Goal: Information Seeking & Learning: Learn about a topic

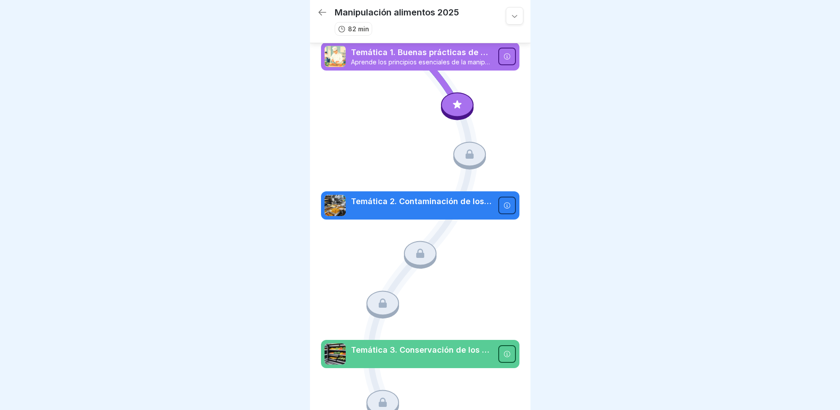
click at [503, 58] on icon at bounding box center [506, 56] width 6 height 6
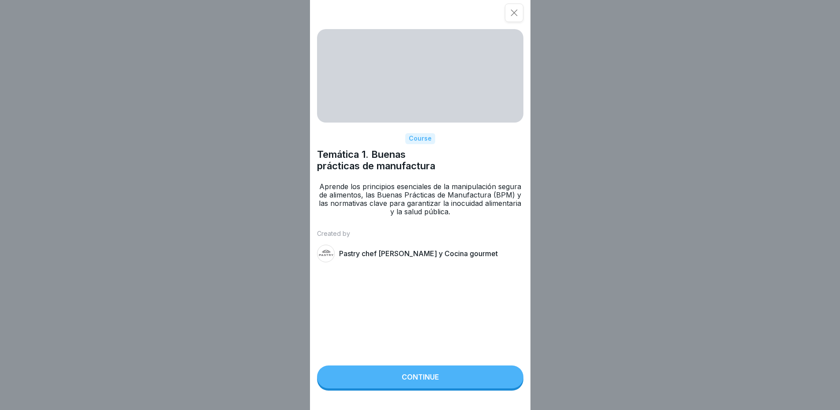
scroll to position [7, 0]
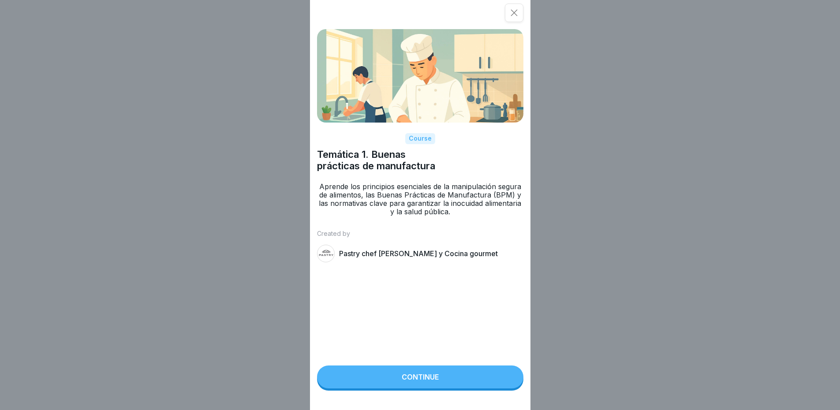
click at [439, 381] on div "Continue" at bounding box center [420, 377] width 37 height 8
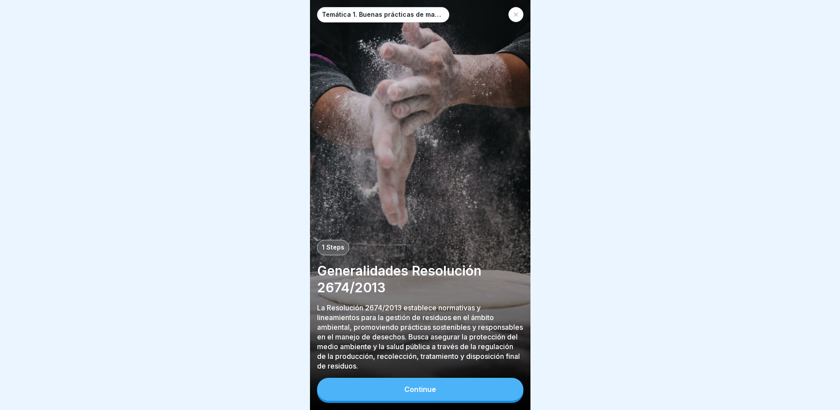
click at [430, 384] on button "Continue" at bounding box center [420, 389] width 206 height 23
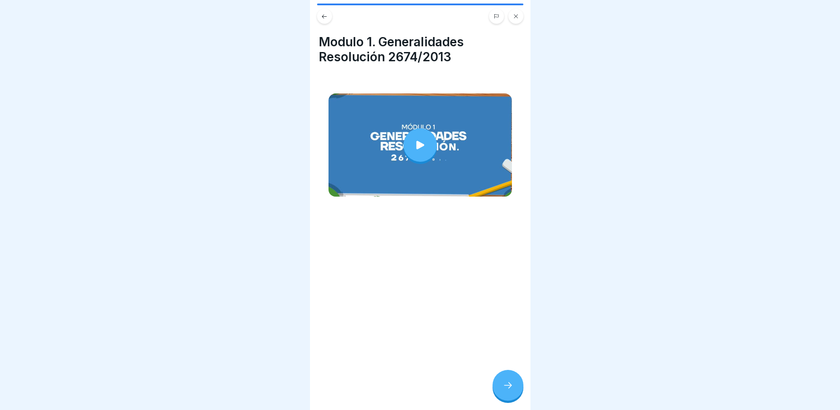
click at [414, 141] on icon at bounding box center [420, 145] width 12 height 12
click at [504, 383] on icon at bounding box center [507, 385] width 11 height 11
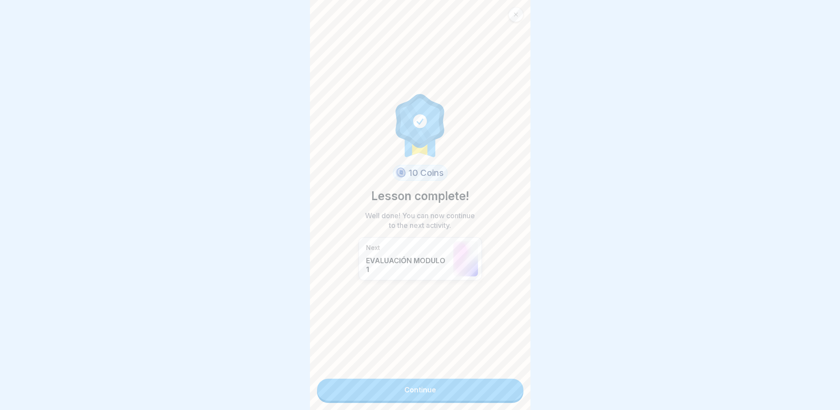
click at [421, 388] on link "Continue" at bounding box center [420, 390] width 206 height 22
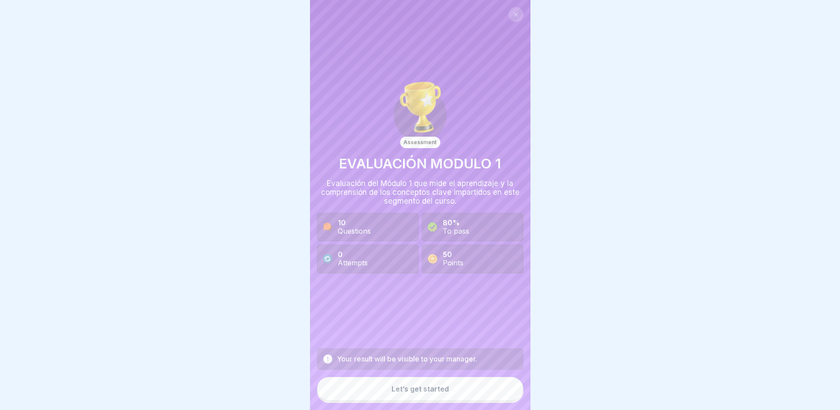
click at [337, 228] on div "10 Questions" at bounding box center [367, 227] width 101 height 28
click at [430, 390] on div "Let’s get started" at bounding box center [419, 389] width 57 height 8
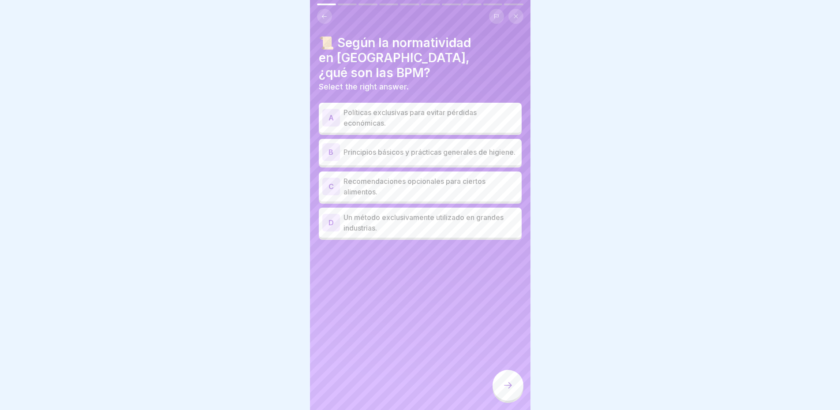
click at [383, 147] on p "Principios básicos y prácticas generales de higiene." at bounding box center [430, 152] width 175 height 11
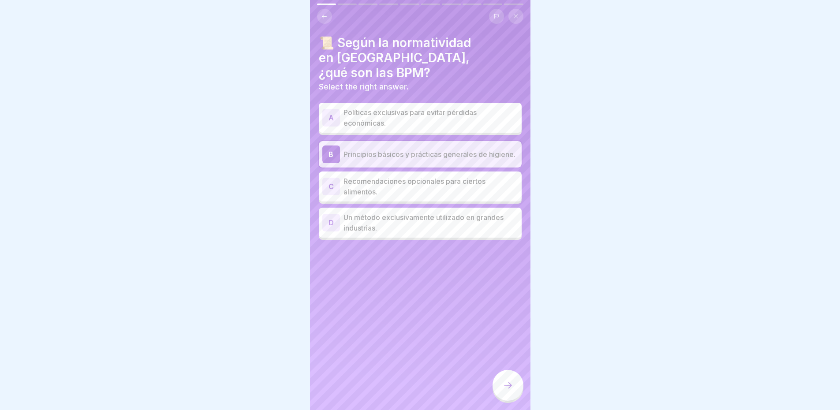
click at [510, 376] on div at bounding box center [507, 385] width 31 height 31
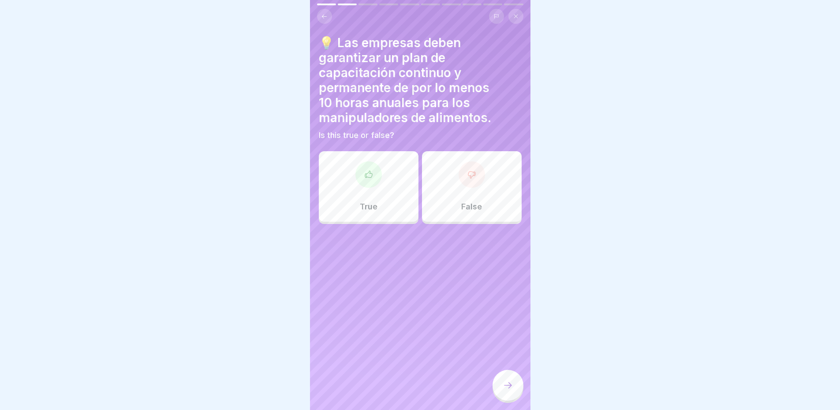
click at [360, 189] on div "True" at bounding box center [369, 186] width 100 height 71
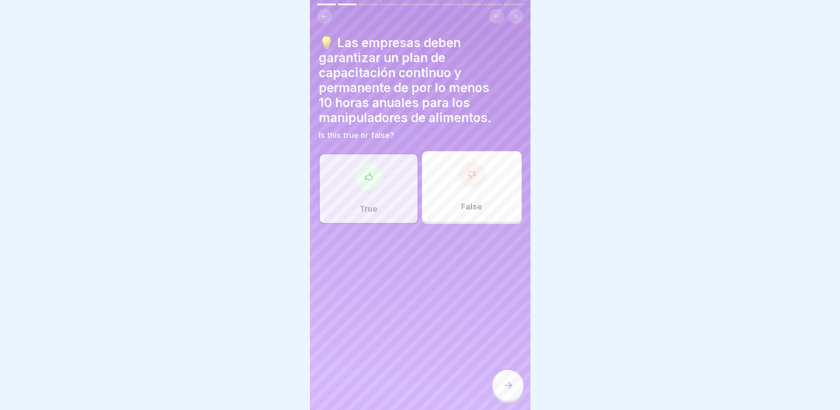
click at [503, 386] on icon at bounding box center [507, 385] width 11 height 11
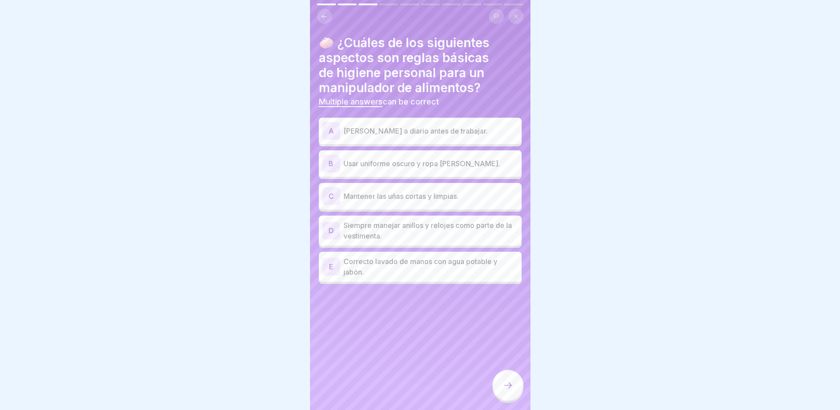
click at [370, 128] on p "Ducharse a diario antes de trabajar." at bounding box center [430, 131] width 175 height 11
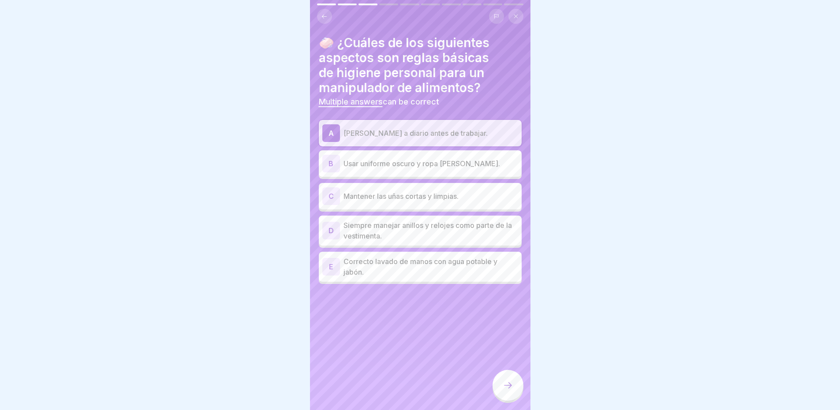
click at [398, 256] on p "Correcto lavado de manos con agua potable y jabón." at bounding box center [430, 266] width 175 height 21
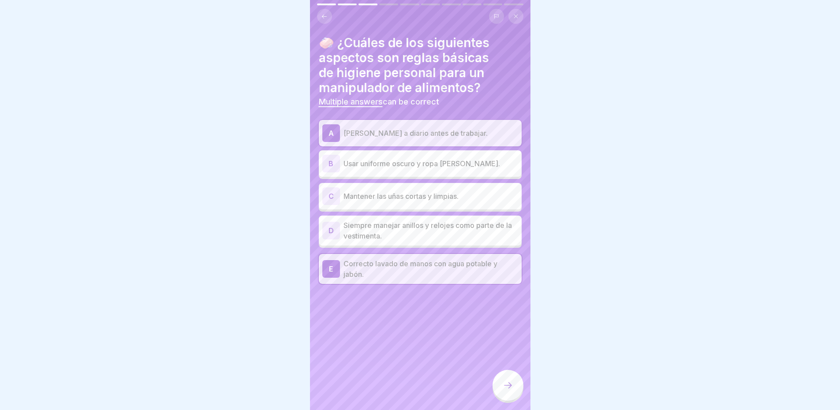
click at [397, 191] on p "Mantener las uñas cortas y limpias." at bounding box center [430, 196] width 175 height 11
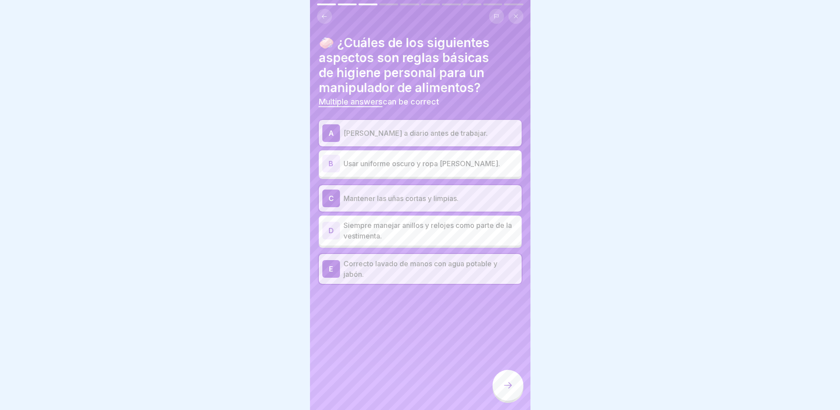
click at [506, 381] on icon at bounding box center [507, 385] width 11 height 11
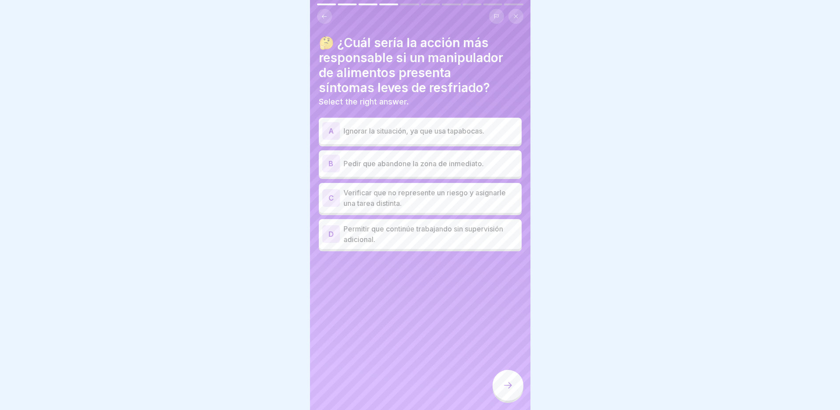
click at [383, 158] on p "Pedir que abandone la zona de inmediato." at bounding box center [430, 163] width 175 height 11
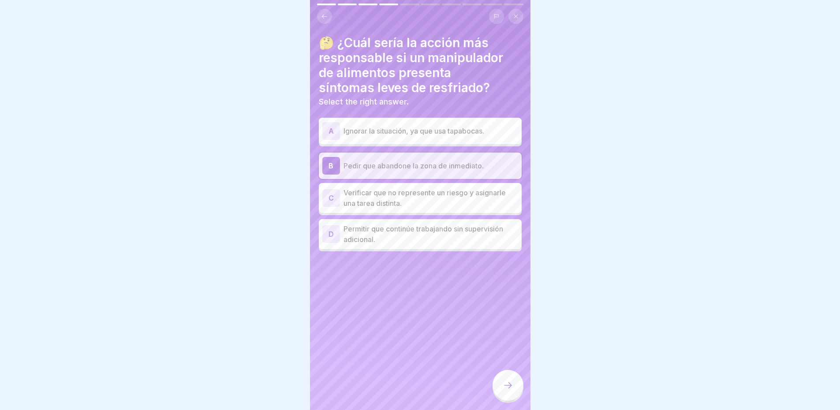
click at [515, 387] on div at bounding box center [507, 385] width 31 height 31
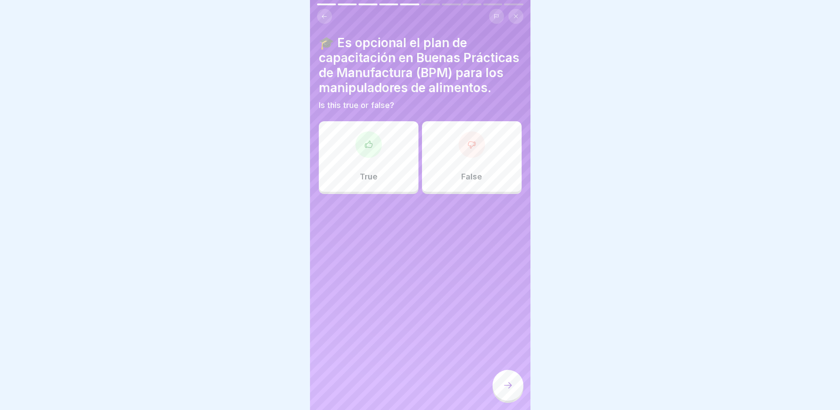
click at [461, 152] on div at bounding box center [471, 144] width 26 height 26
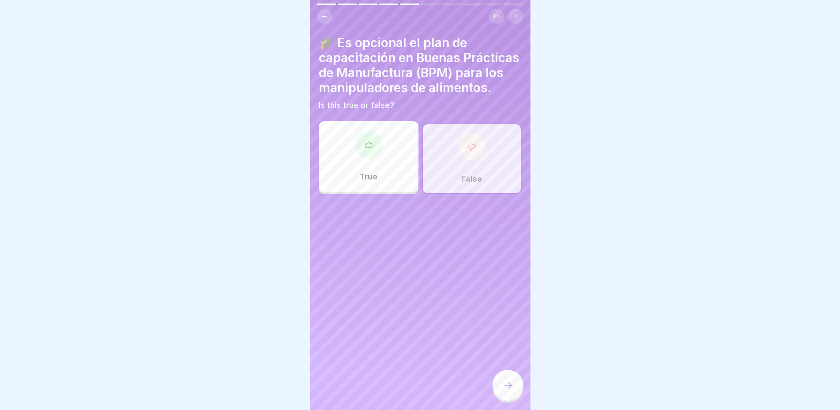
click at [508, 383] on icon at bounding box center [507, 385] width 11 height 11
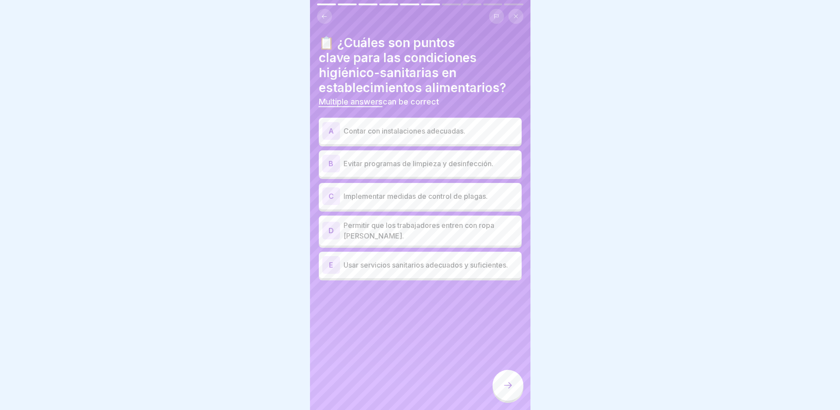
click at [471, 130] on div "A Contar con instalaciones adecuadas." at bounding box center [420, 131] width 196 height 18
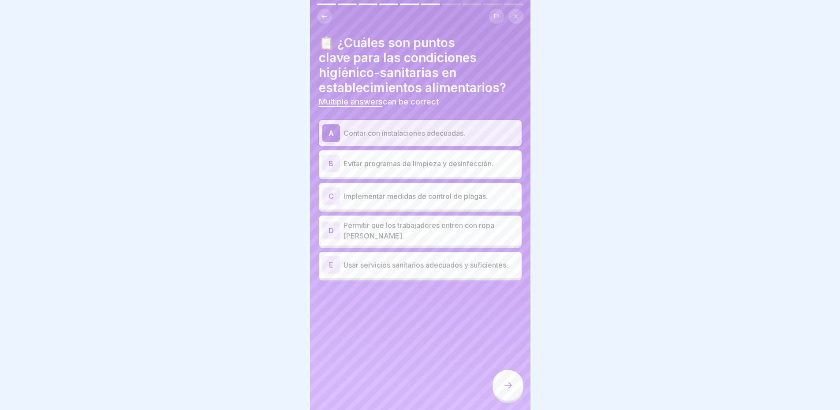
click at [423, 192] on p "Implementar medidas de control de plagas." at bounding box center [430, 196] width 175 height 11
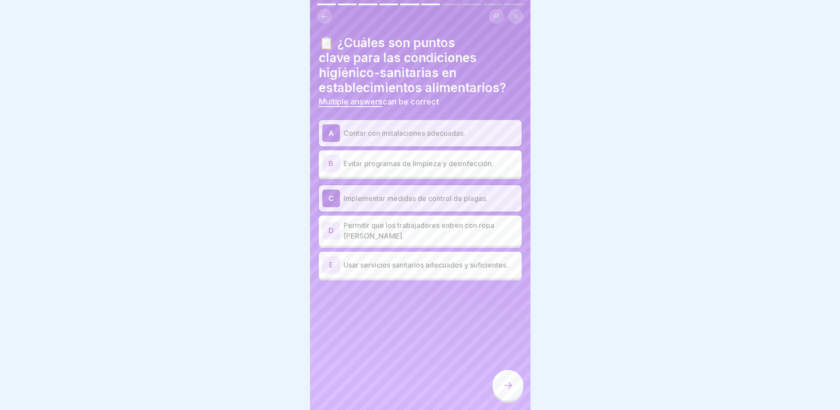
click at [394, 260] on p "Usar servicios sanitarios adecuados y suficientes." at bounding box center [430, 265] width 175 height 11
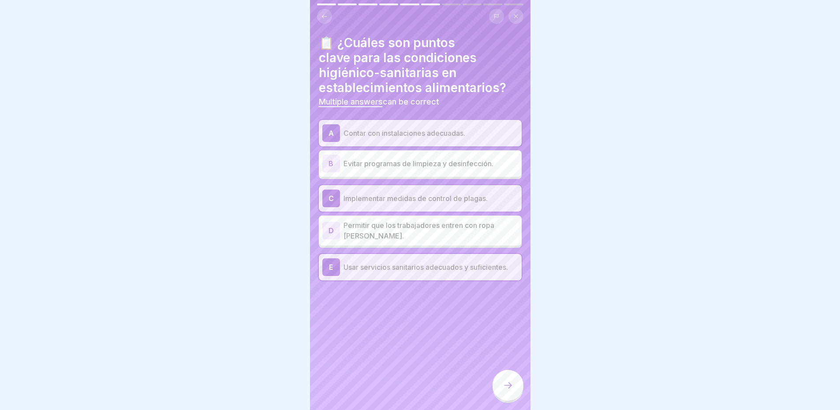
click at [507, 383] on icon at bounding box center [507, 385] width 11 height 11
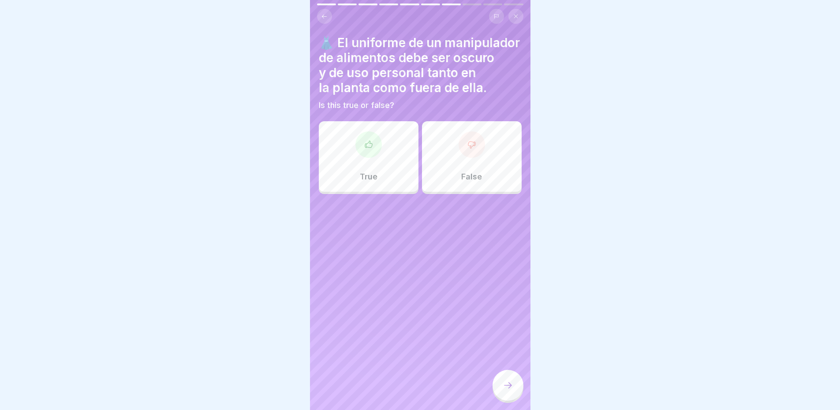
click at [476, 167] on div "False" at bounding box center [472, 156] width 100 height 71
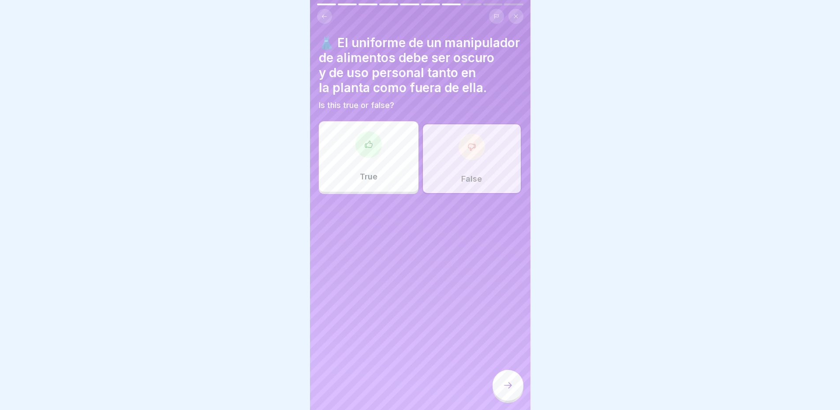
click at [504, 379] on div at bounding box center [507, 385] width 31 height 31
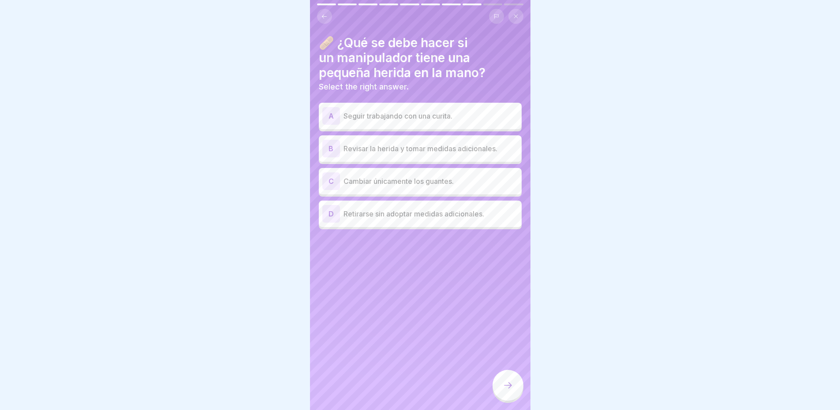
click at [417, 143] on p "Revisar la herida y tomar medidas adicionales." at bounding box center [430, 148] width 175 height 11
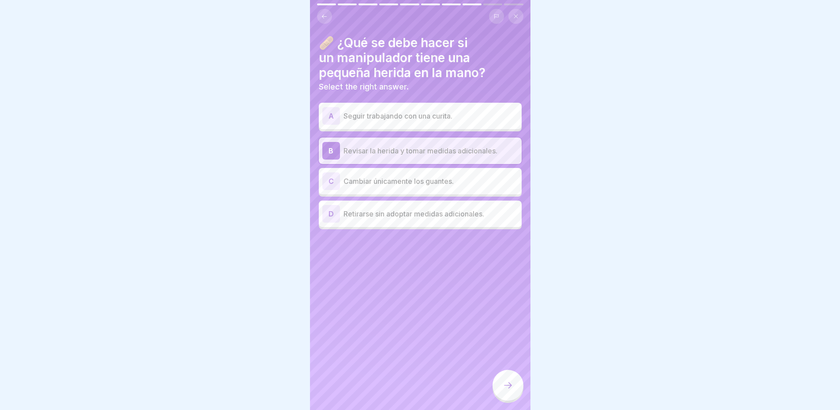
click at [507, 385] on icon at bounding box center [507, 385] width 11 height 11
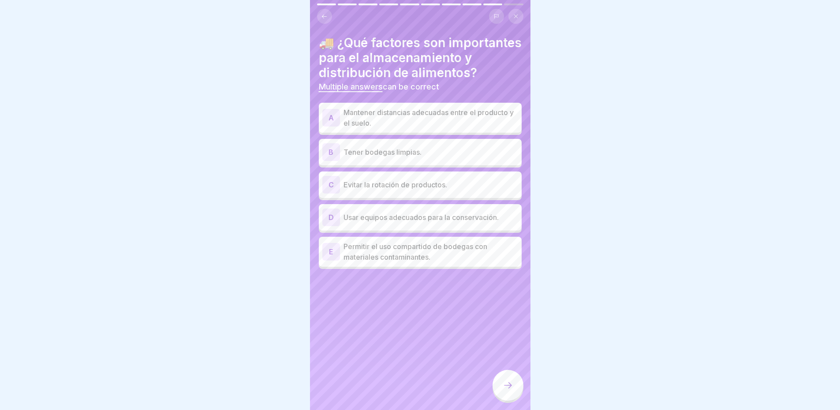
click at [433, 128] on p "Mantener distancias adecuadas entre el producto y el suelo." at bounding box center [430, 117] width 175 height 21
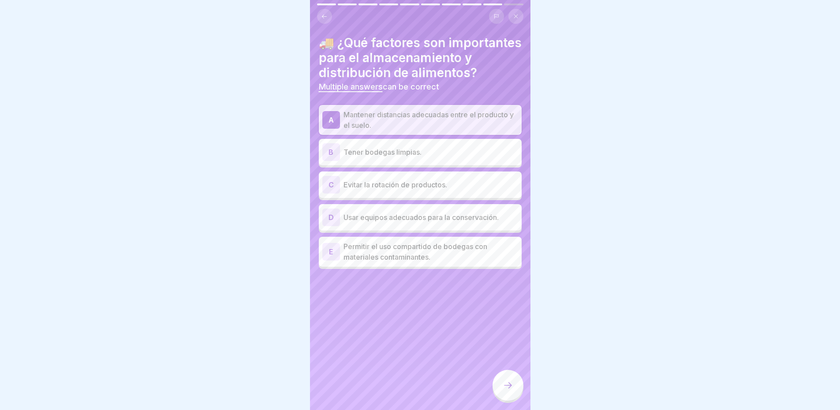
click at [416, 157] on p "Tener bodegas limpias." at bounding box center [430, 152] width 175 height 11
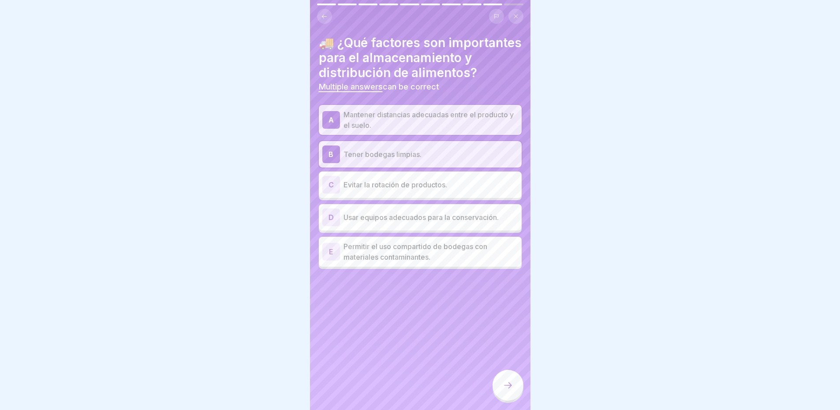
click at [407, 226] on div "D Usar equipos adecuados para la conservación." at bounding box center [420, 217] width 196 height 18
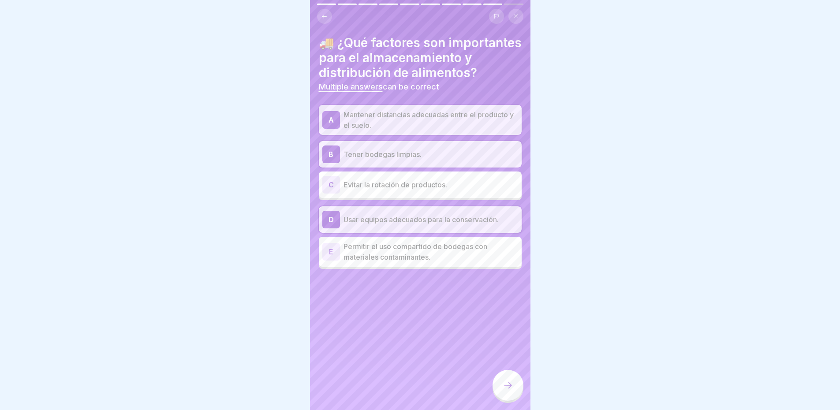
click at [509, 383] on icon at bounding box center [507, 385] width 11 height 11
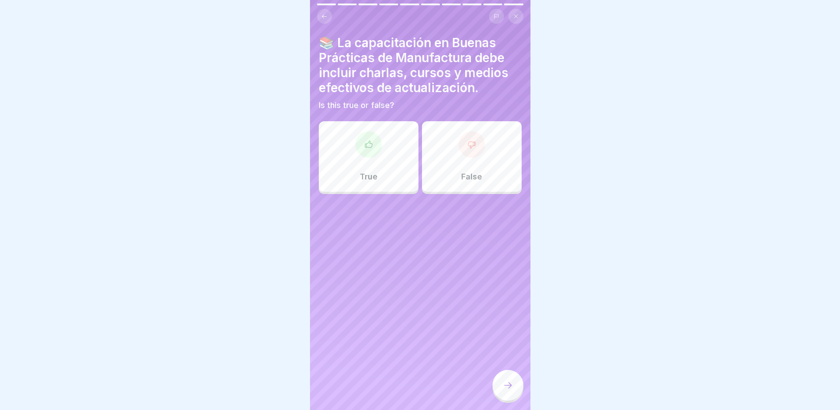
click at [365, 154] on div "True" at bounding box center [369, 156] width 100 height 71
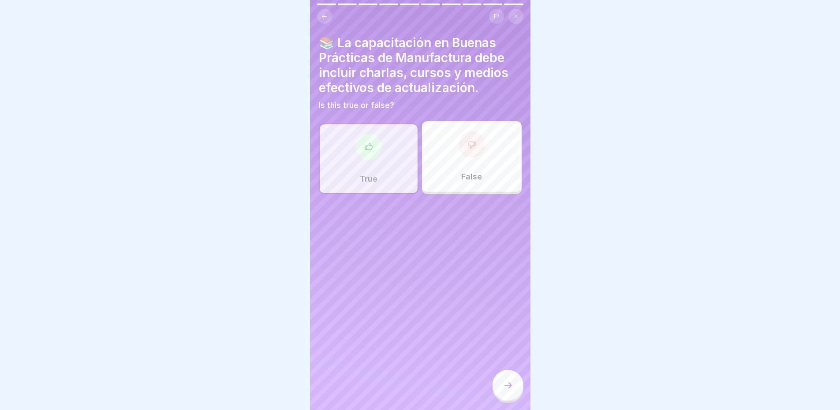
click at [510, 387] on icon at bounding box center [507, 385] width 11 height 11
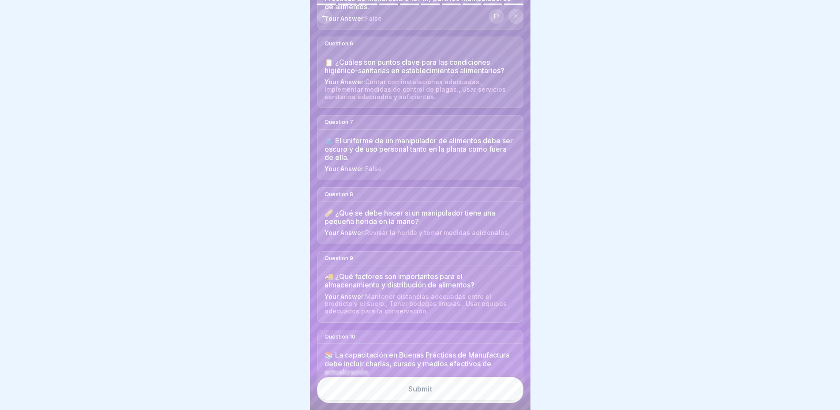
scroll to position [453, 0]
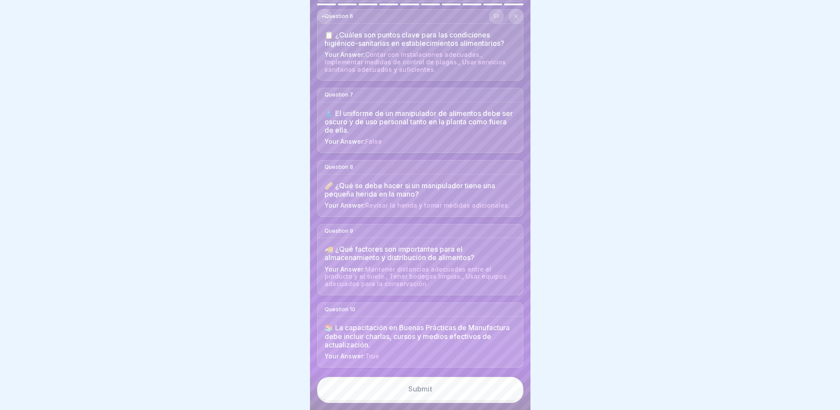
click at [446, 390] on button "Submit" at bounding box center [420, 389] width 206 height 24
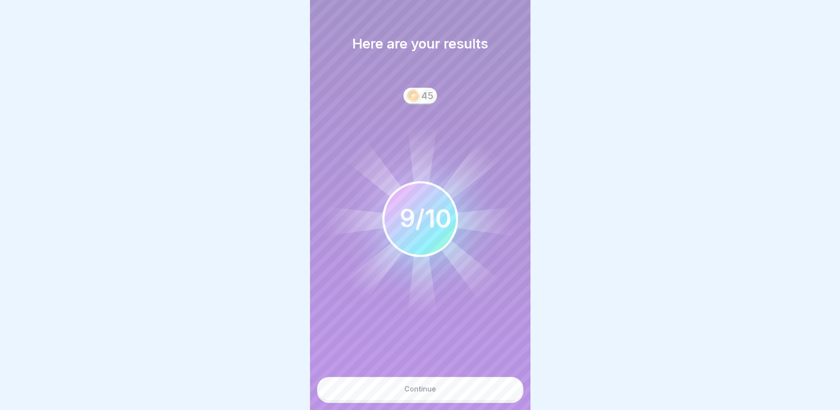
click at [408, 388] on div "Continue" at bounding box center [420, 389] width 32 height 8
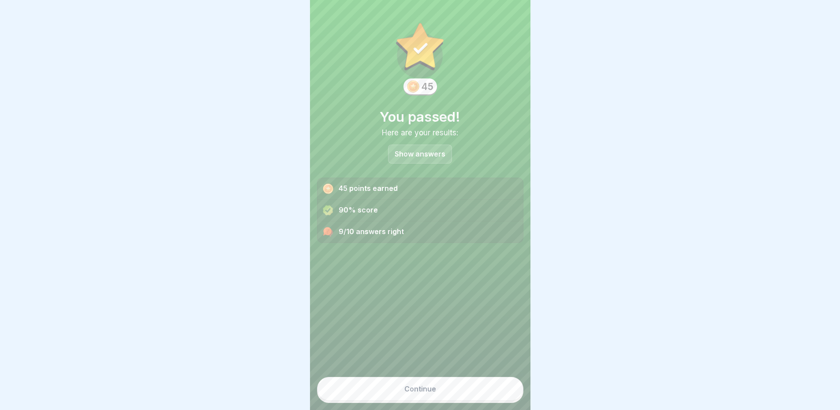
click at [373, 223] on div "9/10 answers right" at bounding box center [419, 231] width 205 height 21
click at [328, 227] on icon at bounding box center [327, 231] width 8 height 8
click at [419, 387] on div "Continue" at bounding box center [420, 389] width 32 height 8
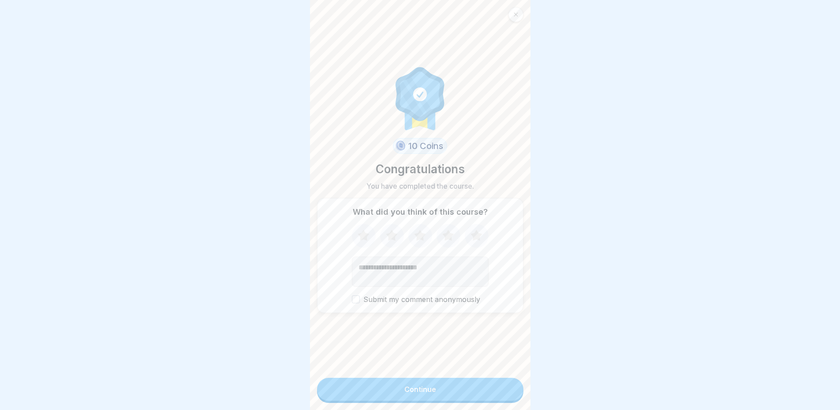
click at [469, 233] on icon at bounding box center [476, 235] width 23 height 23
click at [356, 299] on button "Submit my comment anonymously" at bounding box center [356, 299] width 8 height 8
click at [413, 391] on div "Continue" at bounding box center [420, 389] width 32 height 8
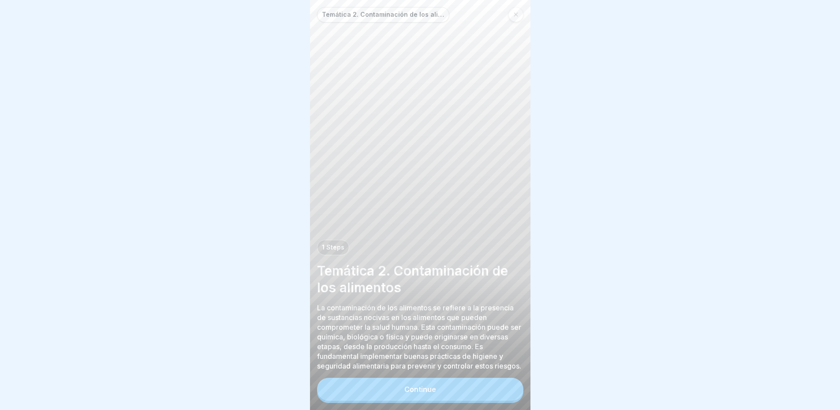
click at [426, 388] on div "Continue" at bounding box center [420, 389] width 32 height 8
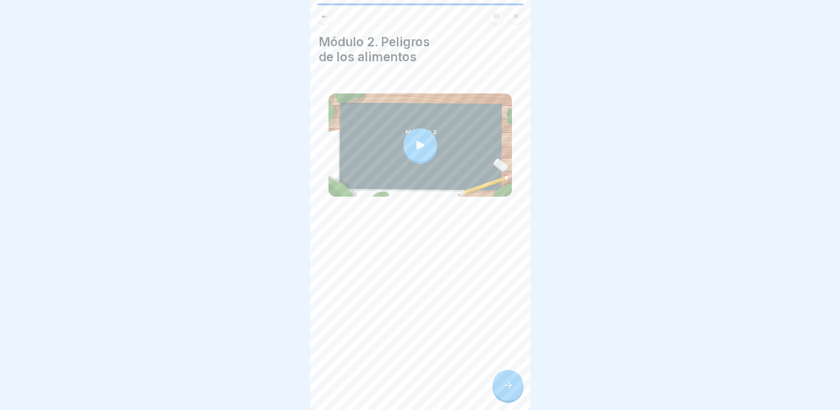
click at [411, 129] on div at bounding box center [419, 144] width 33 height 33
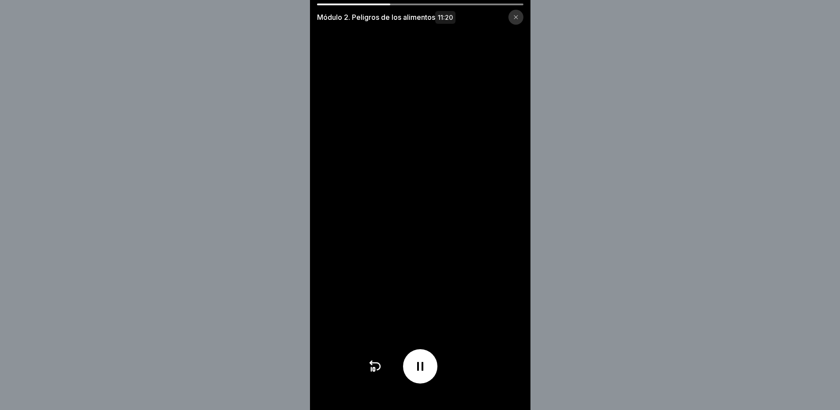
click at [426, 380] on div at bounding box center [420, 366] width 34 height 34
click at [423, 364] on div at bounding box center [420, 366] width 34 height 34
click at [423, 371] on icon at bounding box center [420, 366] width 6 height 9
click at [424, 371] on icon at bounding box center [420, 366] width 9 height 10
click at [452, 175] on video at bounding box center [420, 205] width 220 height 410
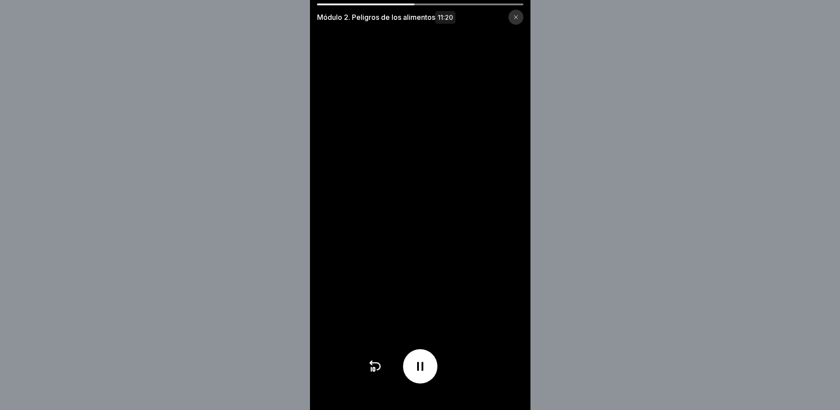
click at [452, 161] on video at bounding box center [420, 205] width 220 height 410
click at [428, 365] on div at bounding box center [420, 366] width 34 height 34
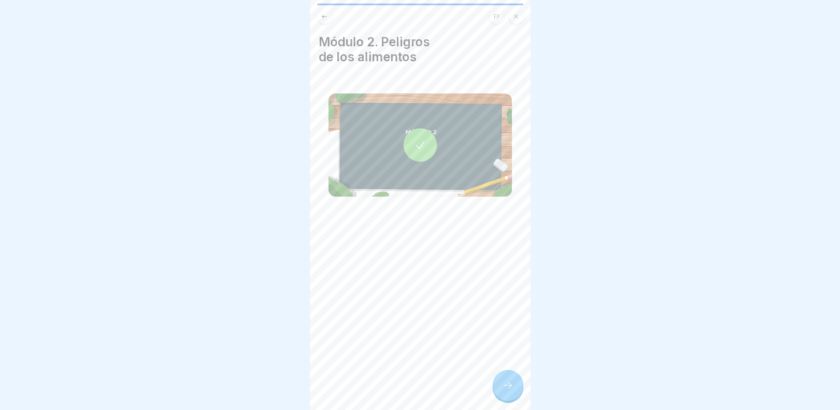
click at [505, 387] on icon at bounding box center [507, 385] width 11 height 11
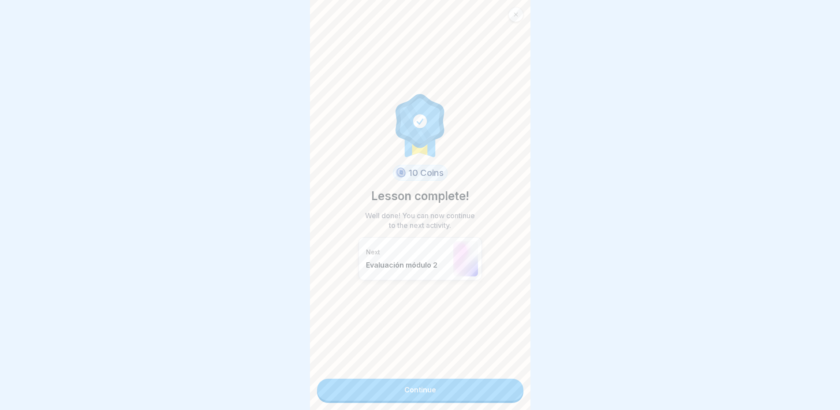
click at [446, 384] on link "Continue" at bounding box center [420, 390] width 206 height 22
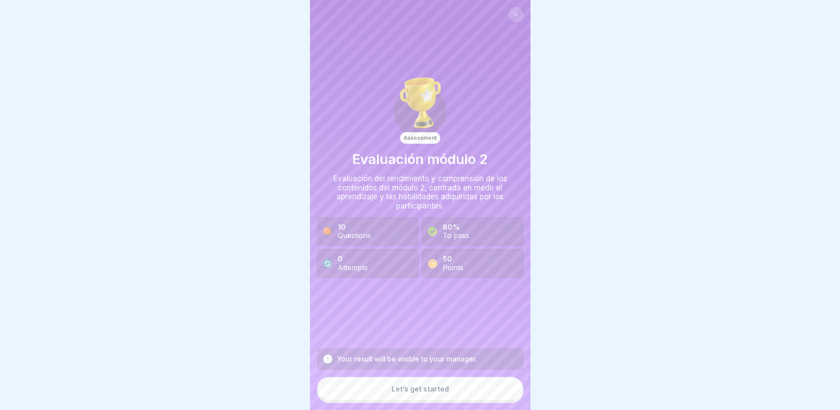
click at [404, 392] on div "Let’s get started" at bounding box center [419, 389] width 57 height 8
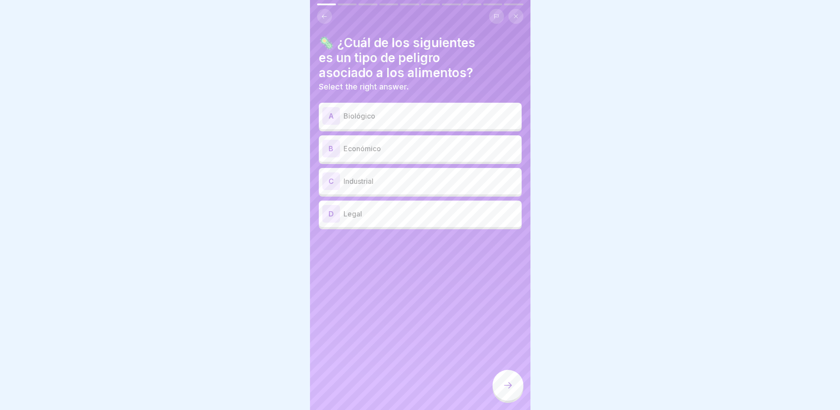
click at [359, 113] on p "Biológico" at bounding box center [430, 116] width 175 height 11
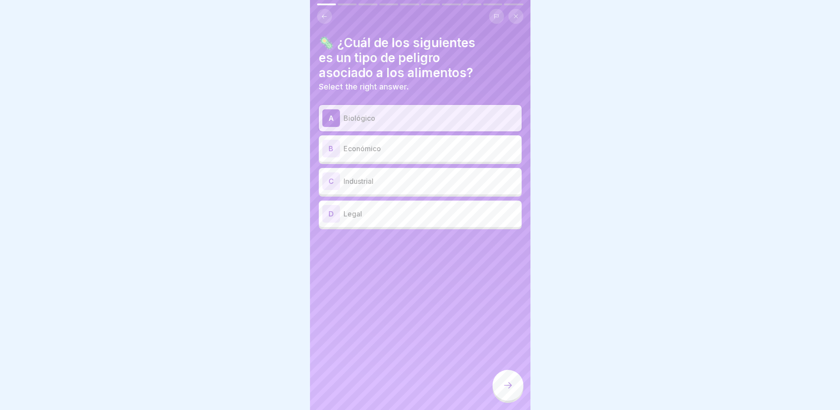
click at [505, 381] on icon at bounding box center [507, 385] width 11 height 11
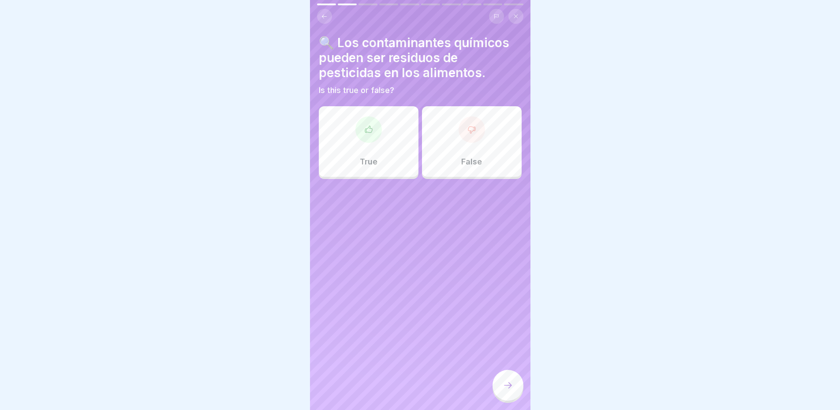
click at [366, 127] on div at bounding box center [368, 129] width 26 height 26
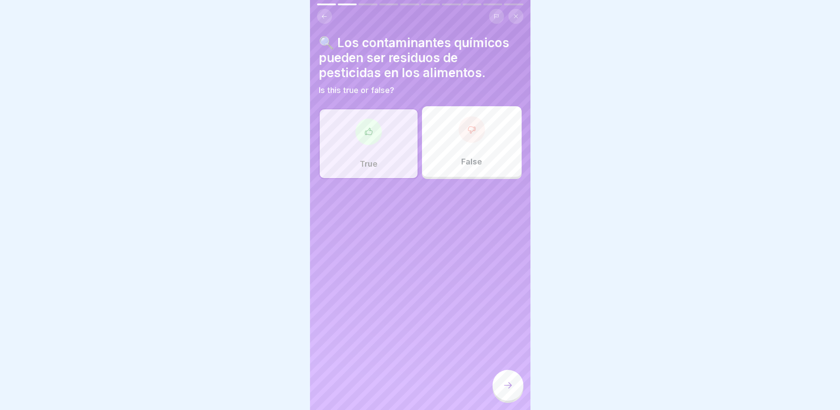
click at [510, 385] on icon at bounding box center [507, 385] width 11 height 11
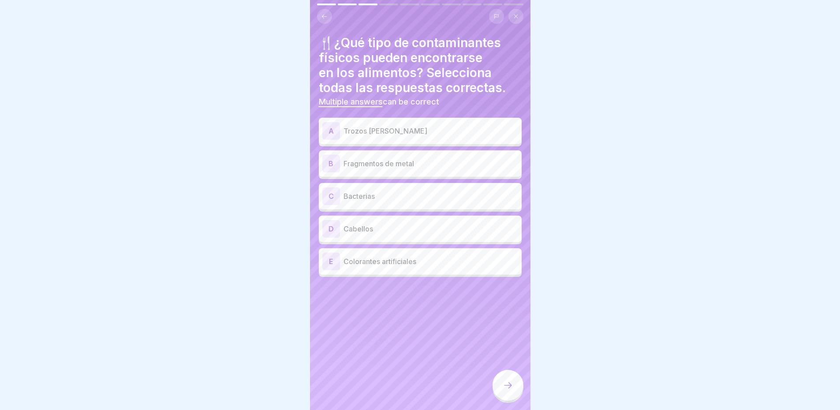
click at [432, 134] on div "A Trozos de vidrio" at bounding box center [420, 131] width 203 height 26
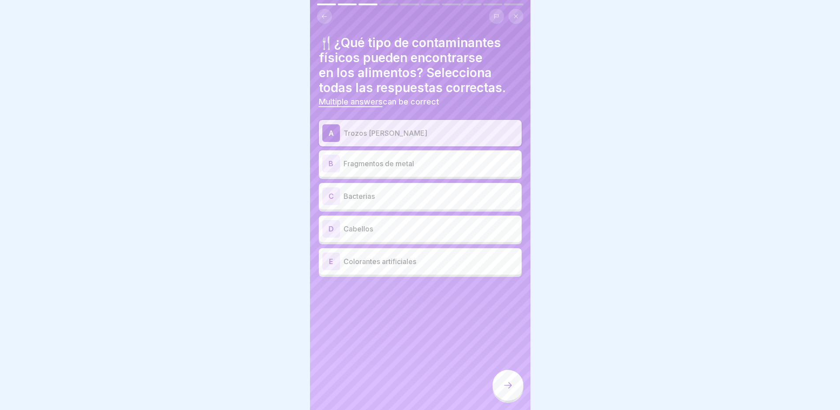
click at [391, 158] on p "Fragmentos de metal" at bounding box center [430, 163] width 175 height 11
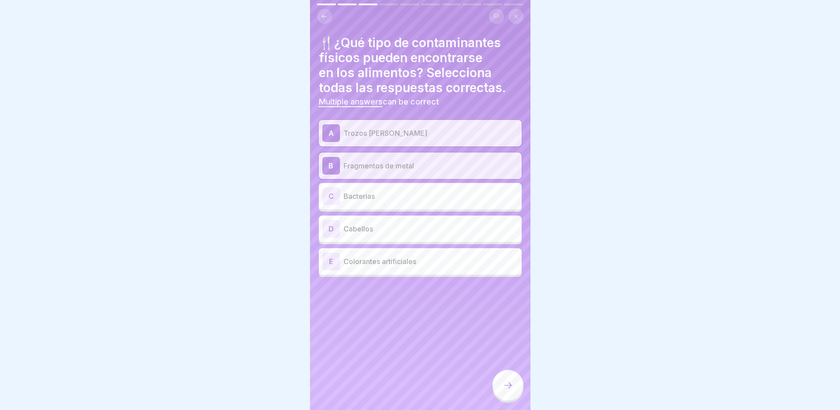
click at [383, 191] on p "Bacterias" at bounding box center [430, 196] width 175 height 11
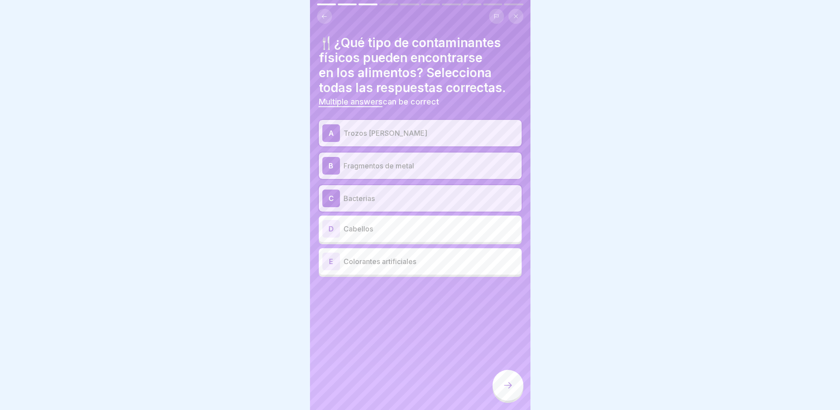
click at [378, 223] on p "Cabellos" at bounding box center [430, 228] width 175 height 11
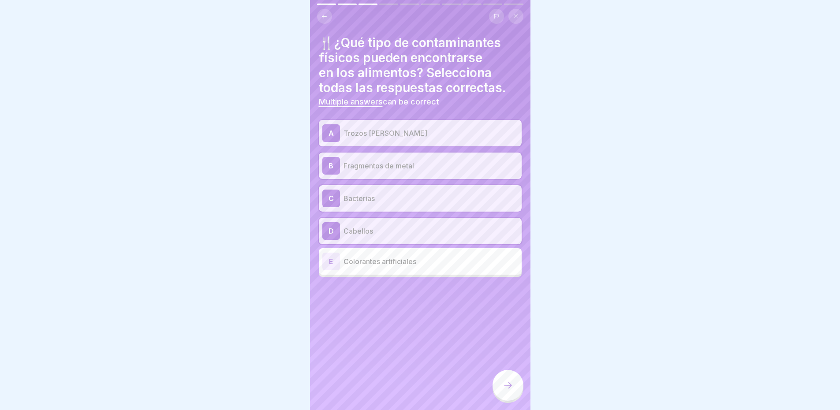
click at [511, 387] on icon at bounding box center [507, 385] width 11 height 11
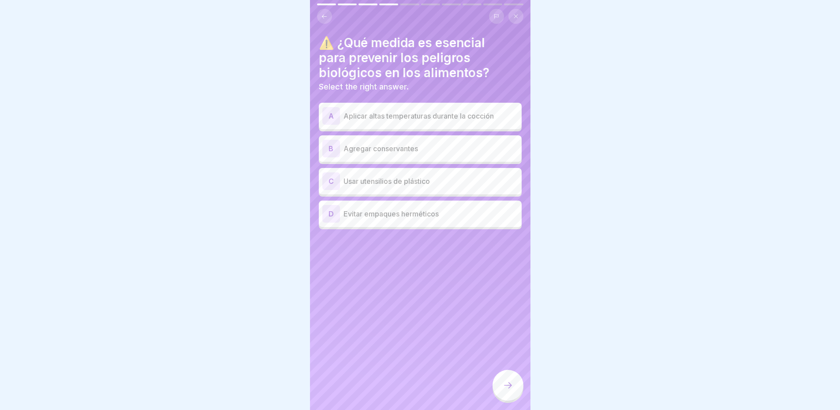
click at [409, 114] on p "Aplicar altas temperaturas durante la cocción" at bounding box center [430, 116] width 175 height 11
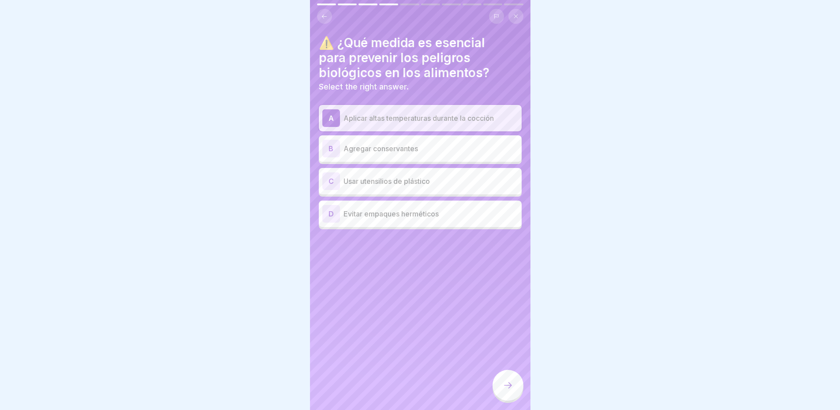
click at [513, 387] on icon at bounding box center [507, 385] width 11 height 11
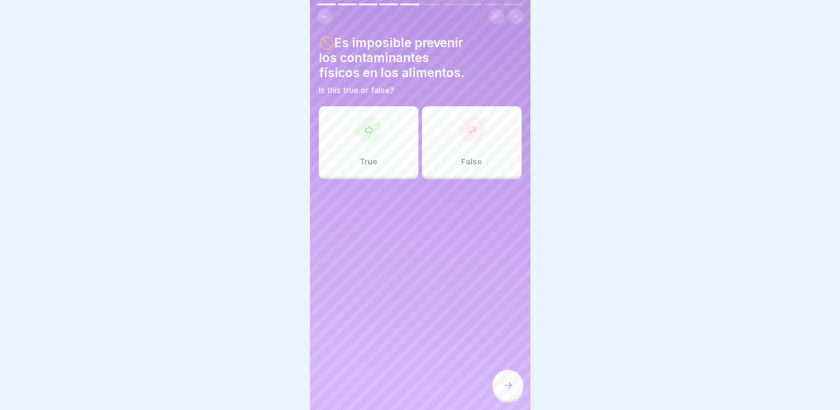
click at [368, 133] on div at bounding box center [368, 129] width 26 height 26
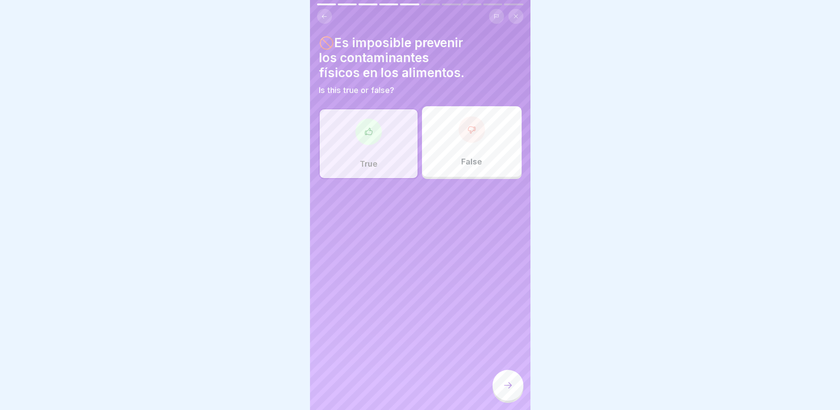
click at [504, 385] on icon at bounding box center [507, 385] width 11 height 11
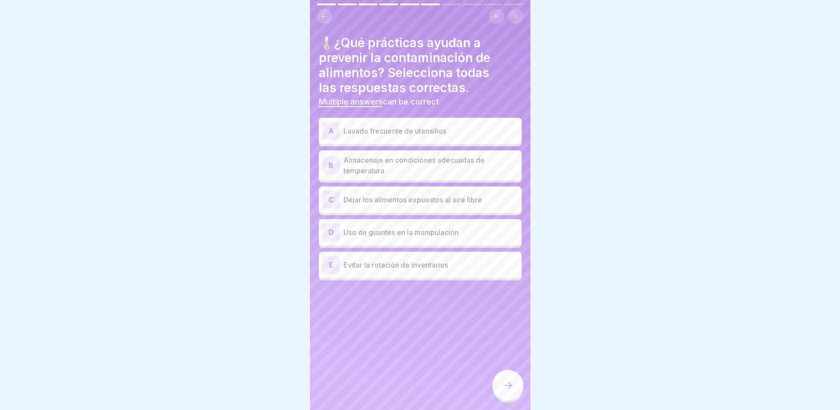
click at [430, 126] on p "Lavado frecuente de utensilios" at bounding box center [430, 131] width 175 height 11
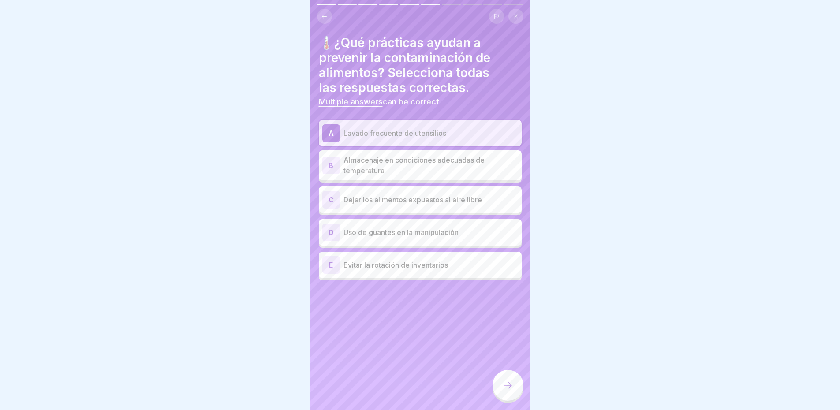
click at [440, 160] on p "Almacenaje en condiciones adecuadas de temperatura" at bounding box center [430, 165] width 175 height 21
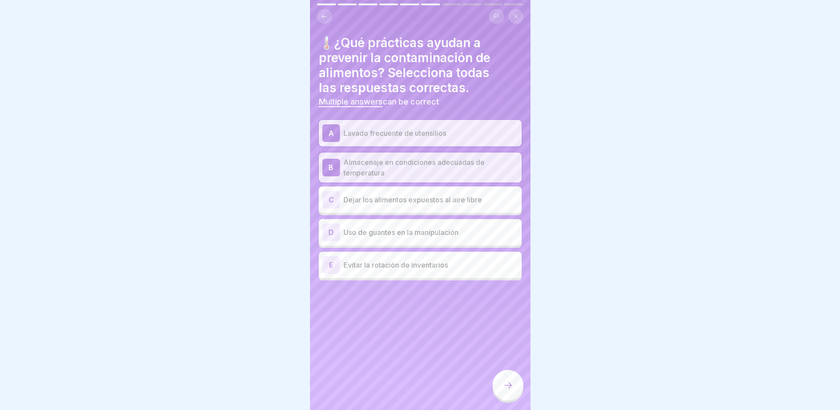
click at [458, 231] on p "Uso de guantes en la manipulación" at bounding box center [430, 232] width 175 height 11
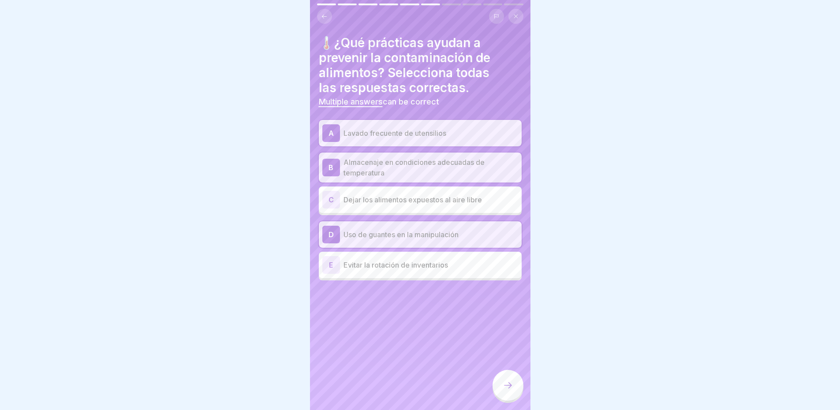
click at [511, 391] on div at bounding box center [507, 385] width 31 height 31
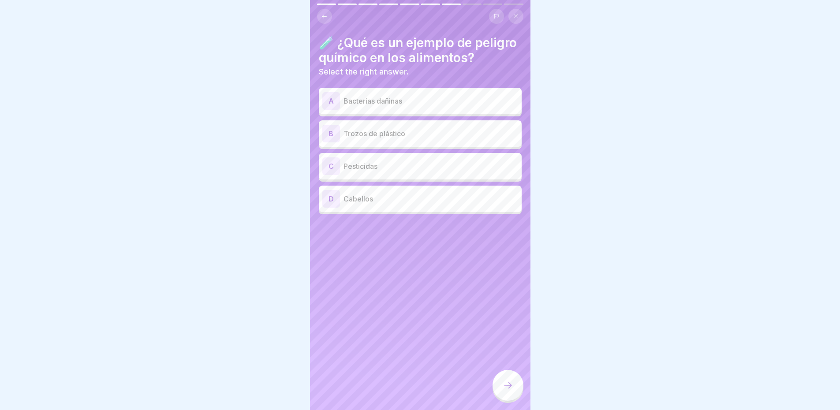
click at [389, 167] on div "C Pesticidas" at bounding box center [420, 166] width 196 height 18
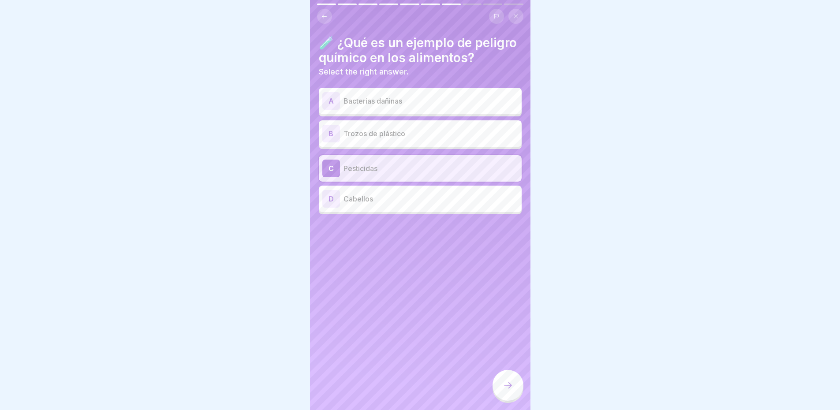
click at [507, 385] on icon at bounding box center [507, 385] width 11 height 11
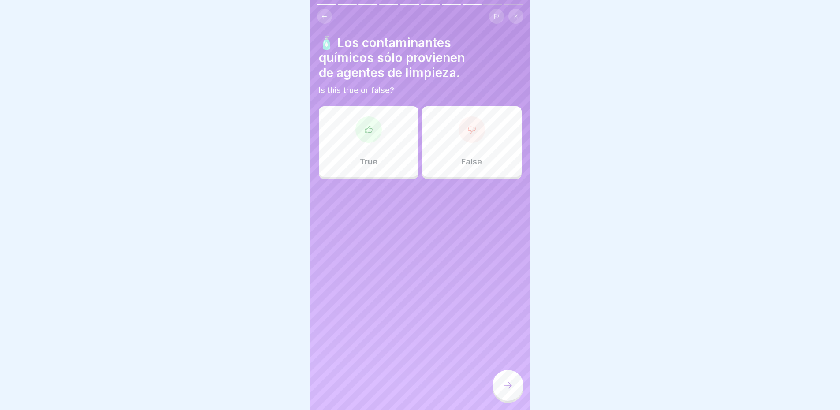
click at [465, 130] on div at bounding box center [471, 129] width 26 height 26
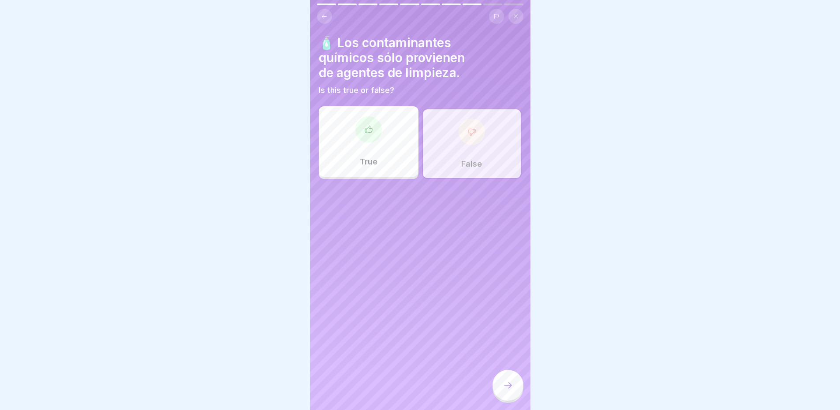
click at [505, 382] on icon at bounding box center [507, 385] width 11 height 11
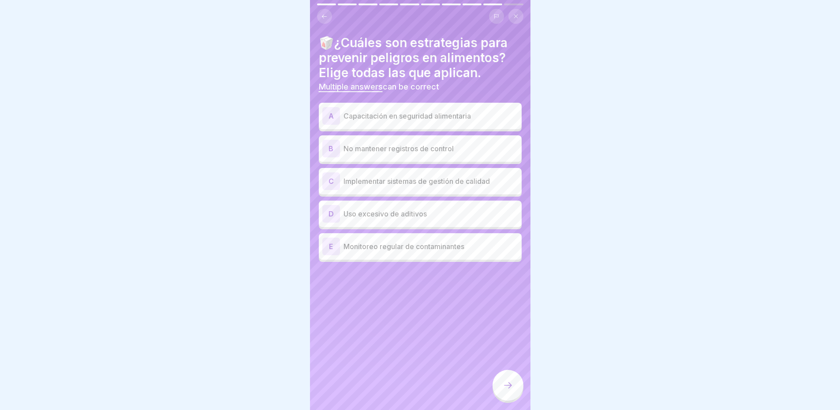
click at [384, 117] on div "A Capacitación en seguridad alimentaria" at bounding box center [420, 116] width 196 height 18
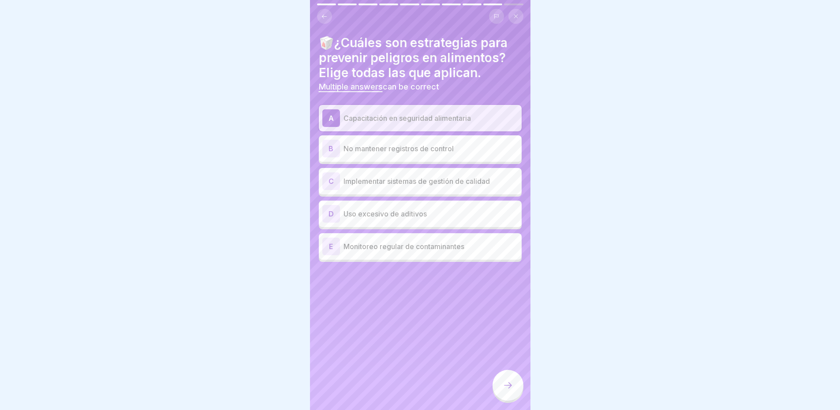
click at [424, 176] on p "Implementar sistemas de gestión de calidad" at bounding box center [430, 181] width 175 height 11
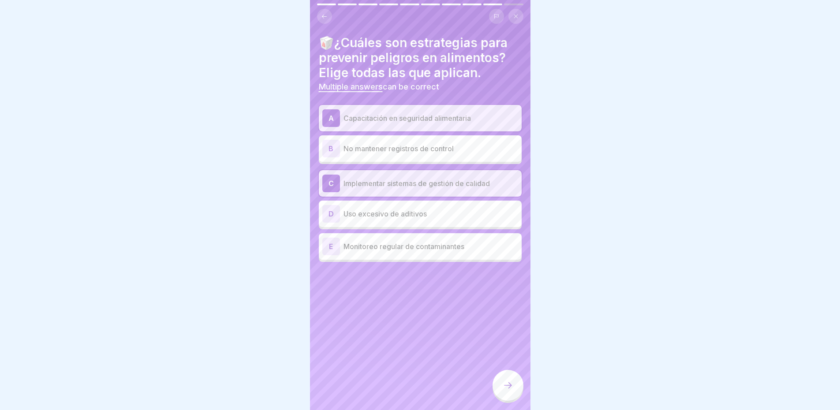
click at [449, 241] on p "Monitoreo regular de contaminantes" at bounding box center [430, 246] width 175 height 11
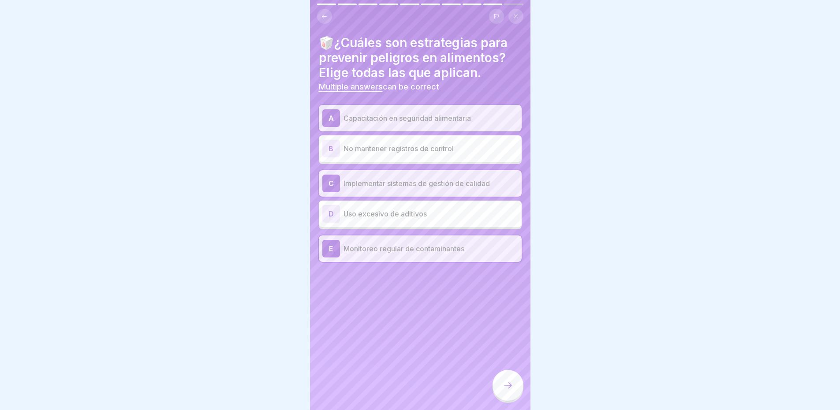
click at [509, 386] on icon at bounding box center [507, 385] width 11 height 11
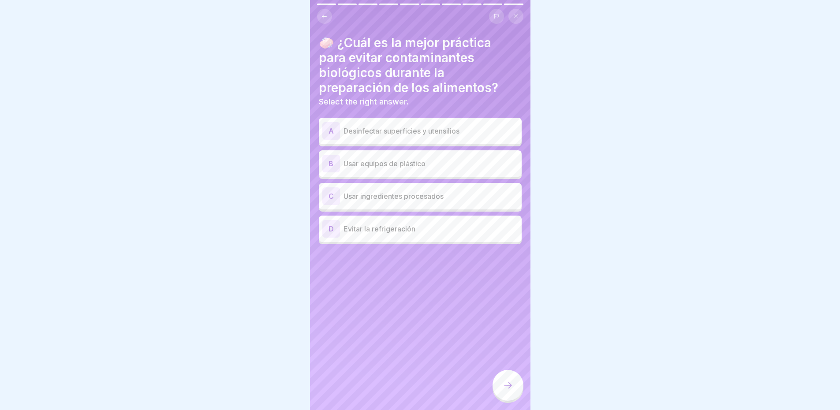
click at [450, 126] on p "Desinfectar superficies y utensilios" at bounding box center [430, 131] width 175 height 11
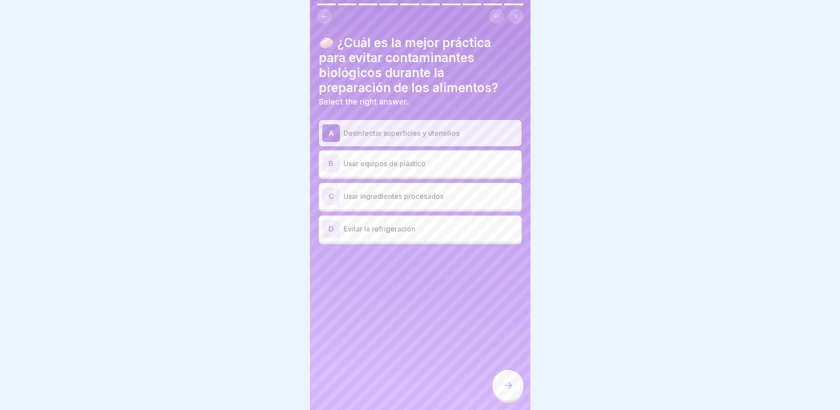
click at [509, 388] on icon at bounding box center [507, 385] width 11 height 11
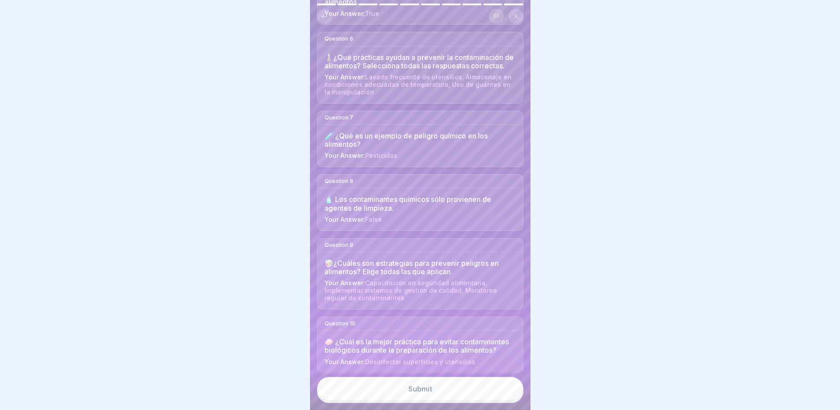
scroll to position [413, 0]
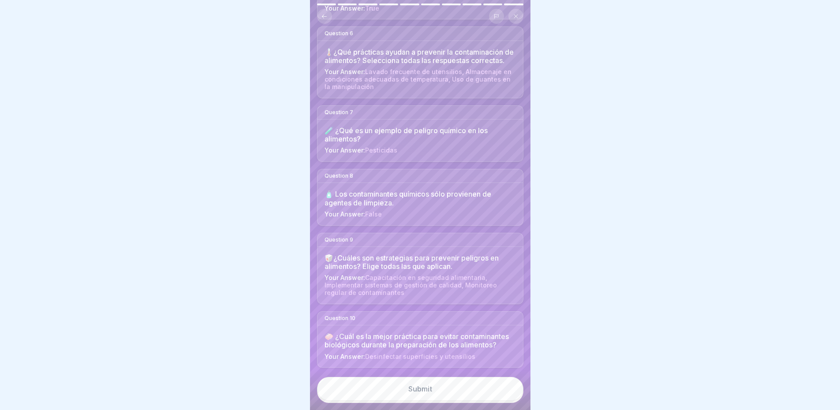
click at [419, 391] on div "Submit" at bounding box center [420, 389] width 24 height 8
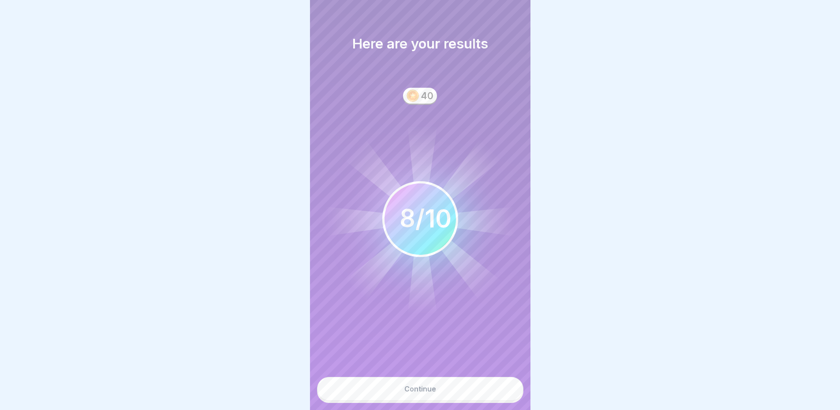
click at [440, 224] on div "8 10 / 10" at bounding box center [419, 219] width 63 height 30
click at [433, 223] on div "8 10 / 10" at bounding box center [419, 219] width 63 height 30
click at [428, 44] on h1 "Here are your results" at bounding box center [420, 43] width 136 height 16
click at [374, 101] on div "Here are your results 40 8 10 / 10 Continue" at bounding box center [420, 205] width 220 height 410
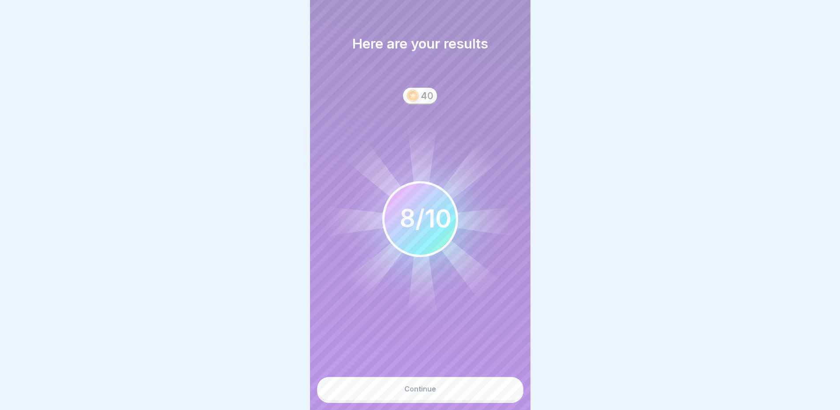
click at [453, 339] on div "Here are your results 40 8 10 / 10 Continue" at bounding box center [420, 205] width 220 height 410
click at [417, 393] on div "Continue" at bounding box center [420, 389] width 32 height 8
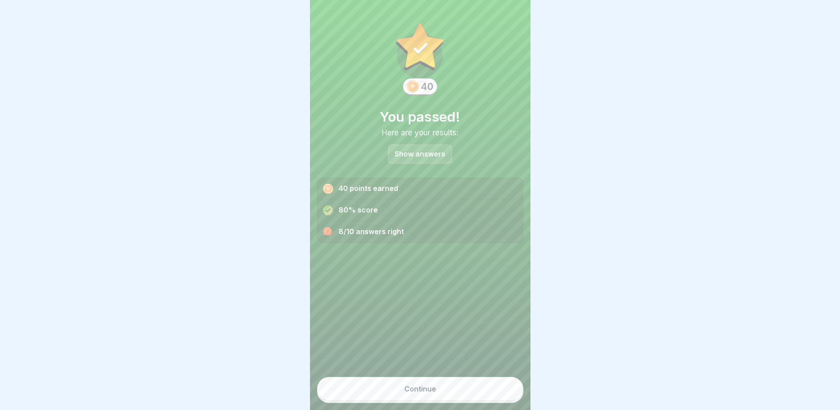
click at [414, 150] on p "Show answers" at bounding box center [419, 153] width 51 height 7
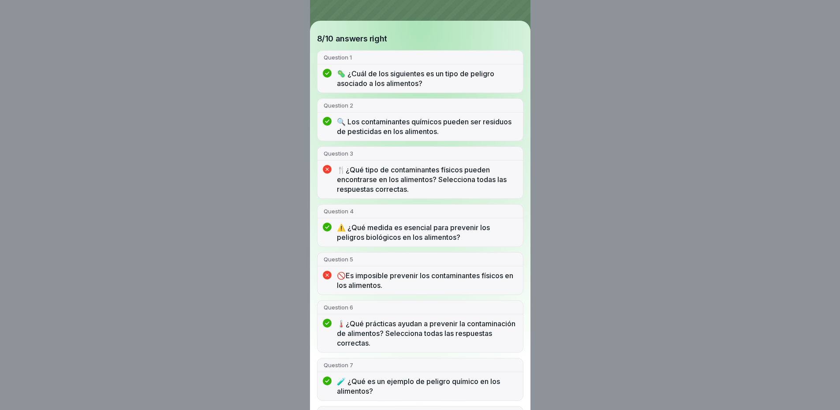
scroll to position [88, 0]
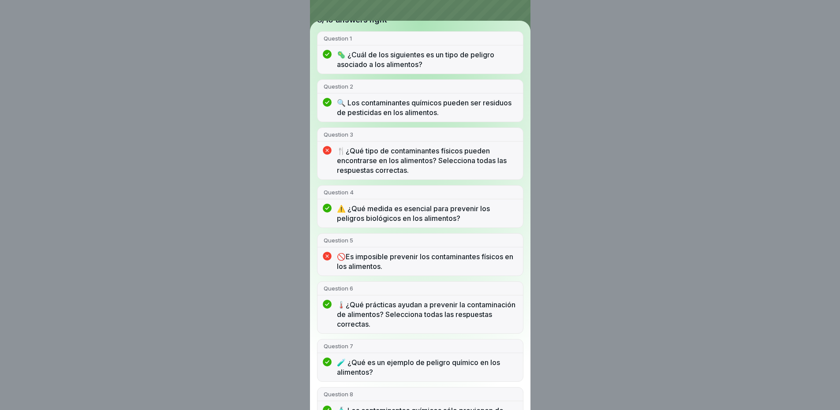
click at [380, 154] on p "🍴¿Qué tipo de contaminantes físicos pueden encontrarse en los alimentos? Selecc…" at bounding box center [427, 160] width 180 height 29
click at [342, 146] on p "🍴¿Qué tipo de contaminantes físicos pueden encontrarse en los alimentos? Selecc…" at bounding box center [427, 160] width 180 height 29
click at [335, 148] on div "🍴¿Qué tipo de contaminantes físicos pueden encontrarse en los alimentos? Selecc…" at bounding box center [419, 162] width 205 height 33
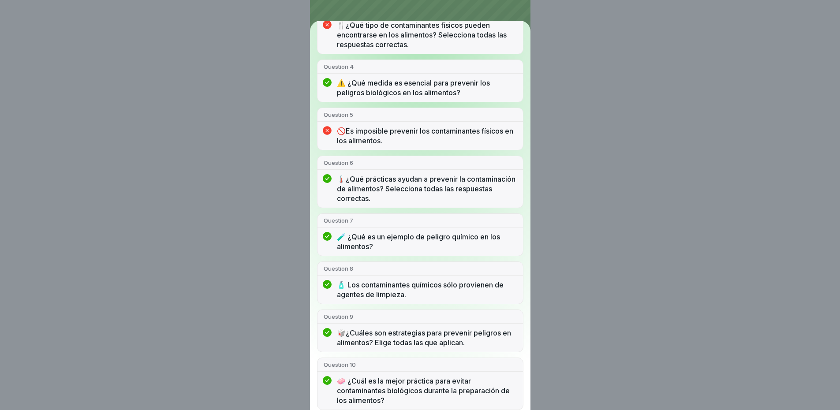
scroll to position [214, 0]
click at [408, 131] on p "🚫Es imposible prevenir los contaminantes físicos en los alimentos." at bounding box center [427, 135] width 180 height 19
click at [343, 123] on div "Question 5 🚫Es imposible prevenir los contaminantes físicos en los alimentos." at bounding box center [420, 128] width 206 height 43
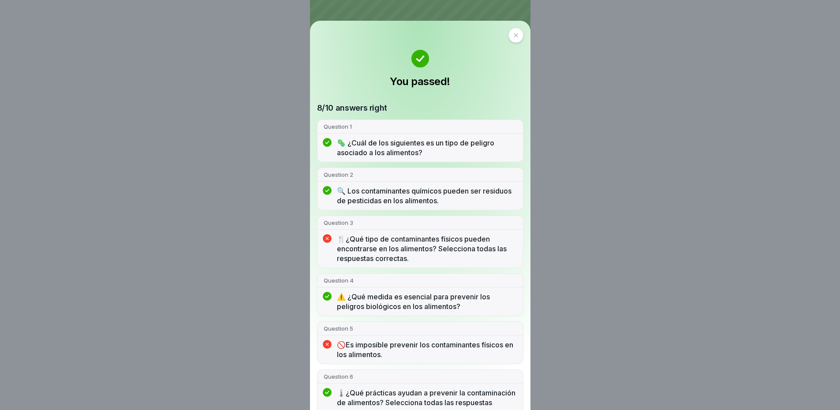
click at [513, 33] on icon at bounding box center [515, 35] width 5 height 5
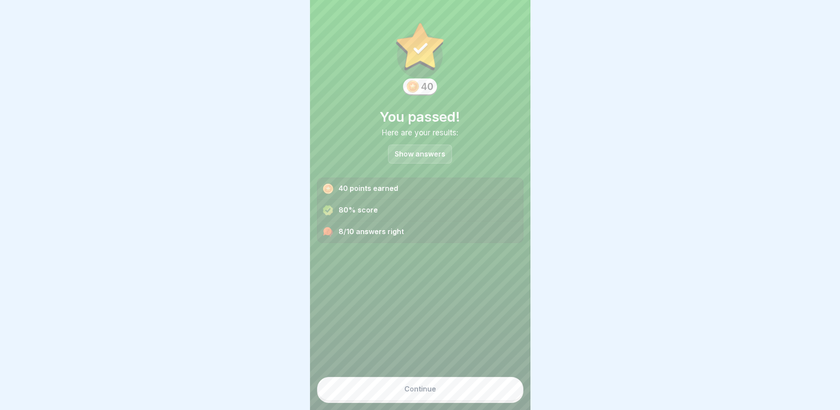
scroll to position [7, 0]
click at [360, 184] on div "40 points earned" at bounding box center [419, 189] width 205 height 22
click at [361, 200] on div "80% score" at bounding box center [419, 211] width 205 height 22
click at [361, 221] on div "8/10 answers right" at bounding box center [419, 231] width 205 height 21
click at [363, 230] on div "8/10 answers right" at bounding box center [419, 231] width 205 height 21
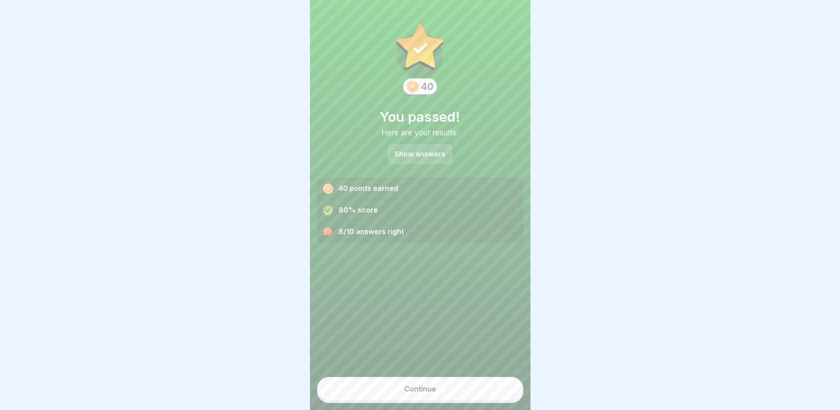
click at [417, 108] on h1 "You passed!" at bounding box center [420, 116] width 206 height 16
click at [412, 52] on img at bounding box center [420, 49] width 53 height 57
click at [412, 35] on img at bounding box center [420, 49] width 53 height 57
click at [411, 387] on div "Continue" at bounding box center [420, 389] width 32 height 8
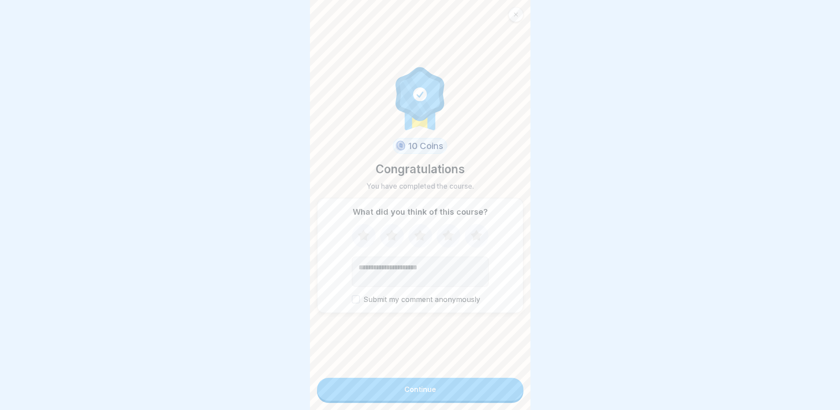
click at [473, 230] on icon at bounding box center [475, 235] width 11 height 11
click at [357, 296] on label "Submit my comment anonymously" at bounding box center [420, 299] width 137 height 8
click at [357, 296] on button "Submit my comment anonymously" at bounding box center [356, 299] width 8 height 8
click at [442, 393] on button "Continue" at bounding box center [420, 389] width 206 height 23
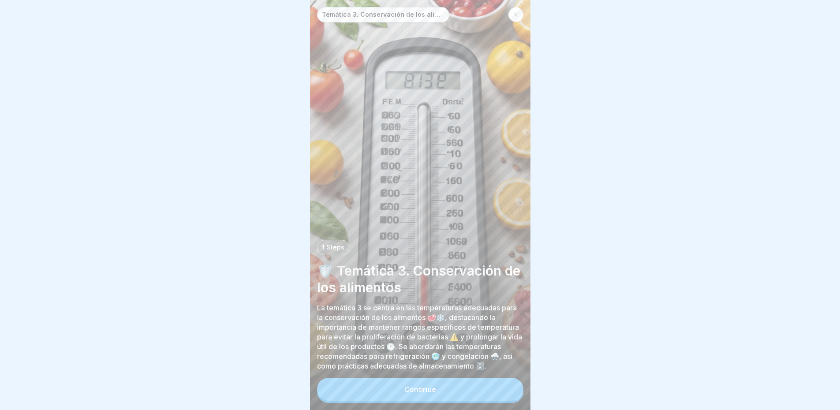
click at [439, 394] on button "Continue" at bounding box center [420, 389] width 206 height 23
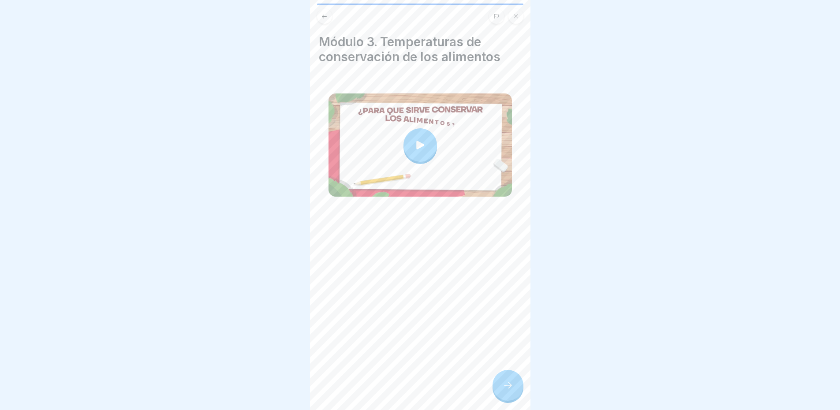
click at [416, 143] on div at bounding box center [419, 144] width 33 height 33
click at [504, 383] on icon at bounding box center [507, 385] width 11 height 11
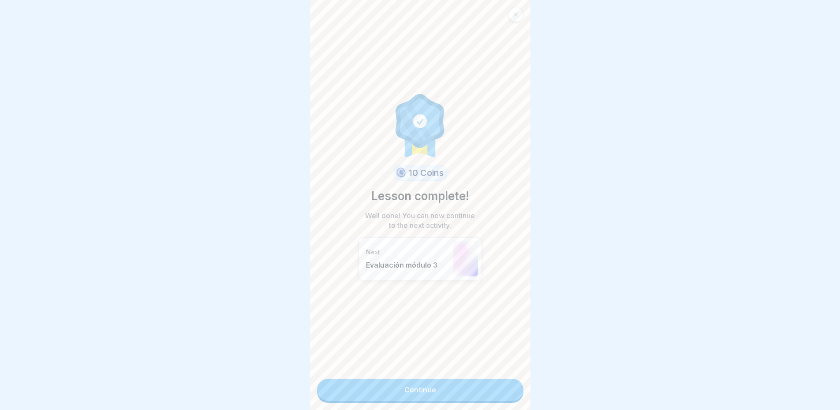
click at [405, 383] on link "Continue" at bounding box center [420, 390] width 206 height 22
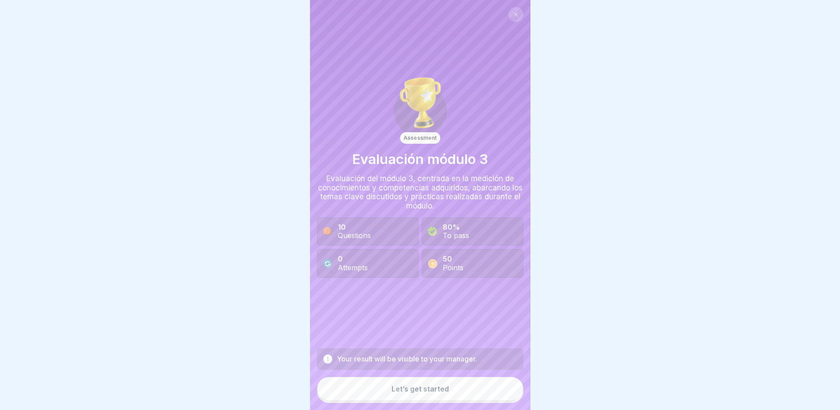
click at [414, 389] on div "Let’s get started" at bounding box center [419, 389] width 57 height 8
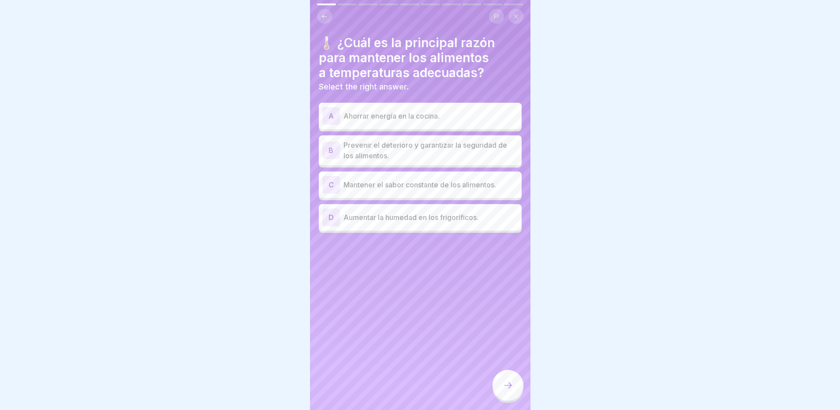
click at [357, 140] on p "Prevenir el deterioro y garantizar la seguridad de los alimentos." at bounding box center [430, 150] width 175 height 21
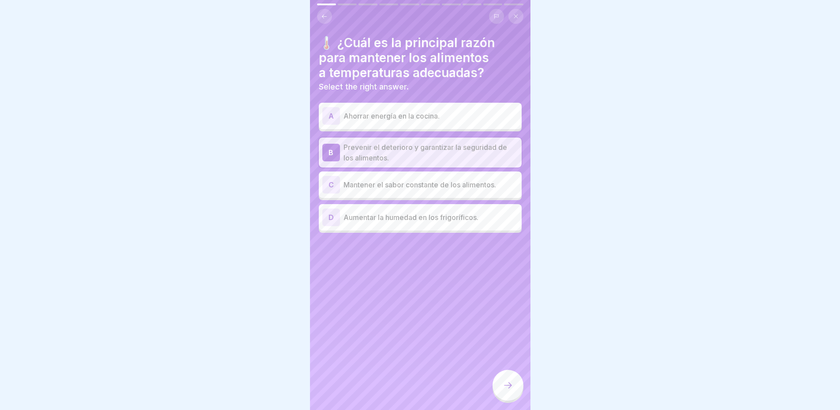
click at [509, 380] on div at bounding box center [507, 385] width 31 height 31
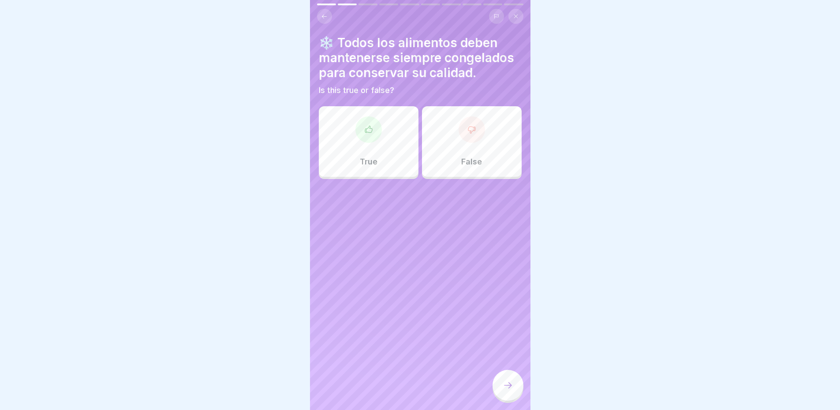
click at [365, 126] on icon at bounding box center [368, 129] width 7 height 7
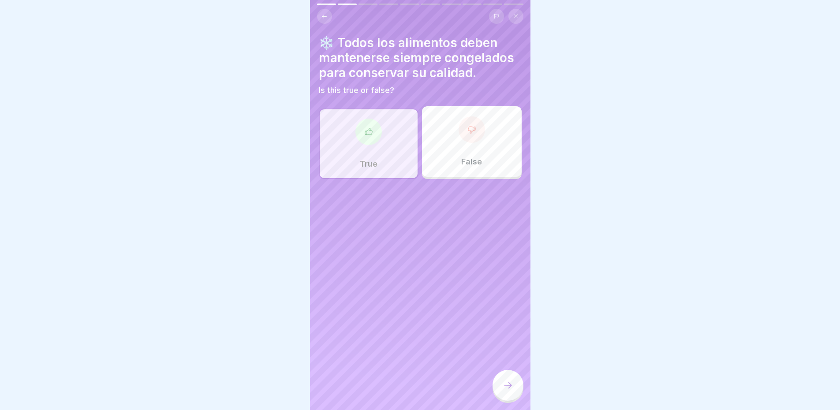
click at [500, 385] on div at bounding box center [507, 385] width 31 height 31
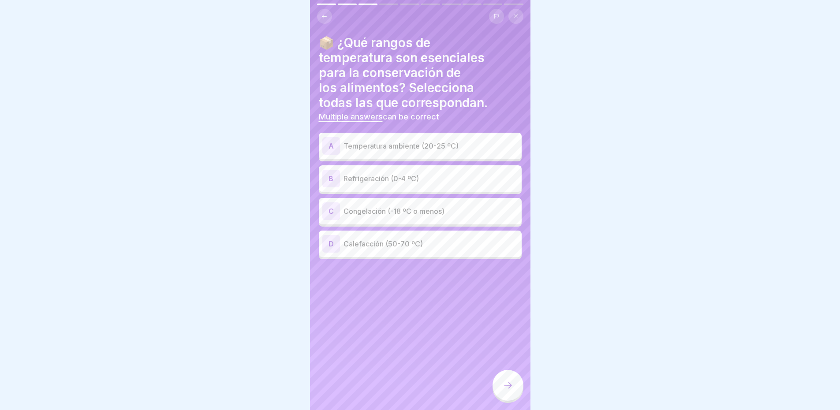
click at [349, 174] on p "Refrigeración (0-4 ºC)" at bounding box center [430, 178] width 175 height 11
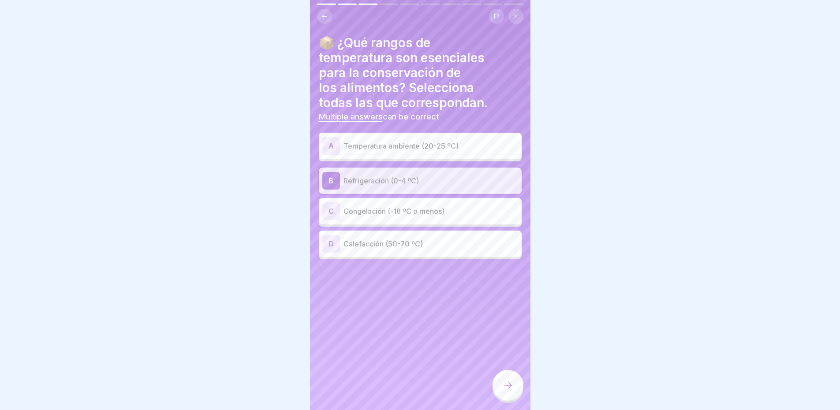
click at [358, 206] on p "Congelación (-18 ºC o menos)" at bounding box center [430, 211] width 175 height 11
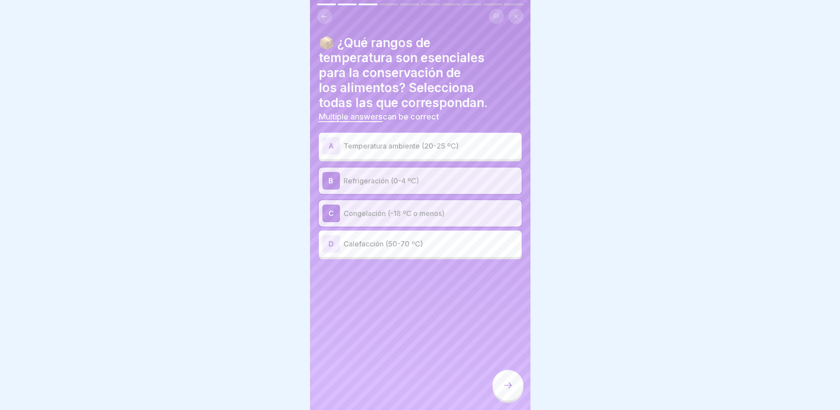
click at [380, 235] on div "D Calefacción (50-70 ºC)" at bounding box center [420, 244] width 196 height 18
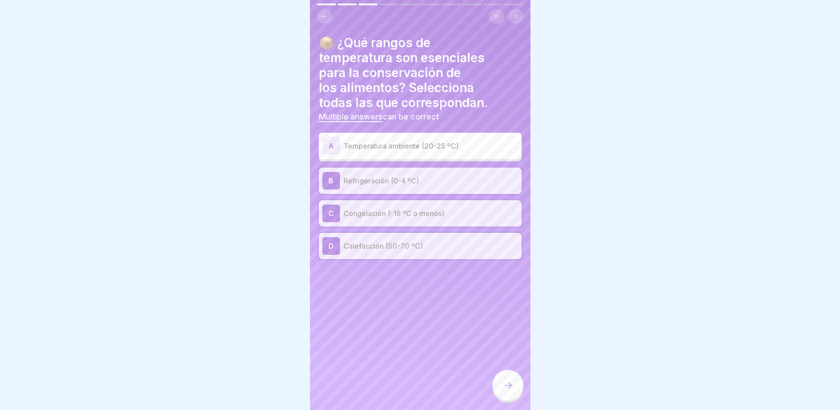
click at [507, 380] on div at bounding box center [507, 385] width 31 height 31
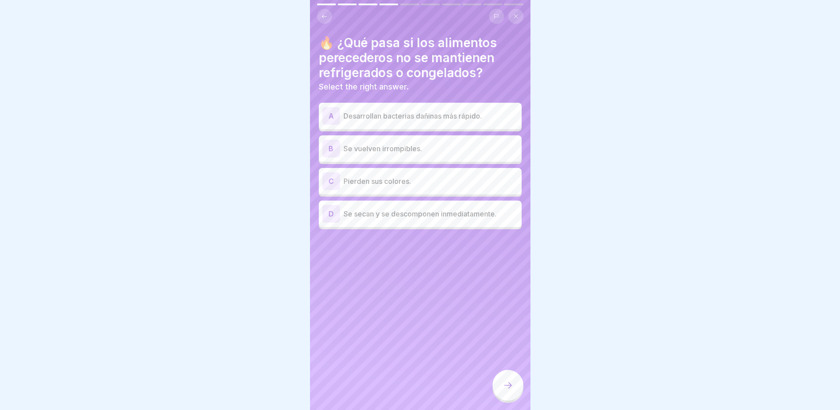
click at [473, 112] on p "Desarrollan bacterias dañinas más rápido." at bounding box center [430, 116] width 175 height 11
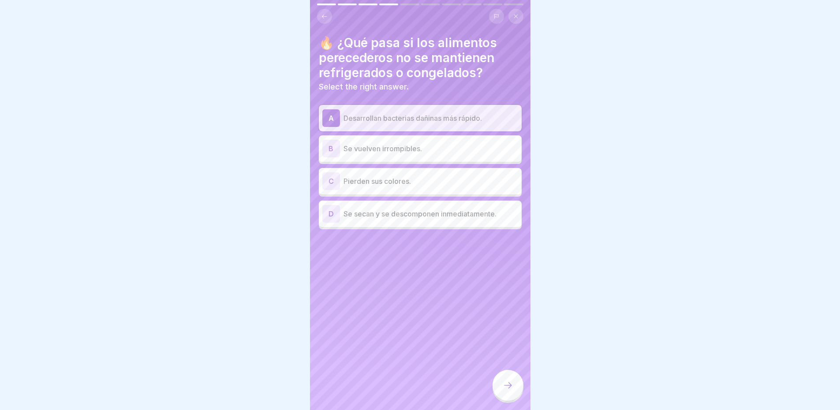
click at [510, 394] on div at bounding box center [507, 385] width 31 height 31
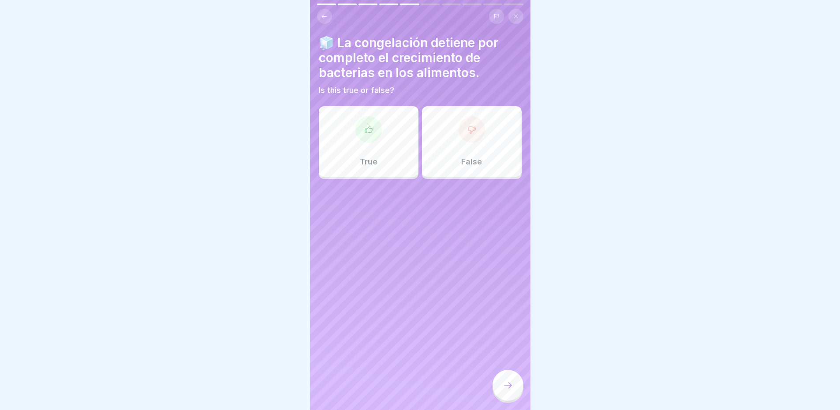
click at [371, 142] on div "True" at bounding box center [369, 141] width 100 height 71
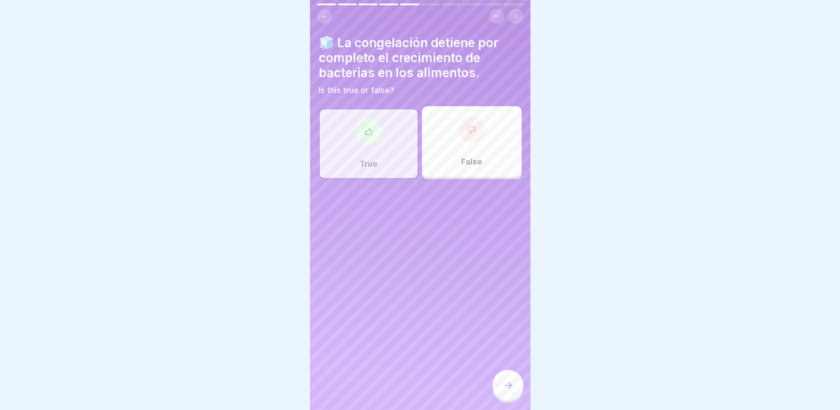
click at [506, 387] on icon at bounding box center [507, 385] width 11 height 11
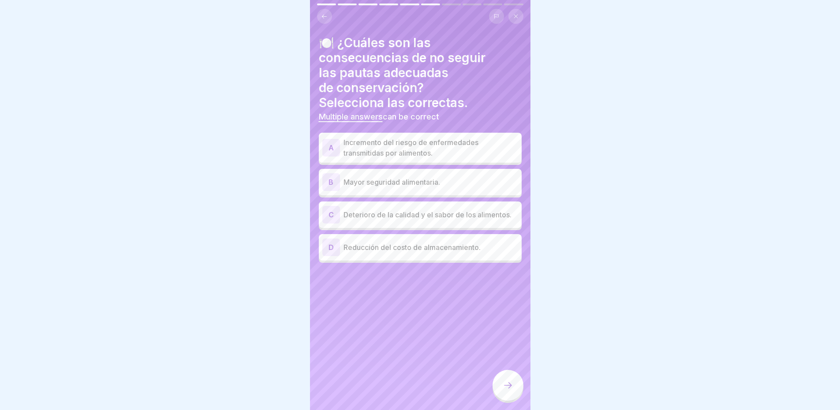
click at [460, 146] on p "Incremento del riesgo de enfermedades transmitidas por alimentos." at bounding box center [430, 147] width 175 height 21
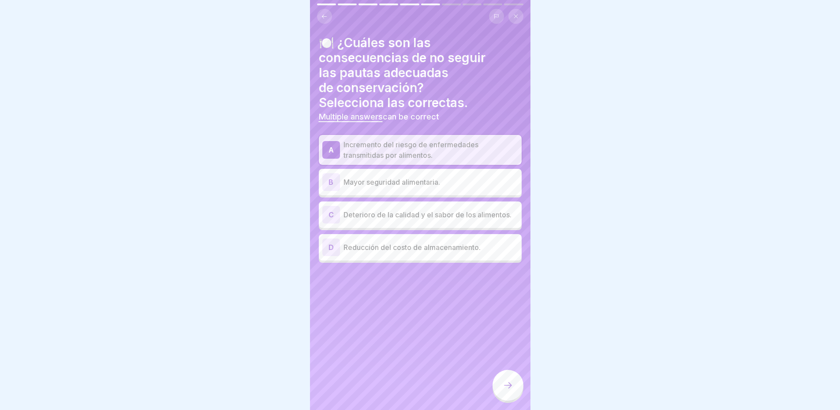
click at [469, 214] on p "Deterioro de la calidad y el sabor de los alimentos." at bounding box center [430, 214] width 175 height 11
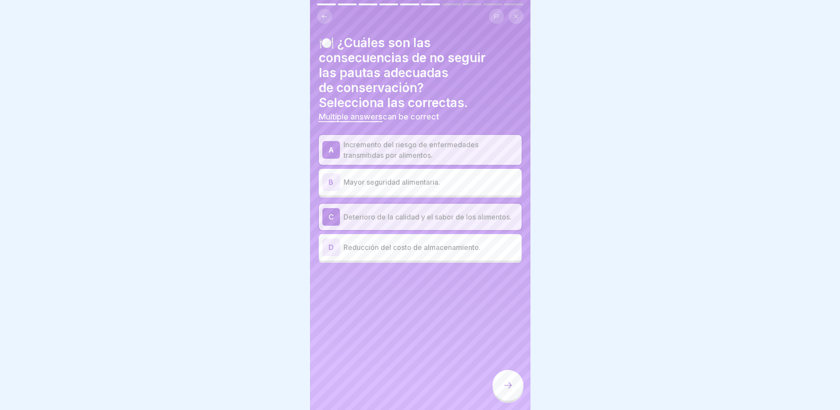
click at [508, 381] on icon at bounding box center [507, 385] width 11 height 11
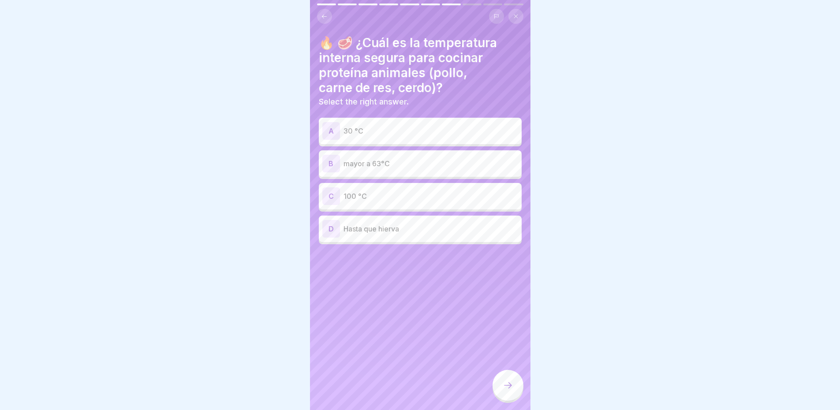
click at [353, 160] on p "mayor a 63°C" at bounding box center [430, 163] width 175 height 11
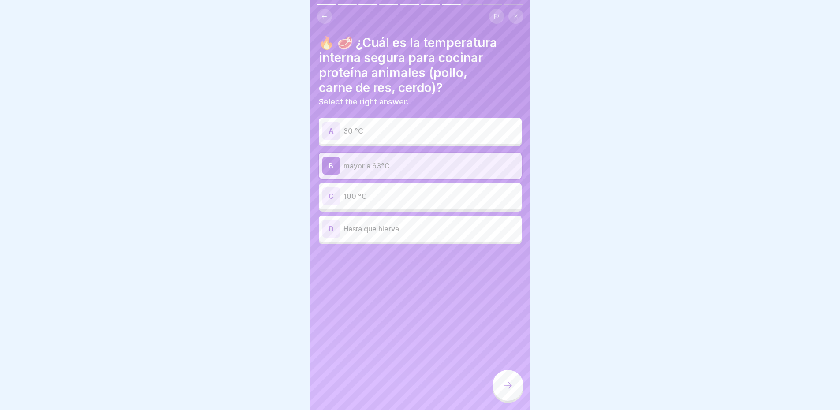
click at [510, 384] on icon at bounding box center [507, 385] width 11 height 11
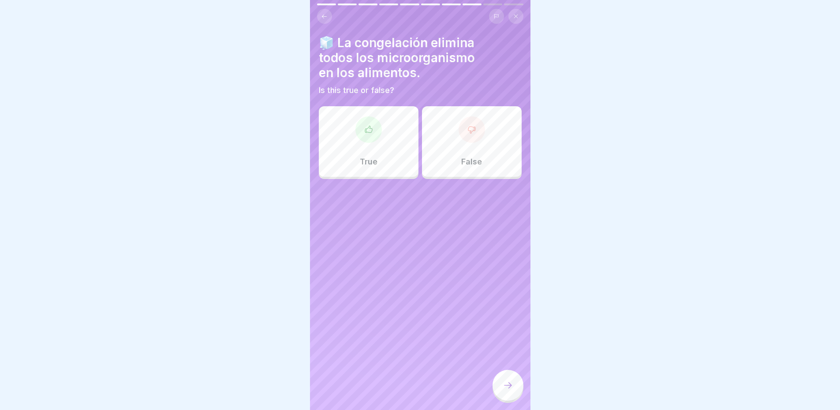
click at [470, 132] on div at bounding box center [471, 129] width 26 height 26
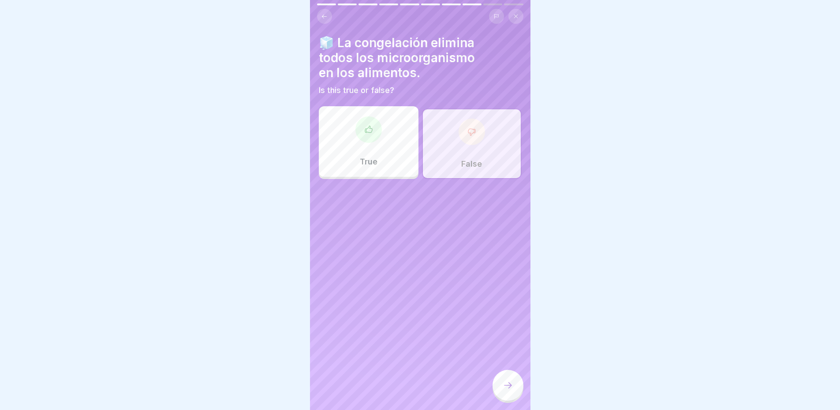
click at [380, 132] on div "True" at bounding box center [369, 141] width 100 height 71
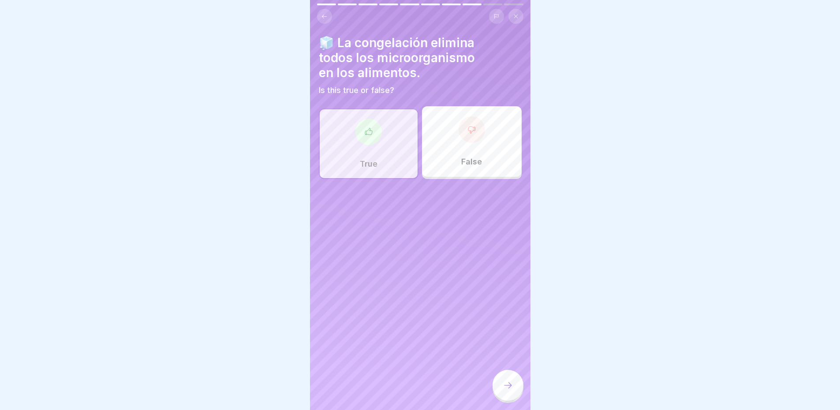
click at [514, 390] on div at bounding box center [507, 385] width 31 height 31
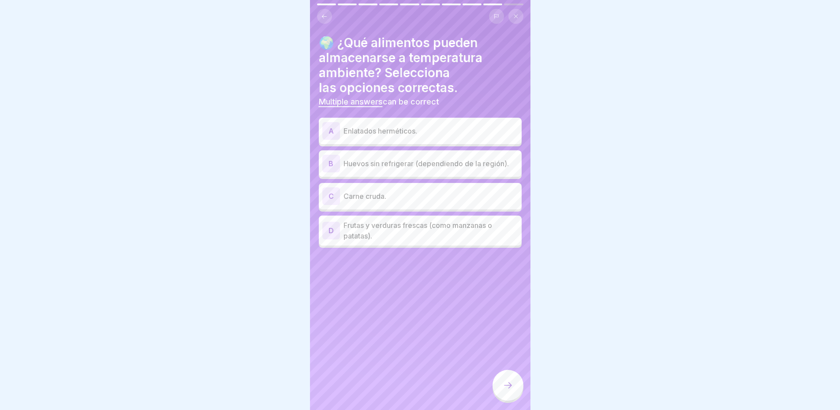
click at [450, 126] on p "Enlatados herméticos." at bounding box center [430, 131] width 175 height 11
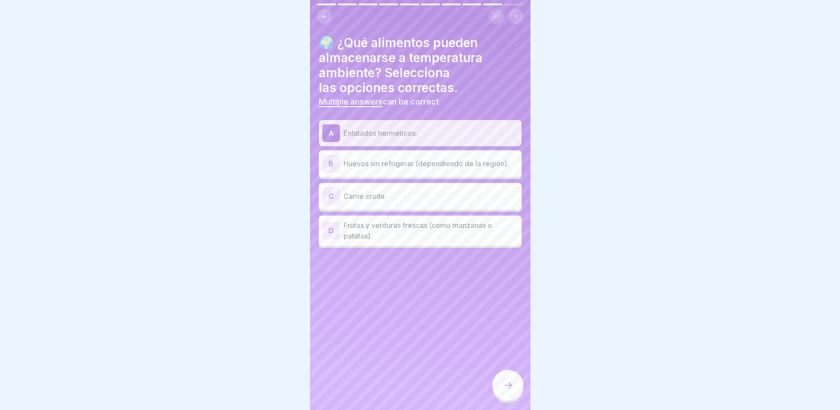
click at [352, 158] on p "Huevos sin refrigerar (dependiendo de la región)." at bounding box center [430, 163] width 175 height 11
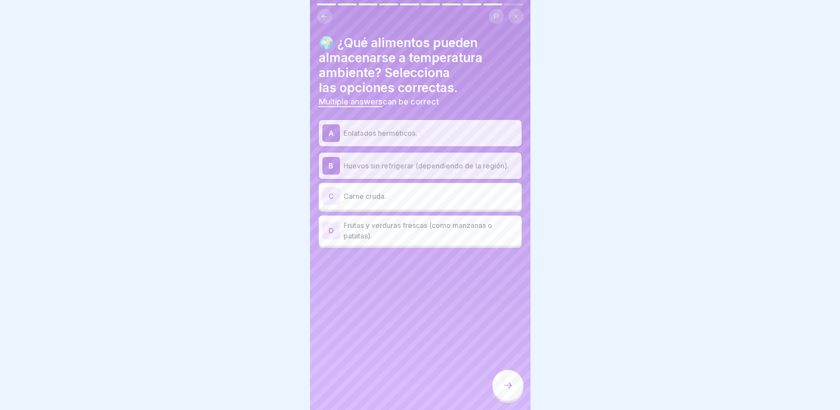
click at [497, 392] on div at bounding box center [507, 385] width 31 height 31
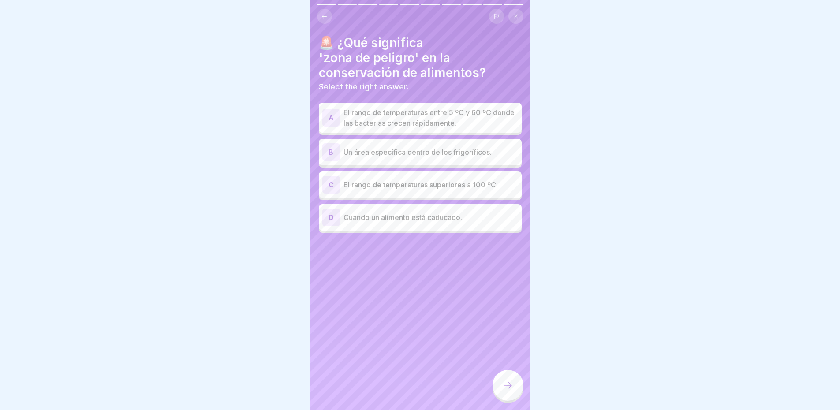
click at [327, 13] on icon at bounding box center [324, 16] width 7 height 7
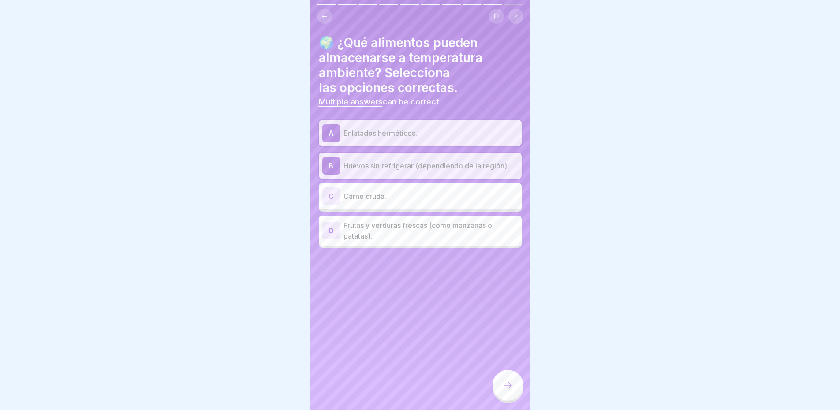
click at [510, 384] on icon at bounding box center [507, 385] width 11 height 11
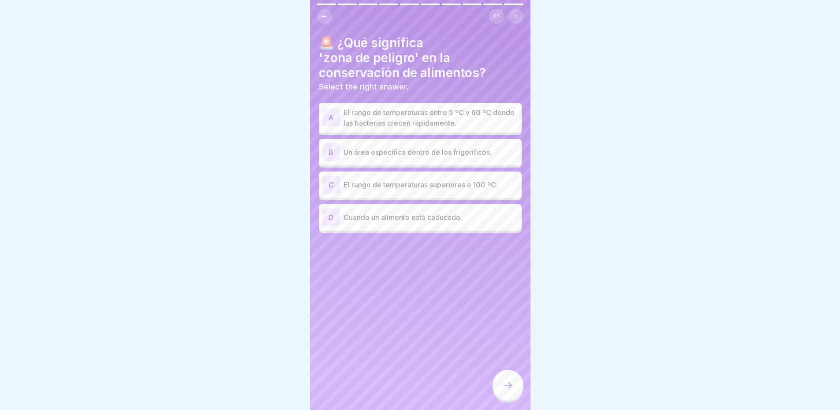
click at [380, 114] on p "El rango de temperaturas entre 5 ºC y 60 ºC donde las bacterias crecen rápidame…" at bounding box center [430, 117] width 175 height 21
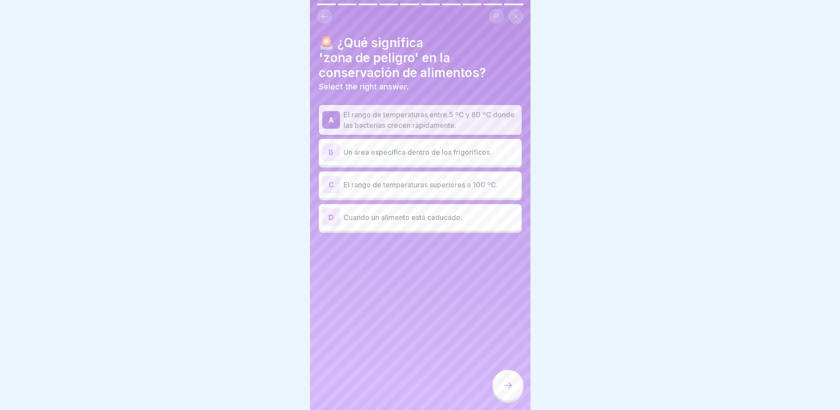
click at [513, 383] on icon at bounding box center [507, 385] width 11 height 11
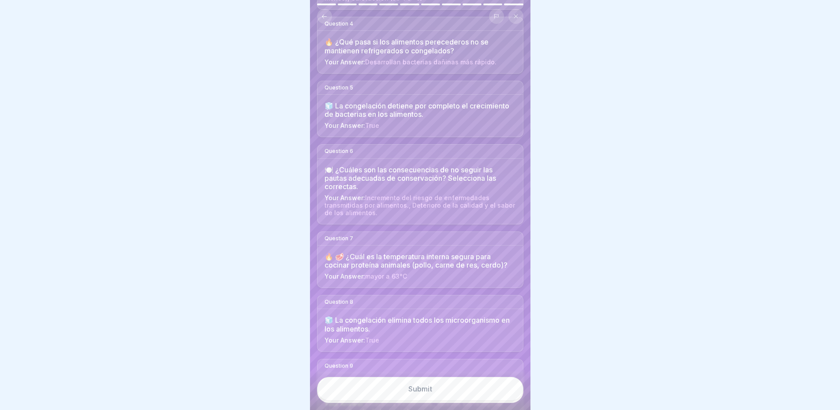
scroll to position [420, 0]
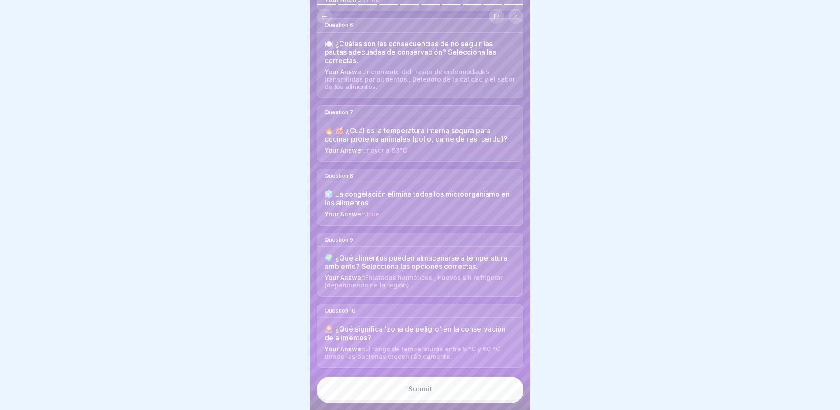
click at [413, 391] on div "Submit" at bounding box center [420, 389] width 24 height 8
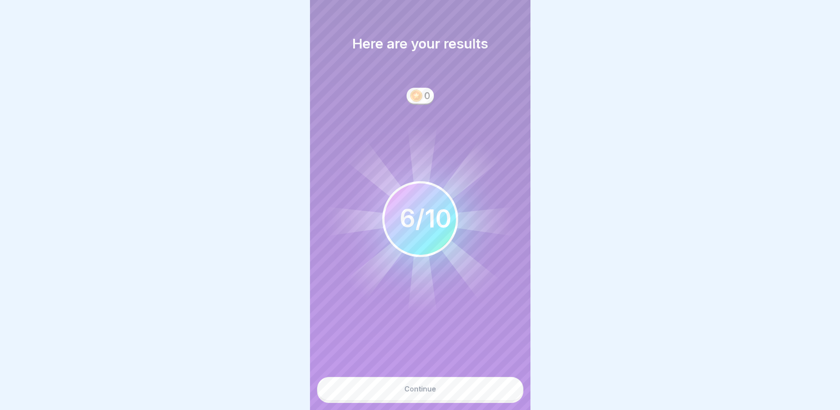
click at [316, 9] on div "Here are your results 0 6 10 / 10 Continue" at bounding box center [420, 205] width 220 height 410
click at [316, 6] on div "Here are your results 0 6 10 / 10 Continue" at bounding box center [420, 205] width 220 height 410
click at [413, 76] on div "Here are your results 0 6 10 / 10 Continue" at bounding box center [420, 205] width 220 height 410
click at [424, 387] on div "Continue" at bounding box center [420, 389] width 32 height 8
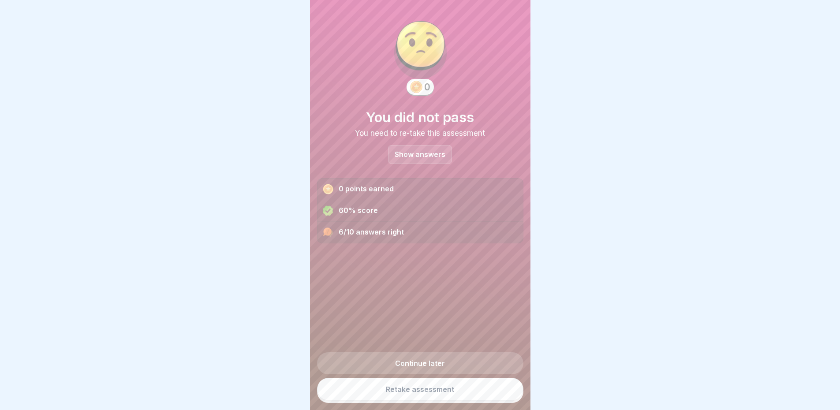
click at [405, 151] on p "Show answers" at bounding box center [419, 154] width 51 height 7
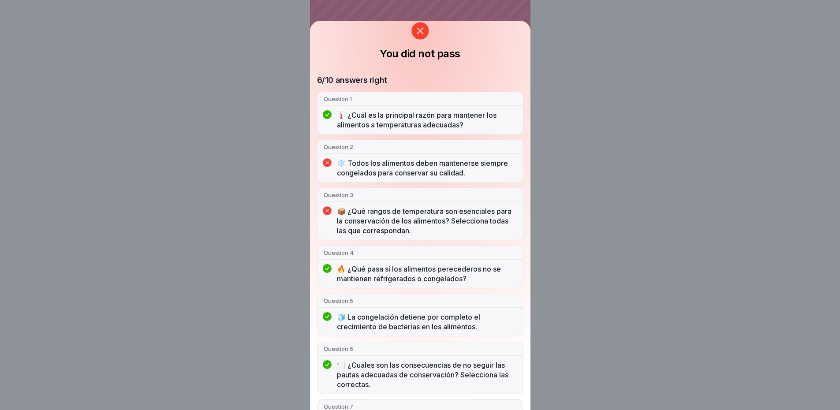
scroll to position [44, 0]
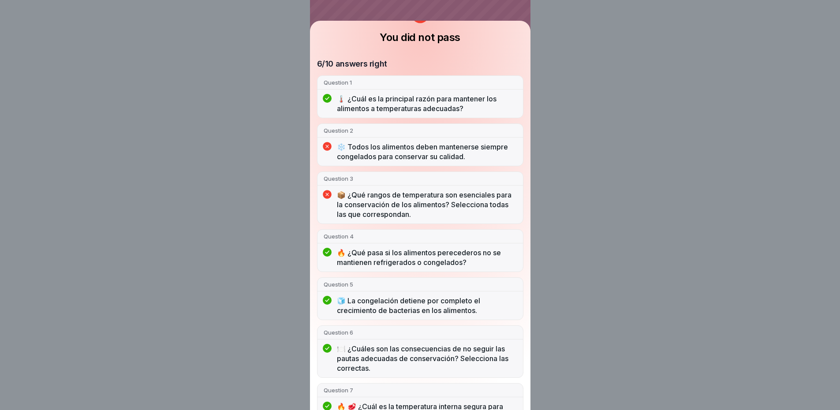
click at [404, 148] on p "❄️ Todos los alimentos deben mantenerse siempre congelados para conservar su ca…" at bounding box center [427, 151] width 180 height 19
click at [372, 147] on p "❄️ Todos los alimentos deben mantenerse siempre congelados para conservar su ca…" at bounding box center [427, 151] width 180 height 19
click at [380, 139] on div "Question 2 ❄️ Todos los alimentos deben mantenerse siempre congelados para cons…" at bounding box center [420, 144] width 206 height 43
click at [366, 145] on p "❄️ Todos los alimentos deben mantenerse siempre congelados para conservar su ca…" at bounding box center [427, 151] width 180 height 19
click at [337, 143] on div "❄️ Todos los alimentos deben mantenerse siempre congelados para conservar su ca…" at bounding box center [419, 154] width 205 height 24
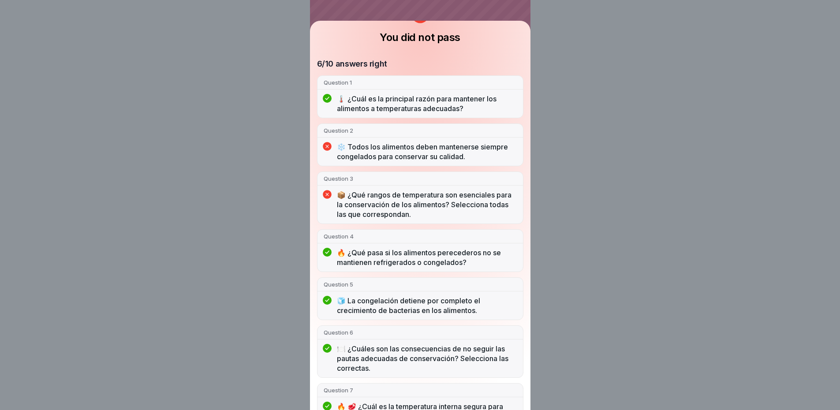
click at [331, 143] on icon at bounding box center [327, 146] width 9 height 9
click at [346, 197] on p "📦 ¿Qué rangos de temperatura son esenciales para la conservación de los aliment…" at bounding box center [427, 204] width 180 height 29
click at [383, 198] on p "📦 ¿Qué rangos de temperatura son esenciales para la conservación de los aliment…" at bounding box center [427, 204] width 180 height 29
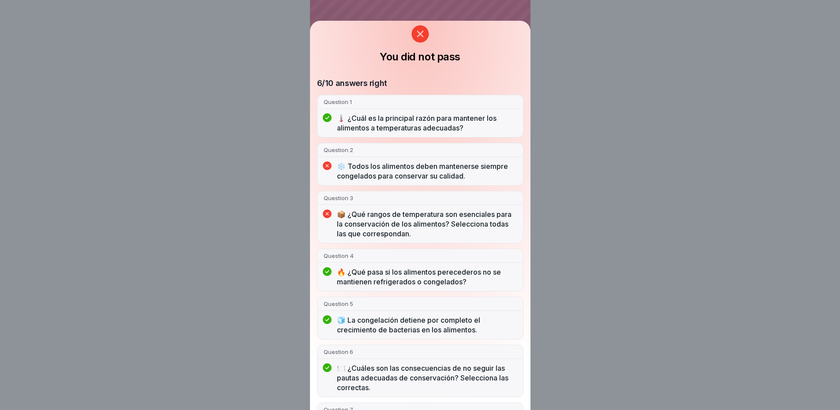
scroll to position [0, 0]
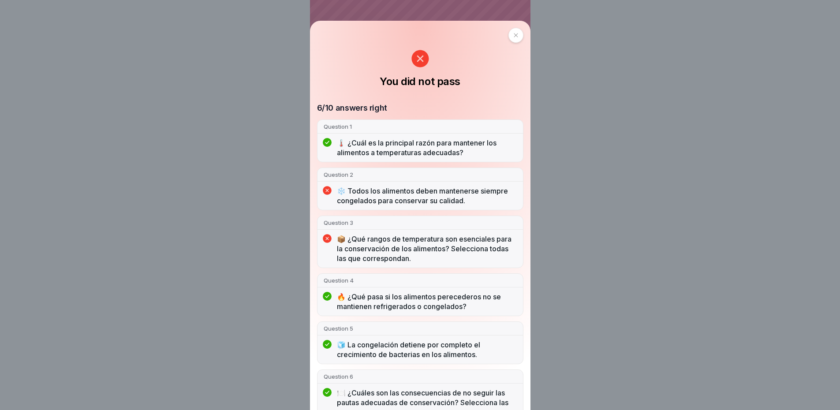
click at [513, 37] on icon at bounding box center [515, 35] width 5 height 5
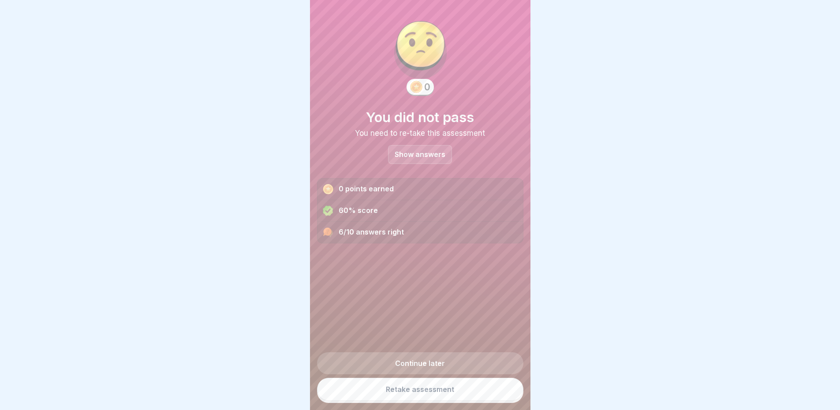
click at [413, 392] on link "Retake assessment" at bounding box center [420, 389] width 206 height 23
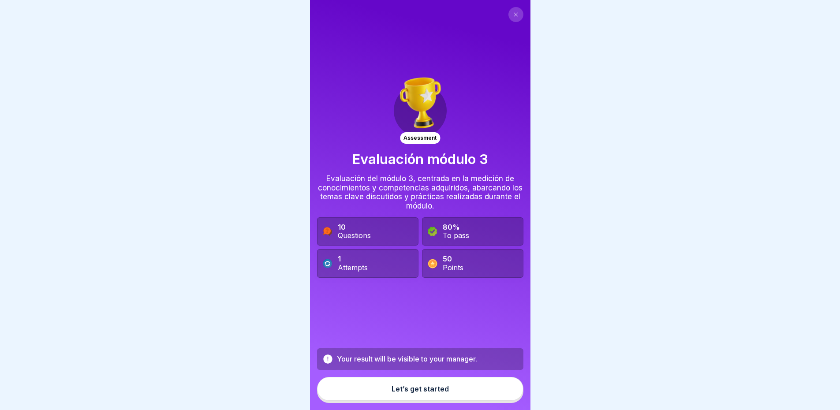
click at [402, 393] on div "Let’s get started" at bounding box center [419, 389] width 57 height 8
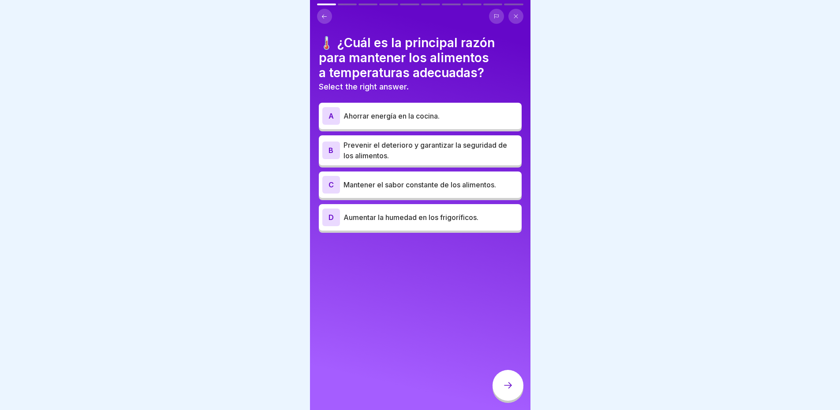
click at [377, 156] on p "Prevenir el deterioro y garantizar la seguridad de los alimentos." at bounding box center [430, 150] width 175 height 21
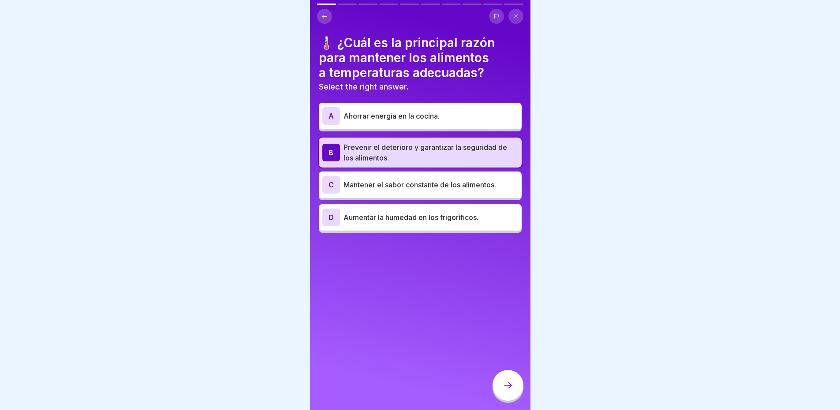
click at [512, 391] on icon at bounding box center [507, 385] width 11 height 11
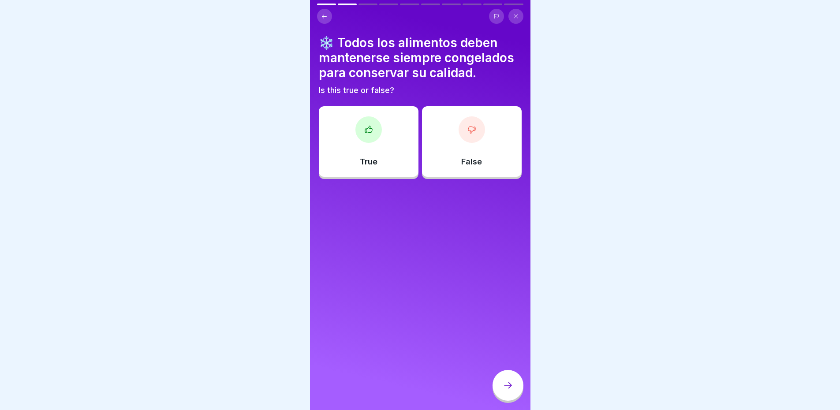
click at [475, 141] on div "False" at bounding box center [472, 141] width 100 height 71
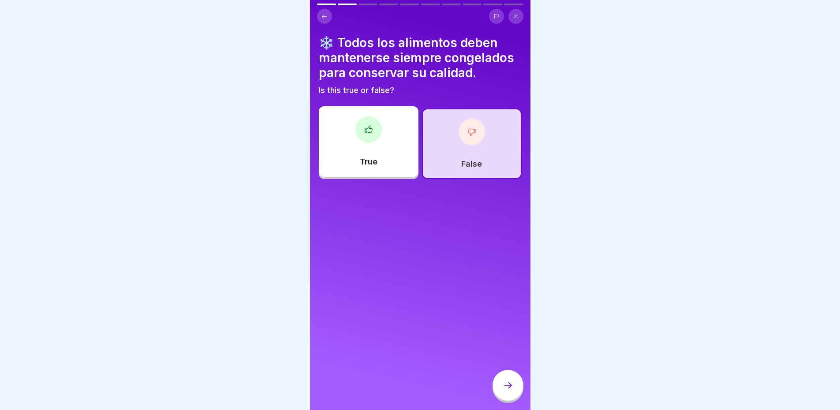
click at [504, 391] on icon at bounding box center [507, 385] width 11 height 11
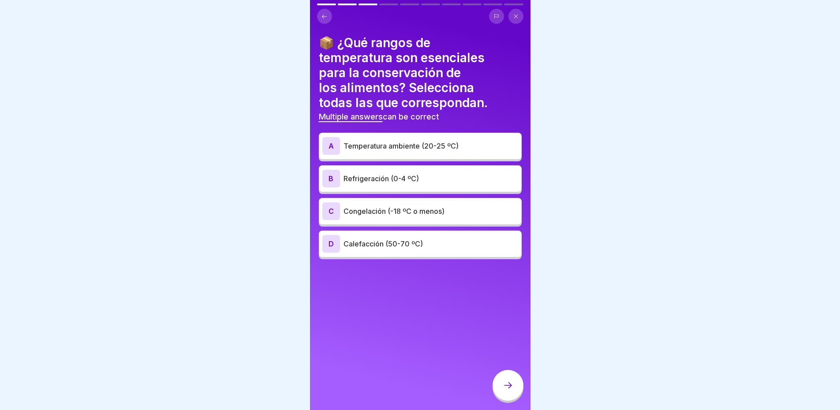
click at [398, 179] on p "Refrigeración (0-4 ºC)" at bounding box center [430, 178] width 175 height 11
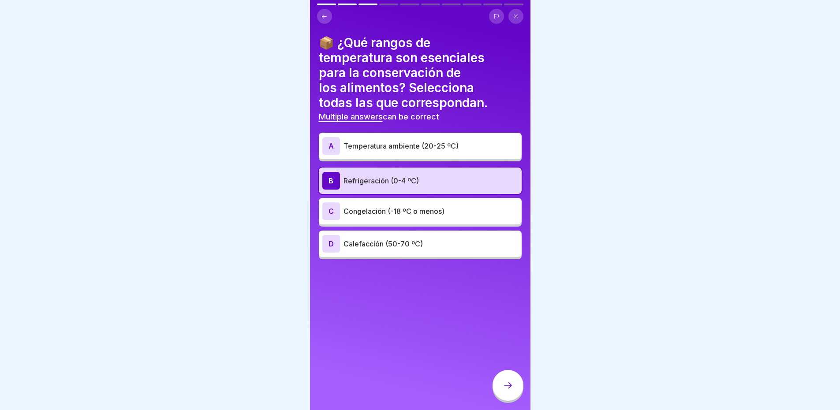
click at [375, 246] on p "Calefacción (50-70 ºC)" at bounding box center [430, 243] width 175 height 11
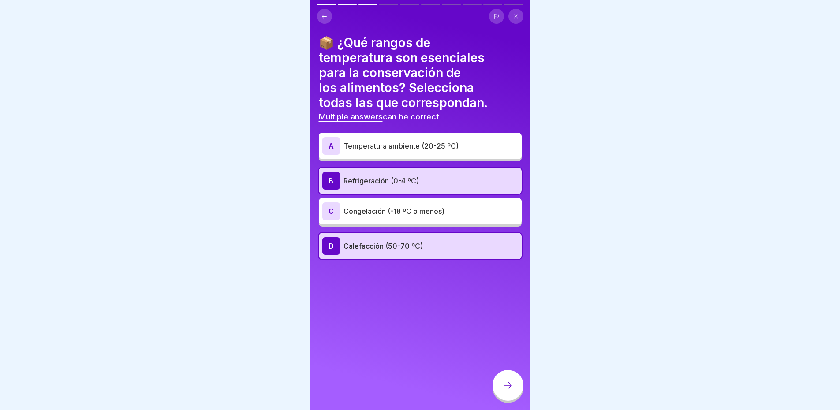
click at [511, 391] on icon at bounding box center [507, 385] width 11 height 11
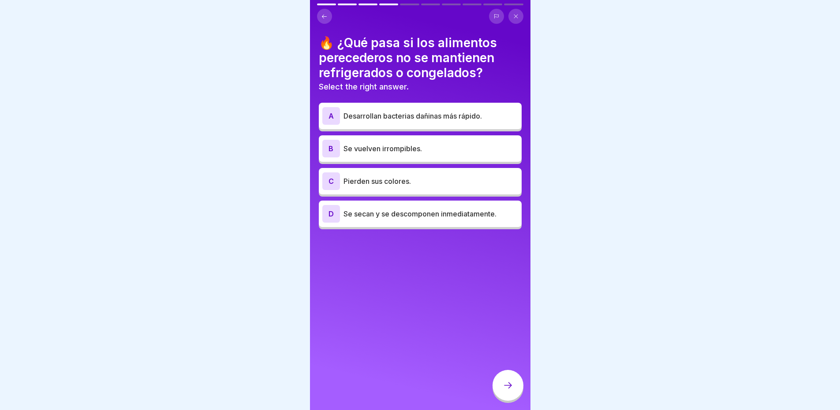
click at [421, 120] on p "Desarrollan bacterias dañinas más rápido." at bounding box center [430, 116] width 175 height 11
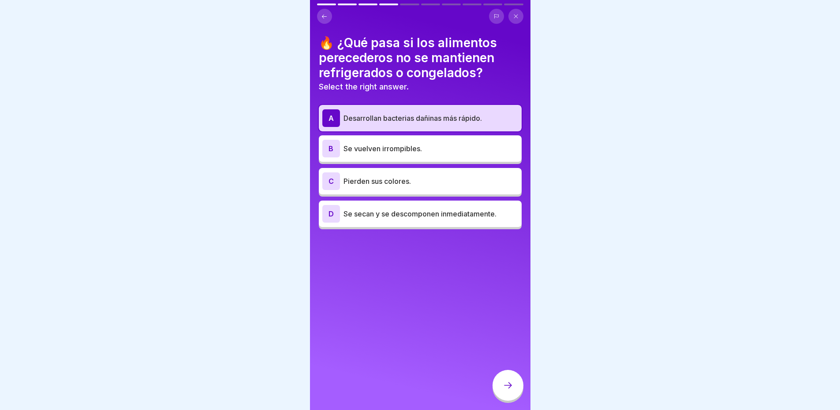
click at [510, 401] on div at bounding box center [507, 385] width 31 height 31
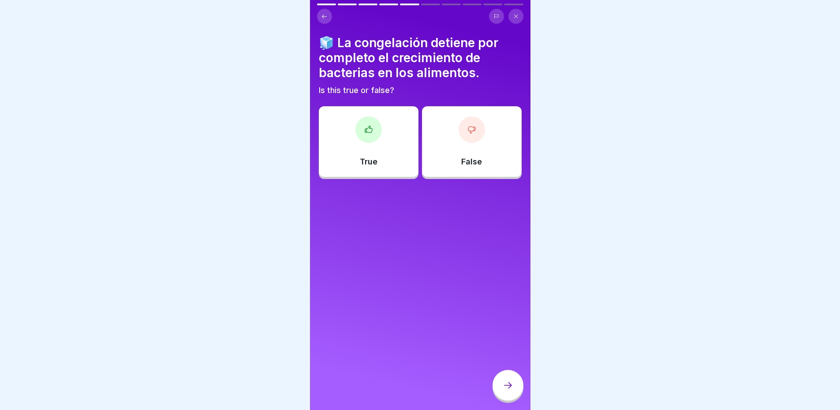
click at [361, 149] on div "True" at bounding box center [369, 141] width 100 height 71
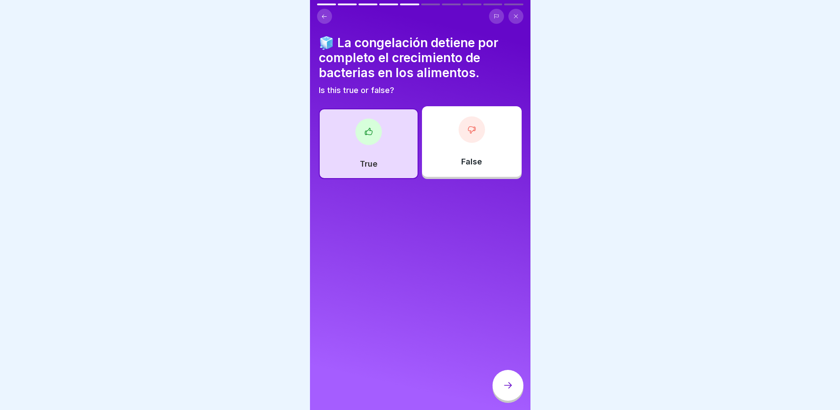
click at [510, 391] on icon at bounding box center [507, 385] width 11 height 11
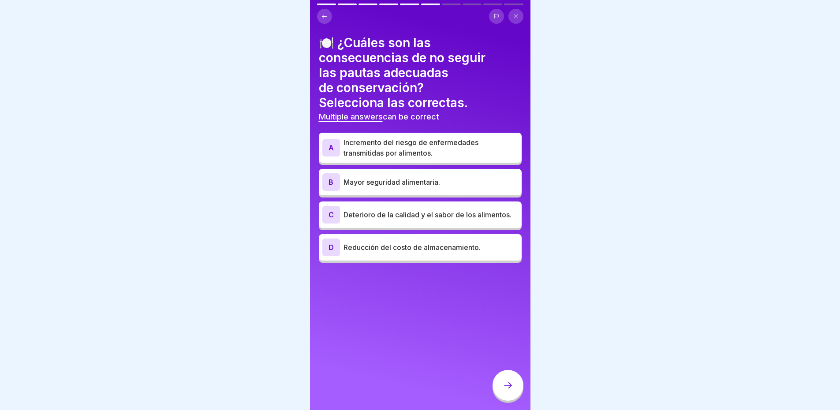
click at [481, 149] on p "Incremento del riesgo de enfermedades transmitidas por alimentos." at bounding box center [430, 147] width 175 height 21
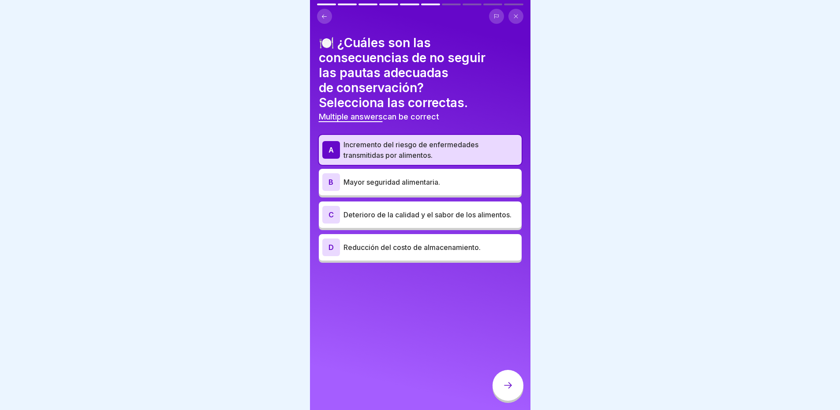
click at [431, 220] on p "Deterioro de la calidad y el sabor de los alimentos." at bounding box center [430, 214] width 175 height 11
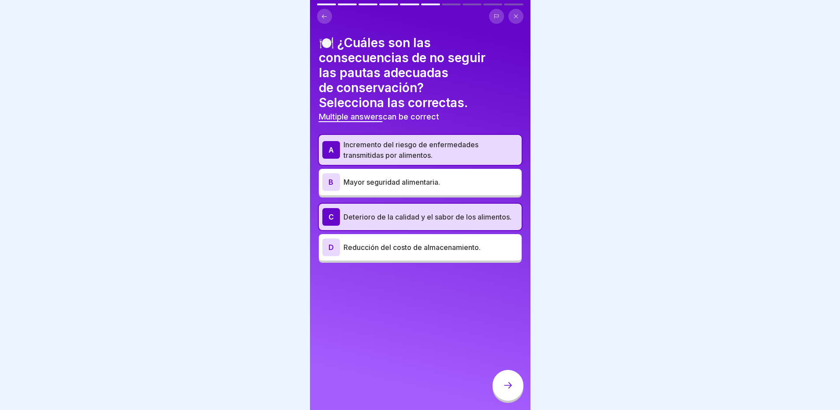
click at [511, 391] on icon at bounding box center [507, 385] width 11 height 11
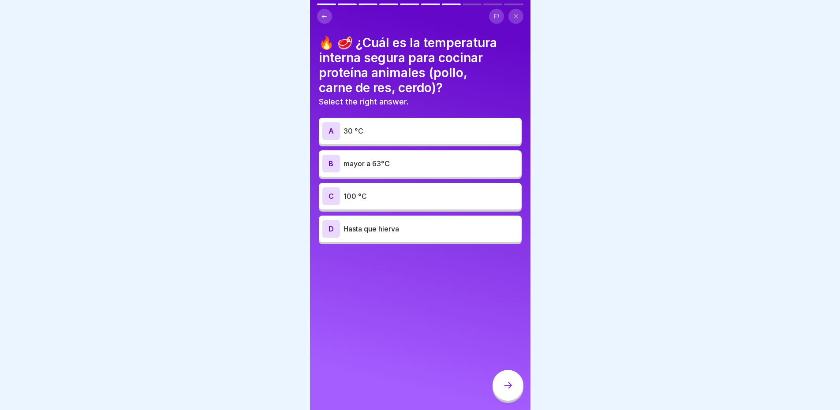
click at [403, 163] on p "mayor a 63°C" at bounding box center [430, 163] width 175 height 11
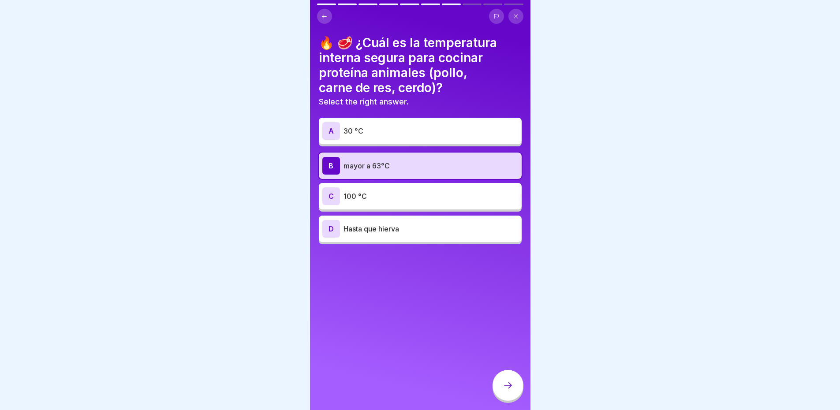
click at [512, 391] on icon at bounding box center [507, 385] width 11 height 11
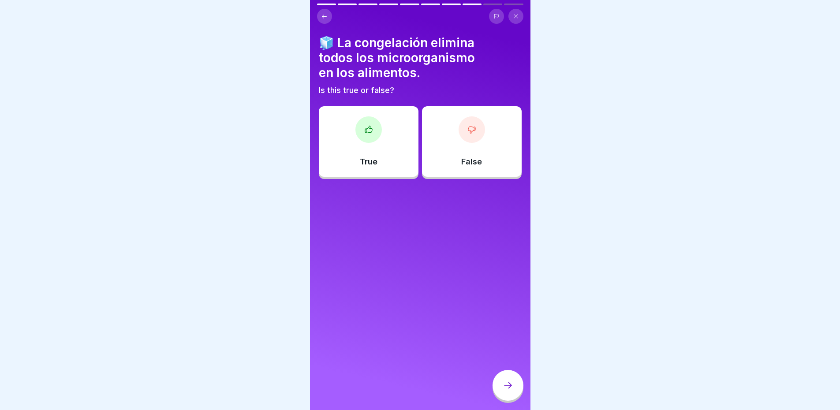
click at [480, 146] on div "False" at bounding box center [472, 141] width 100 height 71
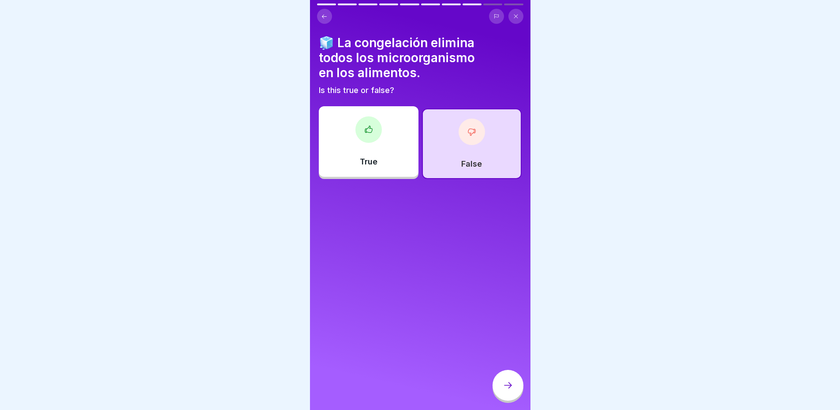
click at [512, 398] on div at bounding box center [507, 385] width 31 height 31
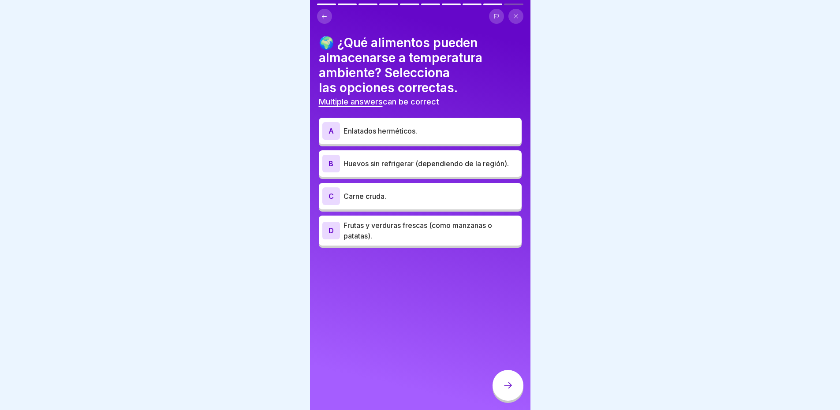
click at [418, 132] on p "Enlatados herméticos." at bounding box center [430, 131] width 175 height 11
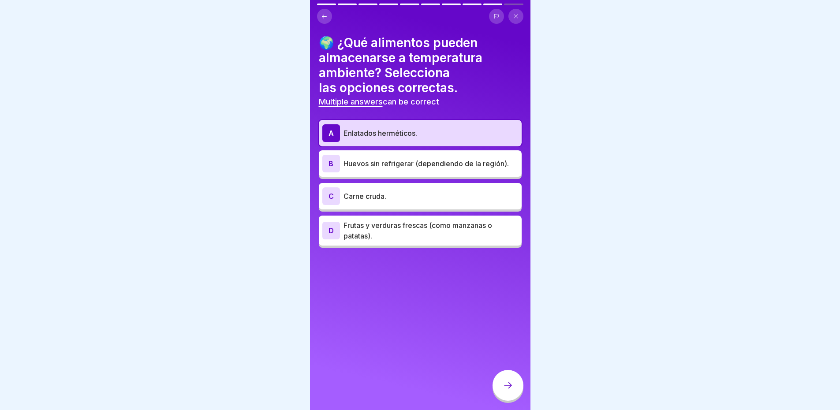
click at [451, 163] on p "Huevos sin refrigerar (dependiendo de la región)." at bounding box center [430, 163] width 175 height 11
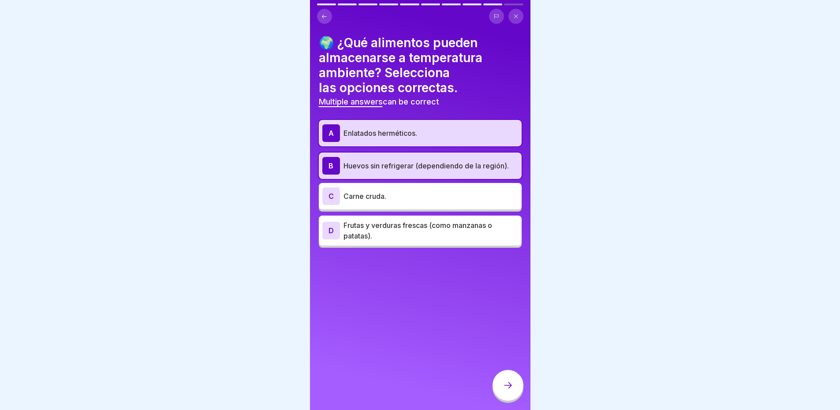
click at [481, 231] on p "Frutas y verduras frescas (como manzanas o patatas)." at bounding box center [430, 230] width 175 height 21
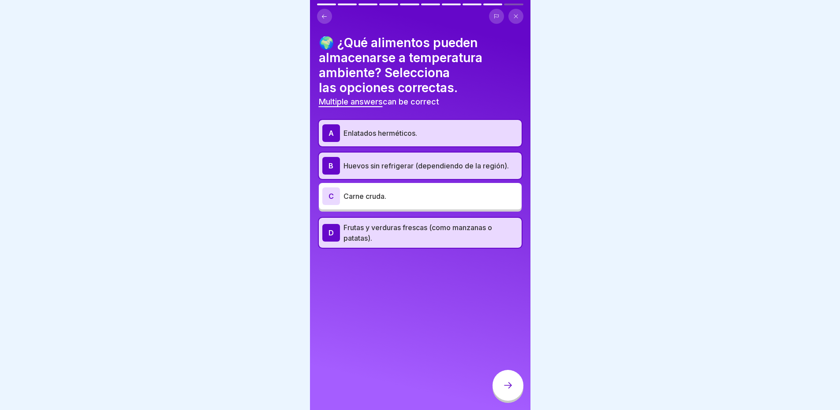
click at [513, 389] on icon at bounding box center [507, 385] width 11 height 11
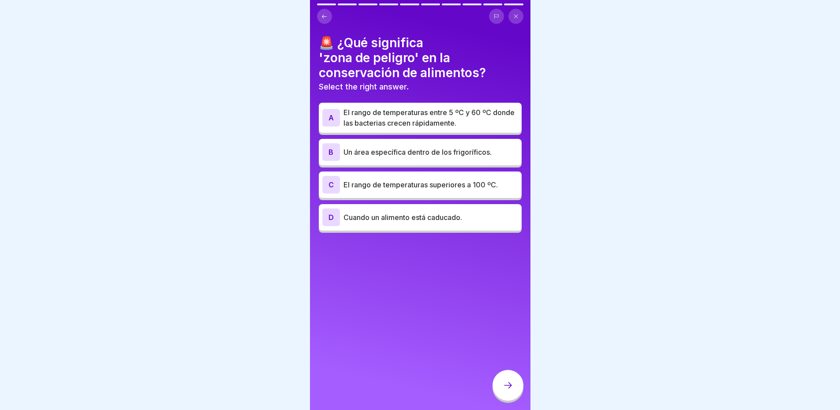
click at [432, 114] on p "El rango de temperaturas entre 5 ºC y 60 ºC donde las bacterias crecen rápidame…" at bounding box center [430, 117] width 175 height 21
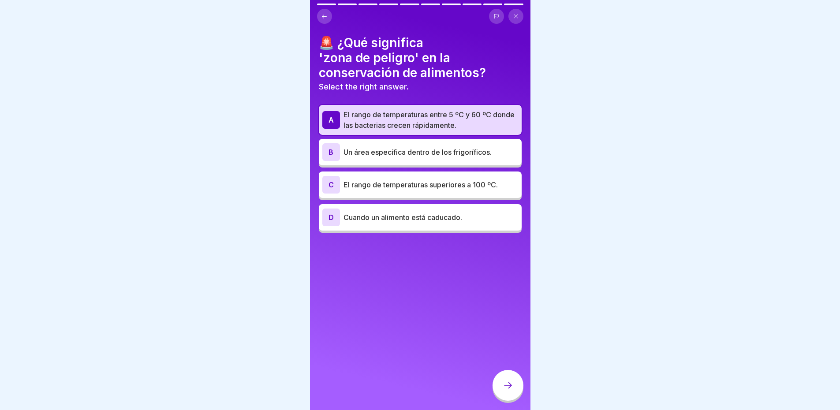
click at [513, 391] on div at bounding box center [507, 385] width 31 height 31
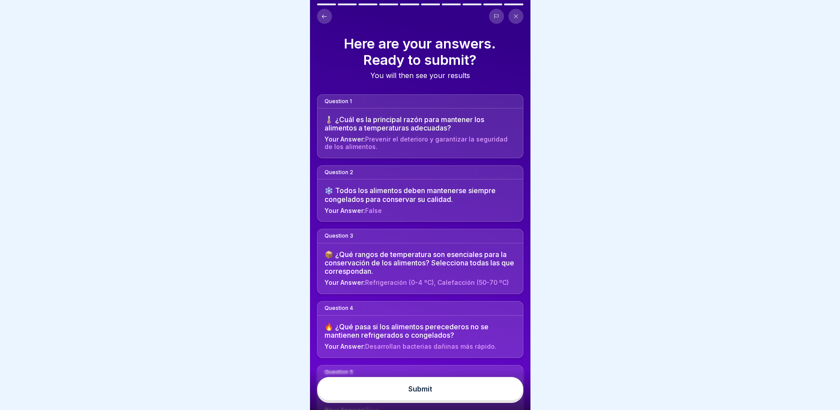
click at [449, 398] on button "Submit" at bounding box center [420, 389] width 206 height 24
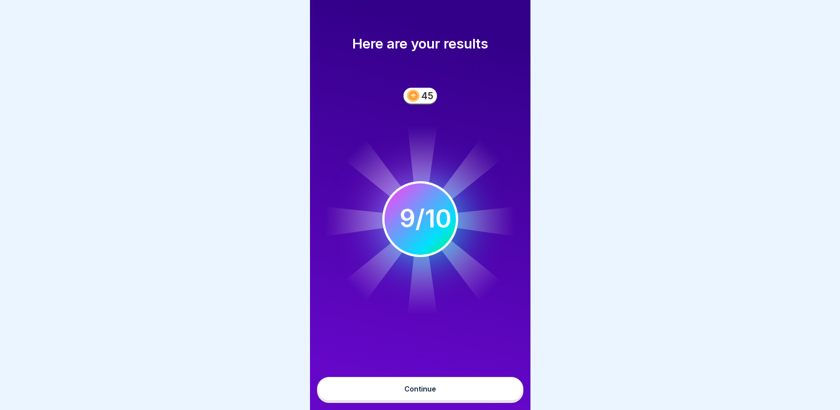
click at [439, 390] on button "Continue" at bounding box center [420, 389] width 206 height 24
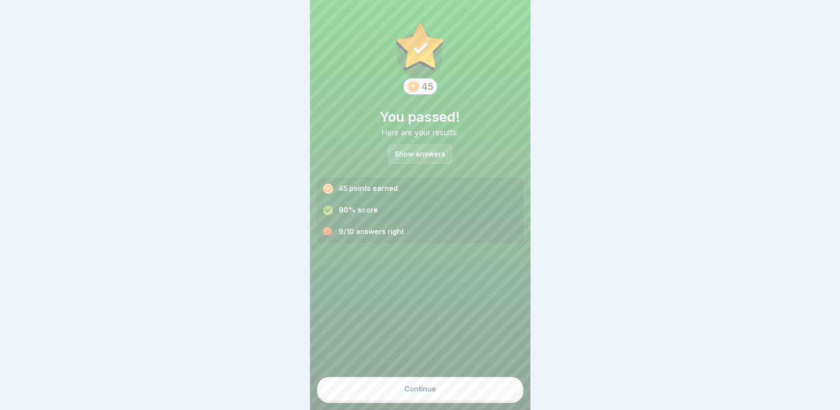
click at [424, 153] on p "Show answers" at bounding box center [419, 153] width 51 height 7
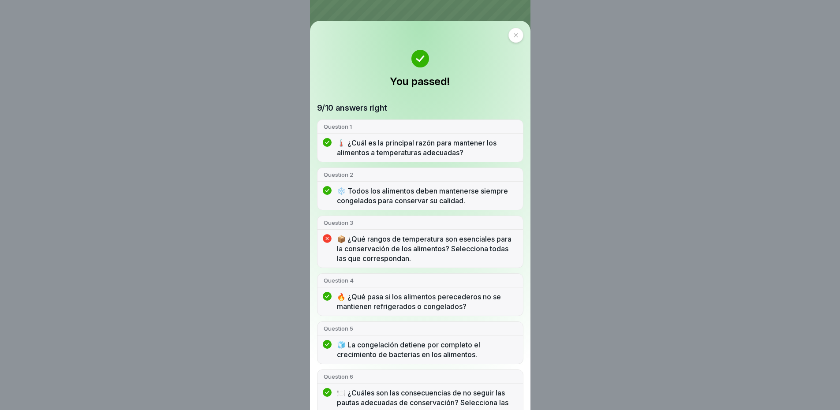
click at [443, 250] on p "📦 ¿Qué rangos de temperatura son esenciales para la conservación de los aliment…" at bounding box center [427, 248] width 180 height 29
click at [426, 246] on p "📦 ¿Qué rangos de temperatura son esenciales para la conservación de los aliment…" at bounding box center [427, 248] width 180 height 29
click at [326, 237] on div "📦 ¿Qué rangos de temperatura son esenciales para la conservación de los aliment…" at bounding box center [419, 250] width 205 height 33
click at [326, 237] on icon at bounding box center [327, 238] width 9 height 9
click at [353, 245] on p "📦 ¿Qué rangos de temperatura son esenciales para la conservación de los aliment…" at bounding box center [427, 248] width 180 height 29
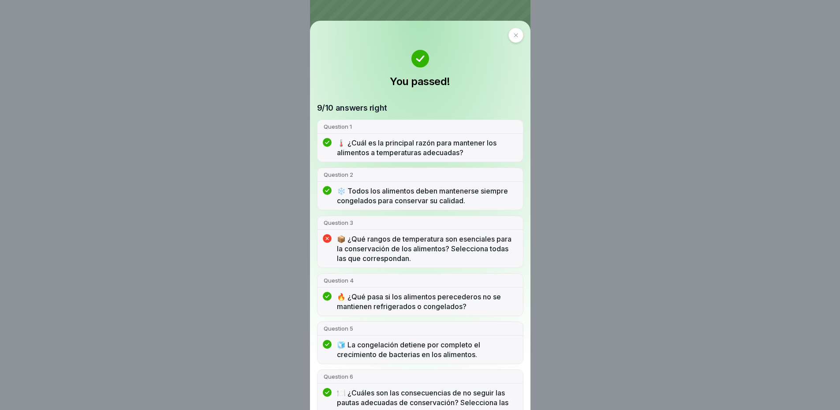
click at [363, 241] on p "📦 ¿Qué rangos de temperatura son esenciales para la conservación de los aliment…" at bounding box center [427, 248] width 180 height 29
click at [508, 38] on div at bounding box center [515, 35] width 15 height 15
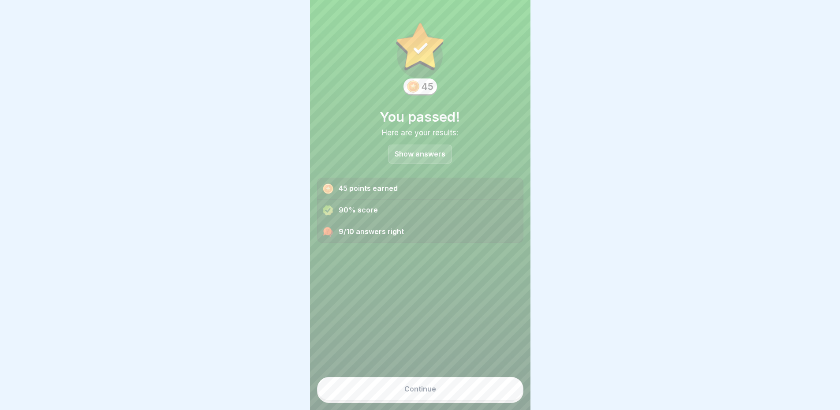
click at [438, 392] on button "Continue" at bounding box center [420, 389] width 206 height 24
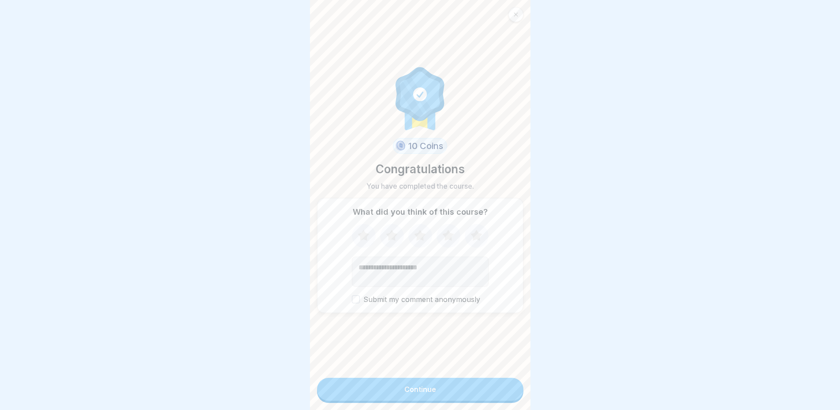
click at [473, 237] on icon at bounding box center [475, 235] width 11 height 11
click at [354, 303] on button "Submit my comment anonymously" at bounding box center [356, 299] width 8 height 8
click at [413, 393] on div "Continue" at bounding box center [420, 389] width 32 height 8
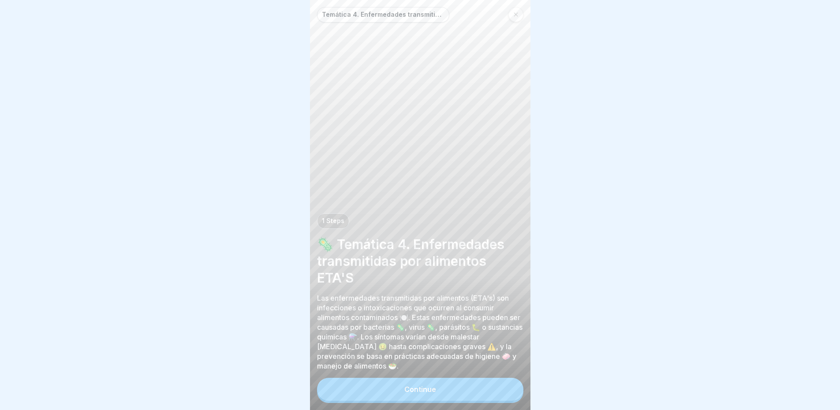
click at [427, 393] on div "Continue" at bounding box center [420, 389] width 32 height 8
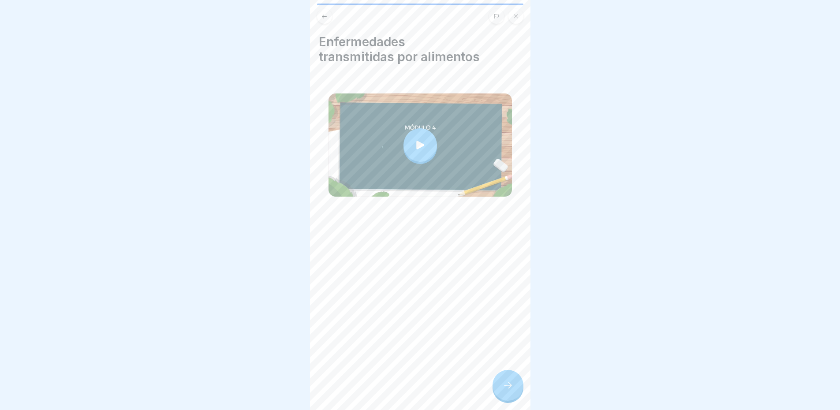
click at [409, 136] on div at bounding box center [419, 144] width 33 height 33
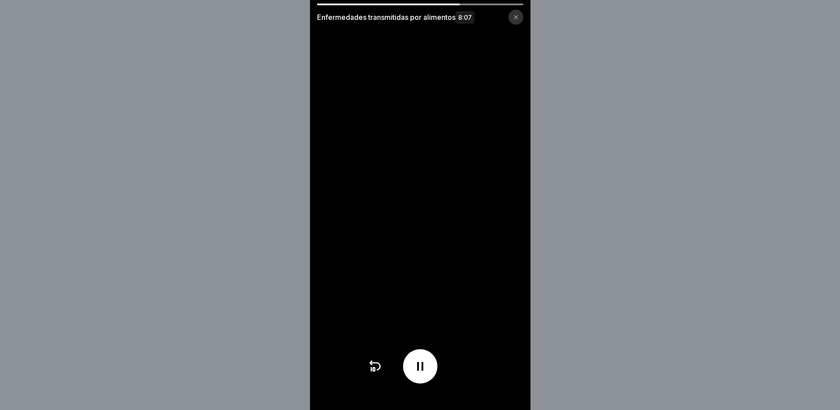
click at [435, 228] on video at bounding box center [420, 205] width 220 height 410
click at [427, 373] on icon at bounding box center [420, 366] width 14 height 14
click at [427, 368] on icon at bounding box center [420, 366] width 14 height 14
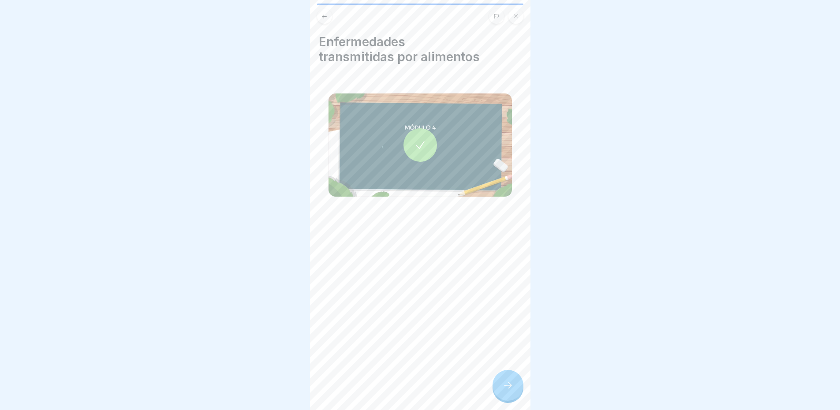
click at [512, 391] on icon at bounding box center [507, 385] width 11 height 11
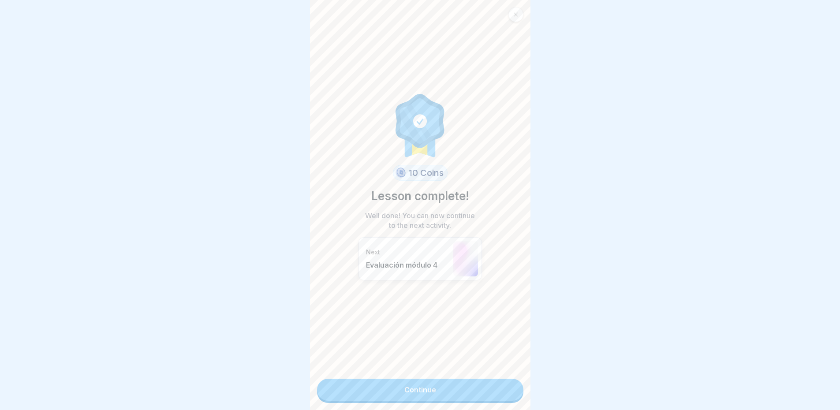
click at [410, 389] on link "Continue" at bounding box center [420, 390] width 206 height 22
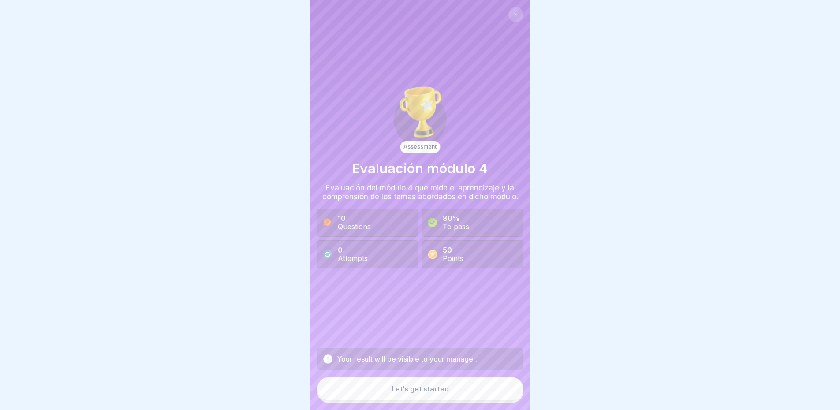
click at [420, 393] on div "Let’s get started" at bounding box center [419, 389] width 57 height 8
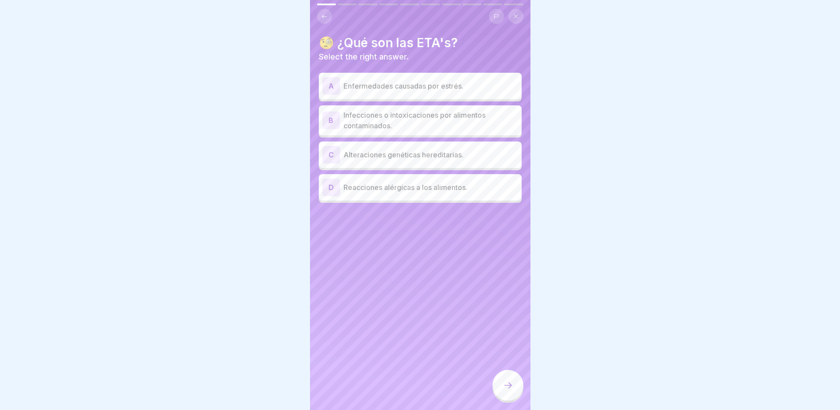
click at [439, 123] on p "Infecciones o intoxicaciones por alimentos contaminados." at bounding box center [430, 120] width 175 height 21
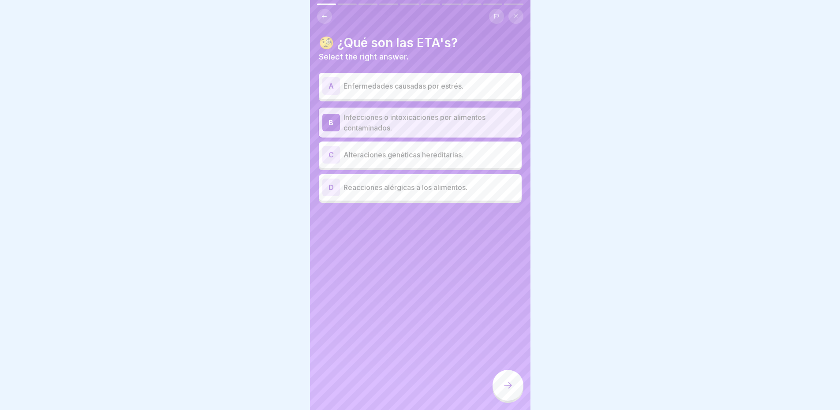
click at [512, 391] on icon at bounding box center [507, 385] width 11 height 11
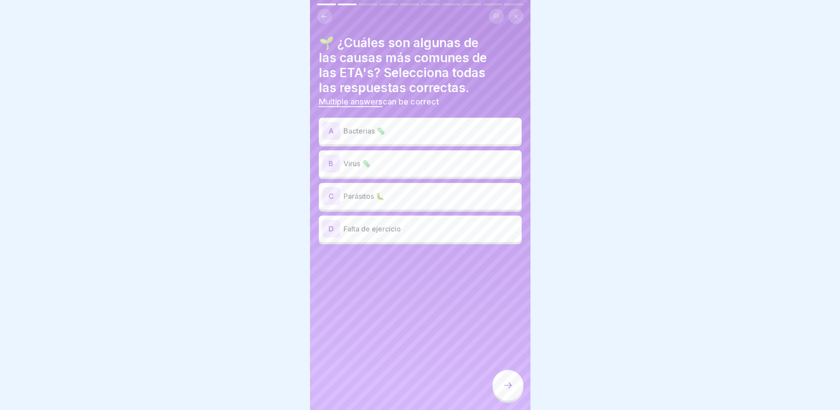
click at [418, 129] on p "Bacterias 🦠" at bounding box center [430, 131] width 175 height 11
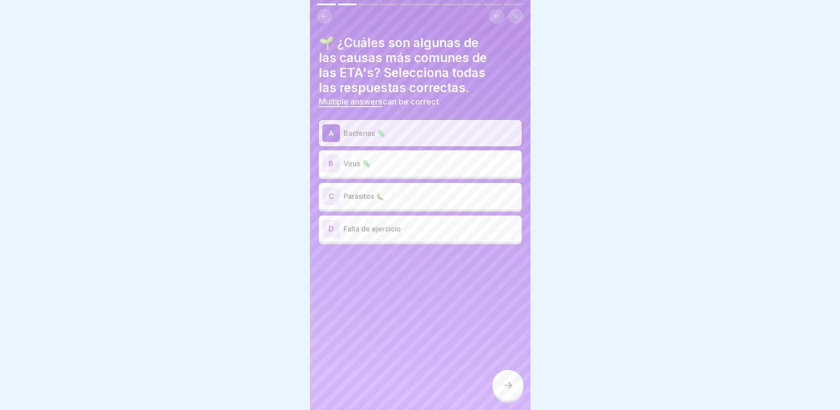
click at [416, 160] on p "Virus 🦠" at bounding box center [430, 163] width 175 height 11
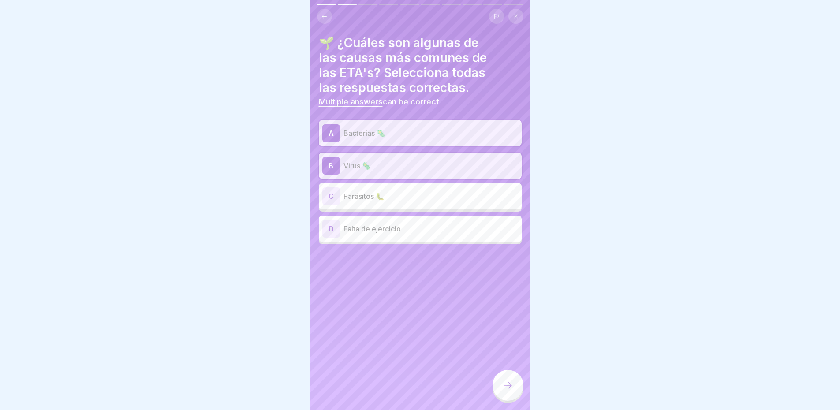
click at [413, 197] on p "Parásitos 🐛" at bounding box center [430, 196] width 175 height 11
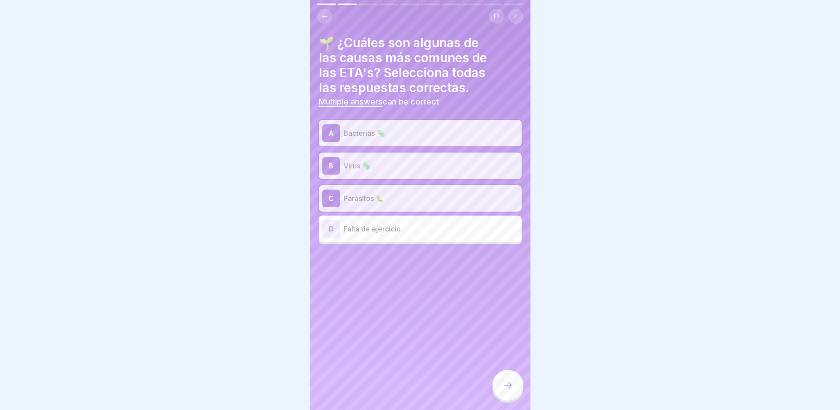
click at [512, 388] on icon at bounding box center [507, 385] width 11 height 11
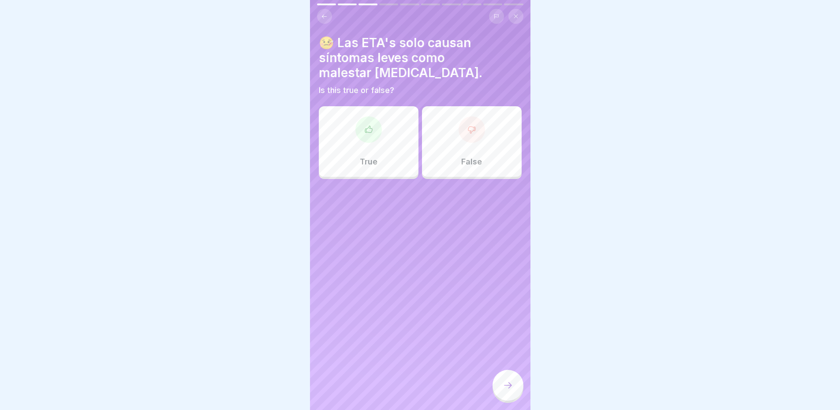
click at [469, 143] on div "False" at bounding box center [472, 141] width 100 height 71
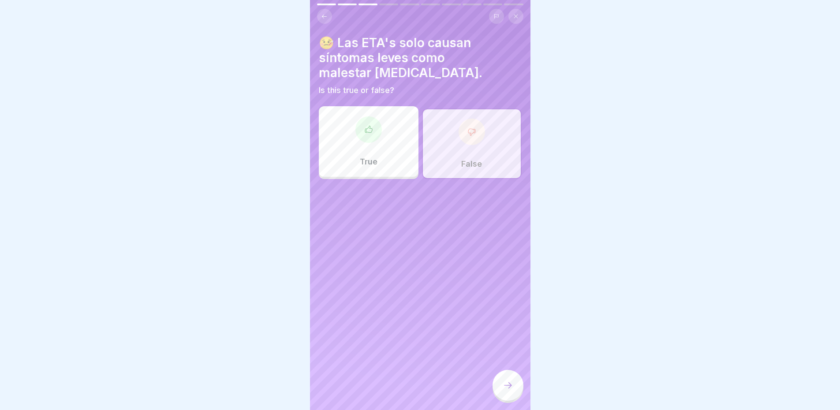
click at [515, 391] on div at bounding box center [507, 385] width 31 height 31
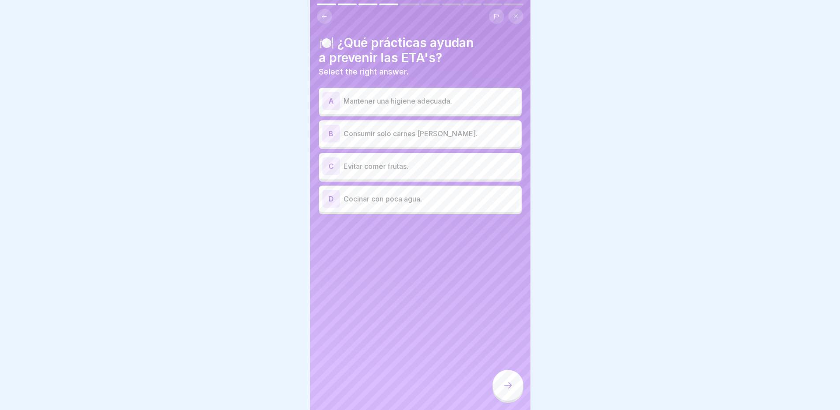
click at [423, 100] on p "Mantener una higiene adecuada." at bounding box center [430, 101] width 175 height 11
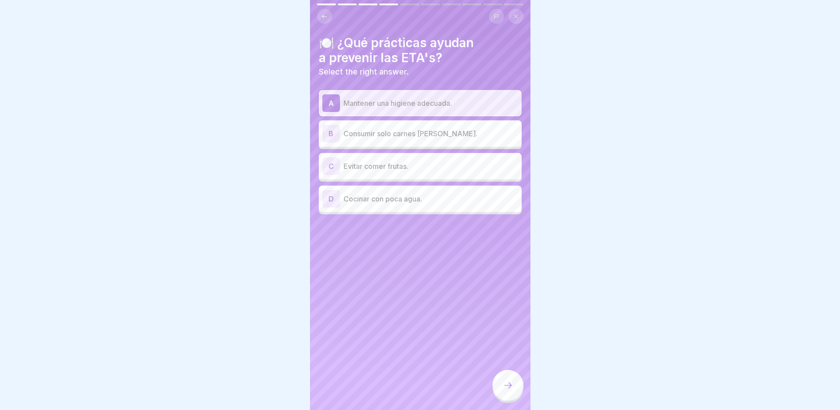
click at [513, 398] on div at bounding box center [507, 385] width 31 height 31
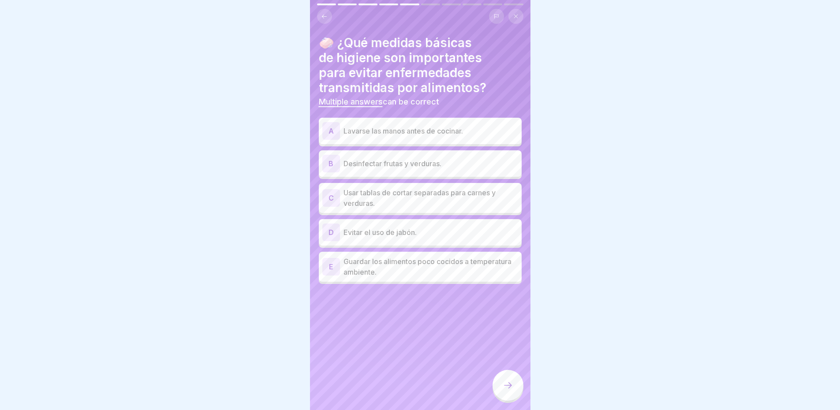
click at [443, 132] on p "Lavarse las manos antes de cocinar." at bounding box center [430, 131] width 175 height 11
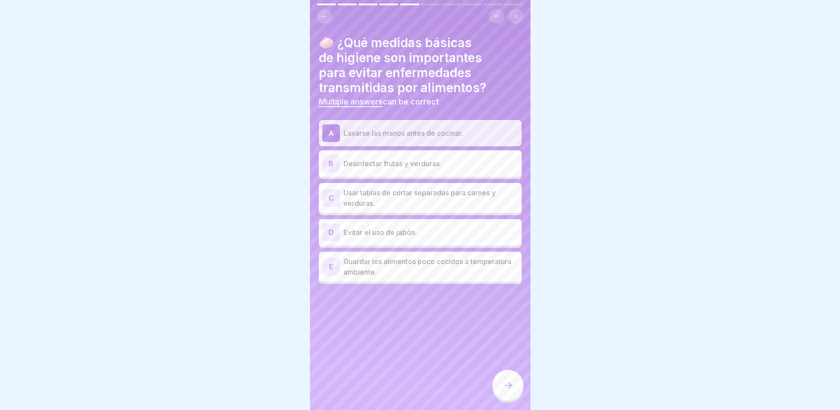
click at [446, 162] on p "Desinfectar frutas y verduras." at bounding box center [430, 163] width 175 height 11
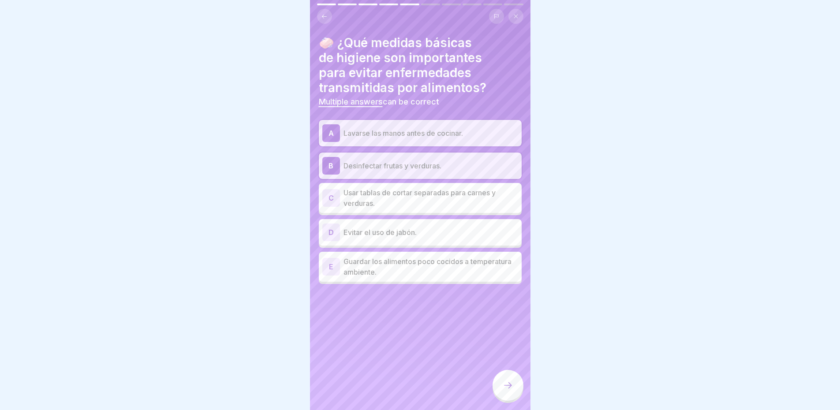
click at [431, 193] on p "Usar tablas de cortar separadas para carnes y verduras." at bounding box center [430, 197] width 175 height 21
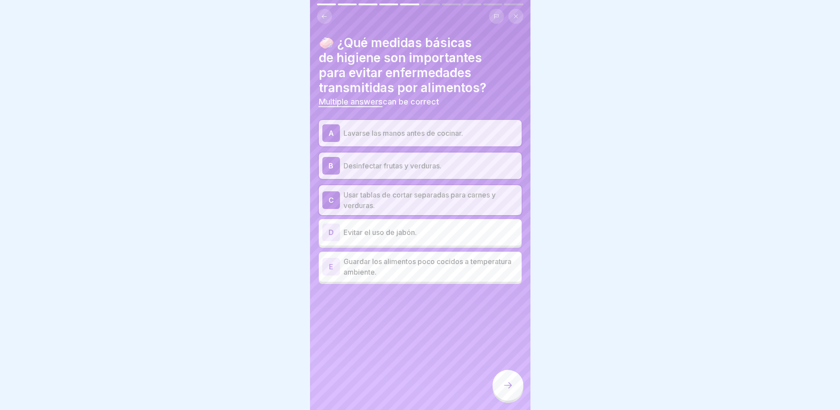
click at [509, 385] on div at bounding box center [507, 385] width 31 height 31
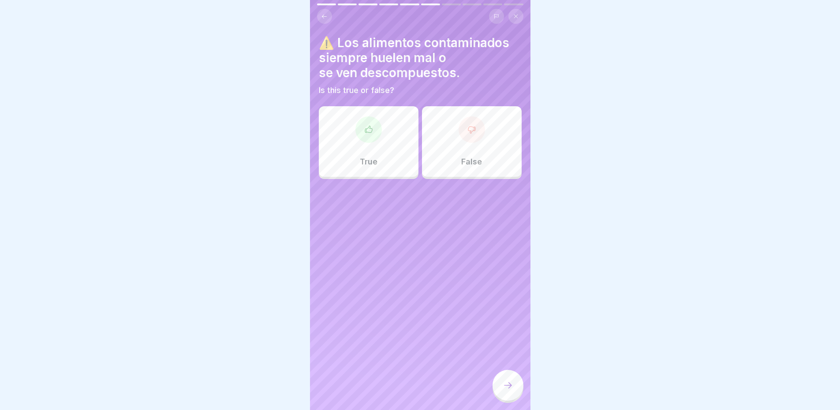
click at [469, 133] on icon at bounding box center [471, 129] width 9 height 9
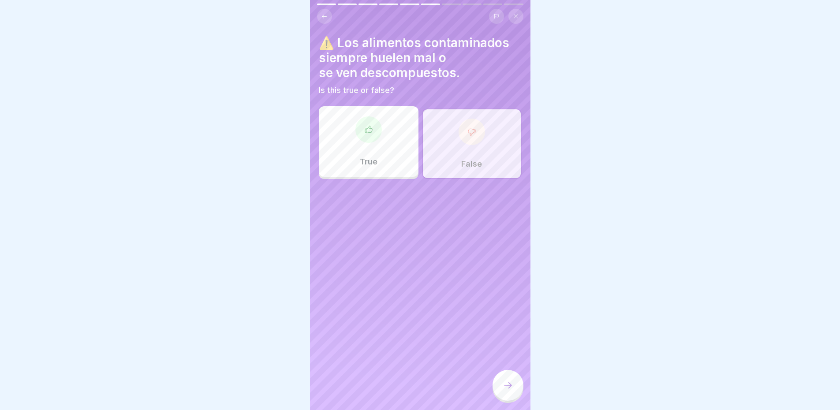
click at [512, 399] on div at bounding box center [507, 385] width 31 height 31
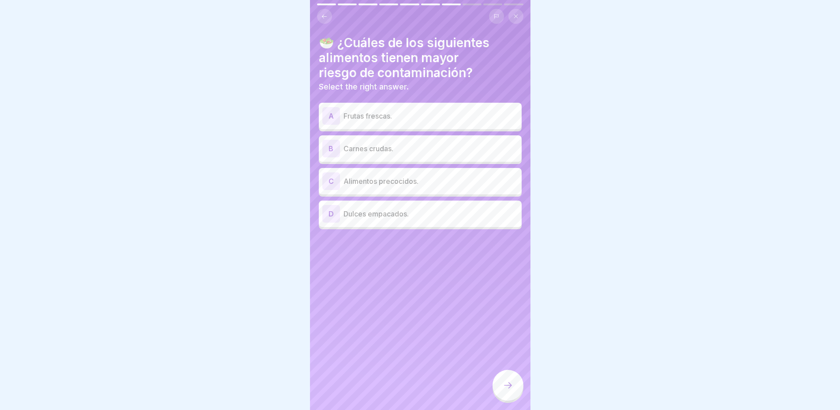
click at [433, 120] on p "Frutas frescas." at bounding box center [430, 116] width 175 height 11
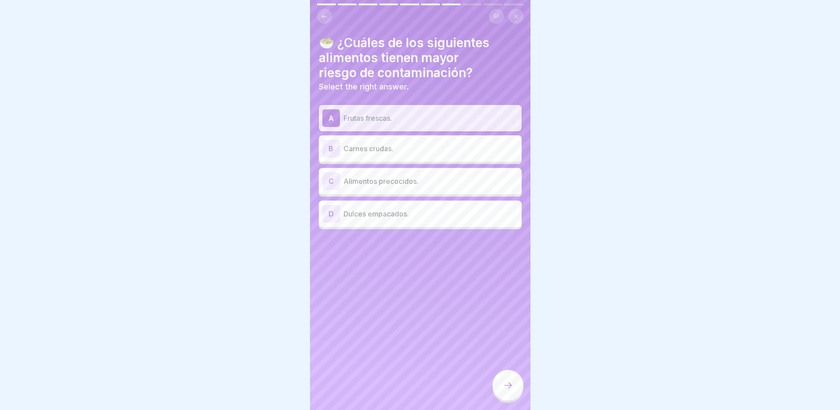
click at [433, 143] on p "Carnes crudas." at bounding box center [430, 148] width 175 height 11
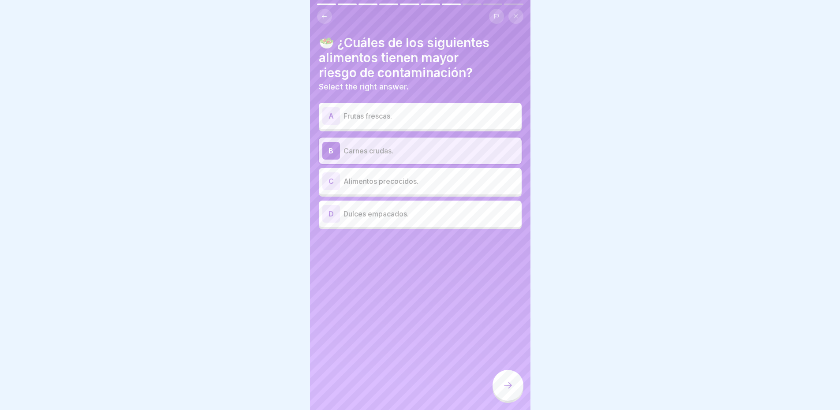
click at [515, 396] on div at bounding box center [507, 385] width 31 height 31
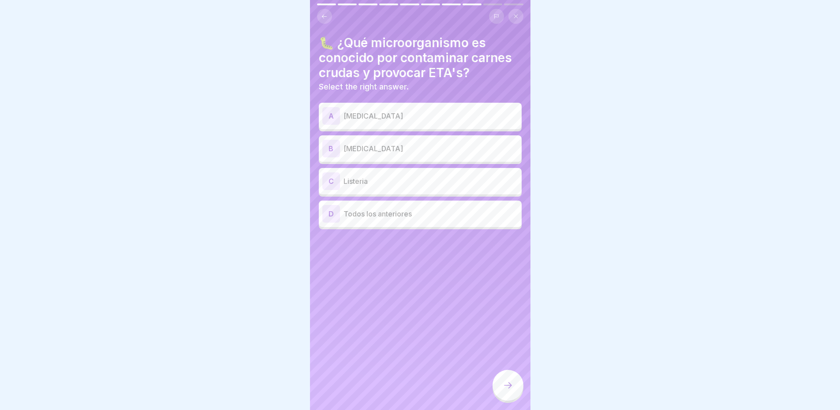
click at [390, 220] on div "D Todos los anteriores" at bounding box center [420, 214] width 196 height 18
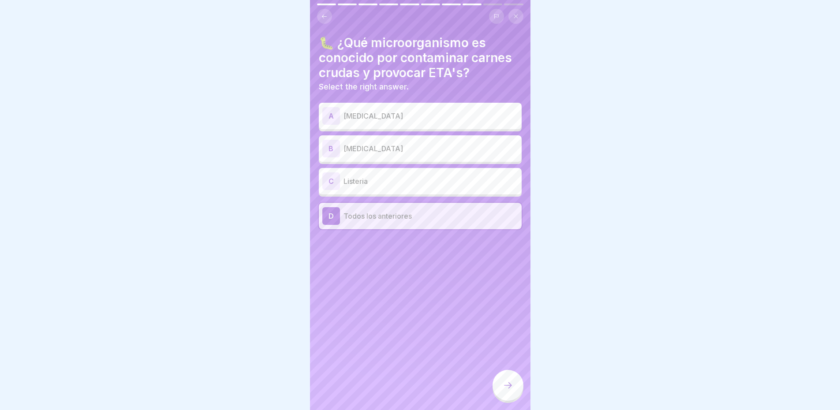
click at [515, 392] on div at bounding box center [507, 385] width 31 height 31
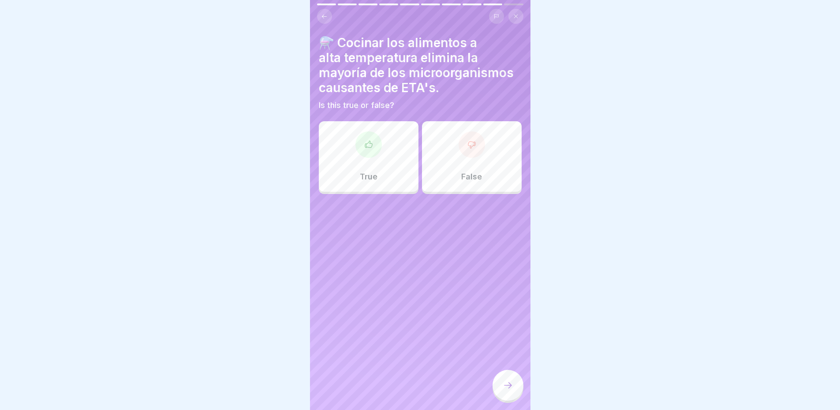
click at [366, 154] on div at bounding box center [368, 144] width 26 height 26
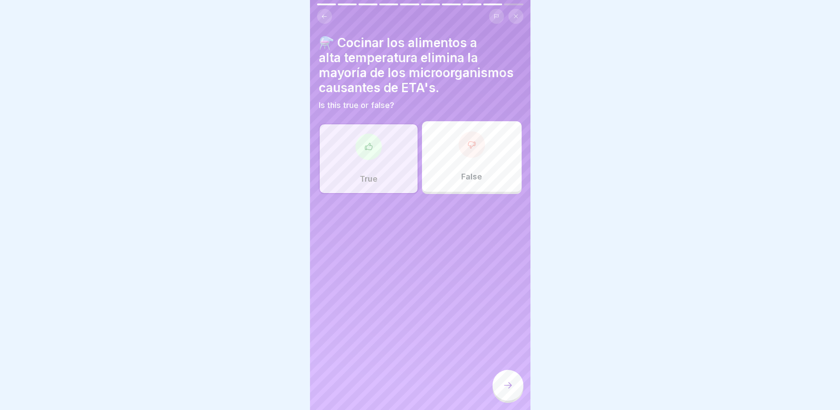
click at [507, 391] on icon at bounding box center [507, 385] width 11 height 11
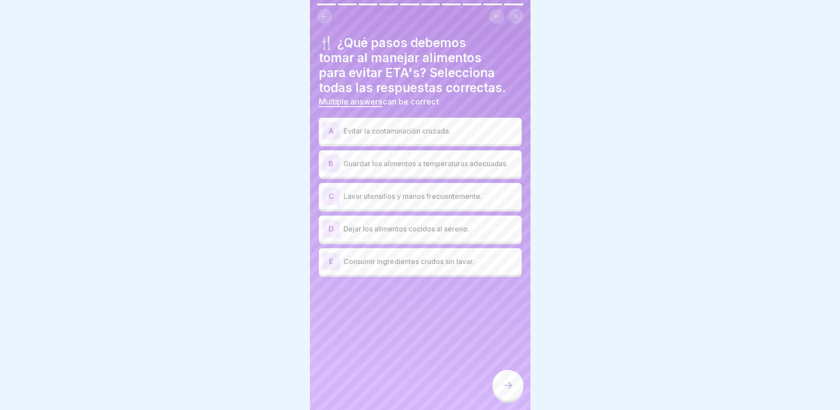
click at [464, 233] on p "Dejar los alimentos cocidos al sereno." at bounding box center [430, 228] width 175 height 11
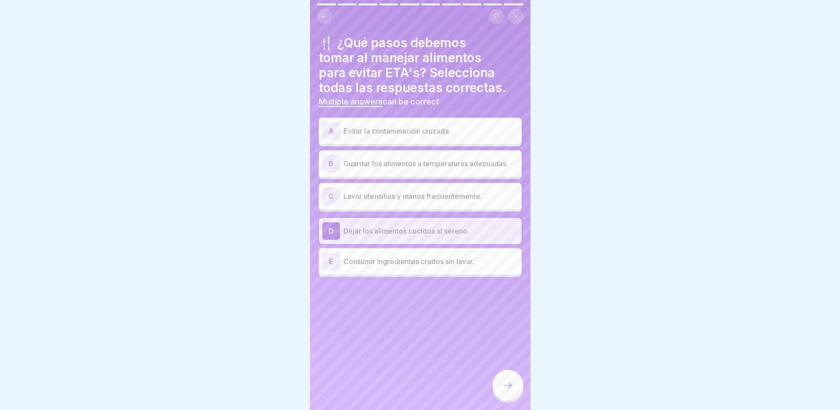
click at [409, 138] on div "A Evitar la contaminación cruzada." at bounding box center [420, 131] width 196 height 18
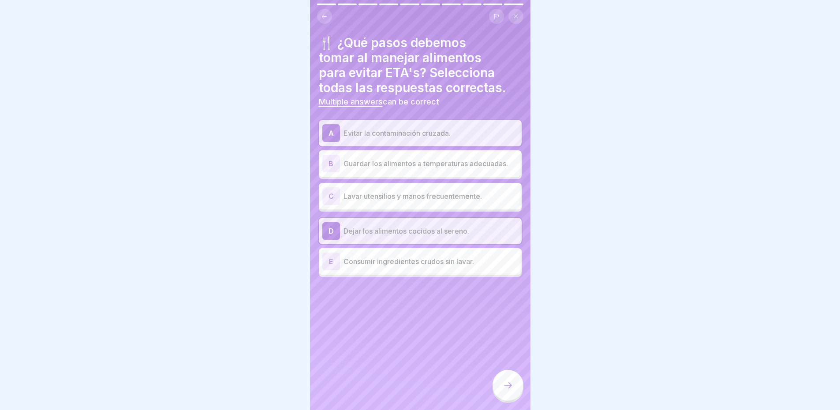
click at [402, 167] on p "Guardar los alimentos a temperaturas adecuadas." at bounding box center [430, 163] width 175 height 11
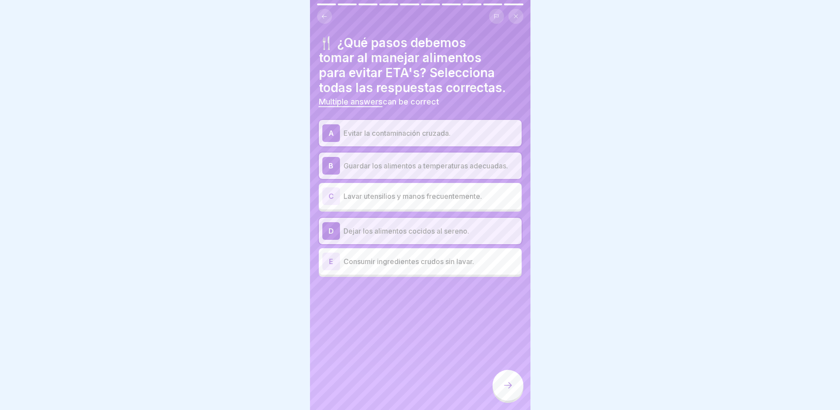
click at [429, 193] on p "Lavar utensilios y manos frecuentemente." at bounding box center [430, 196] width 175 height 11
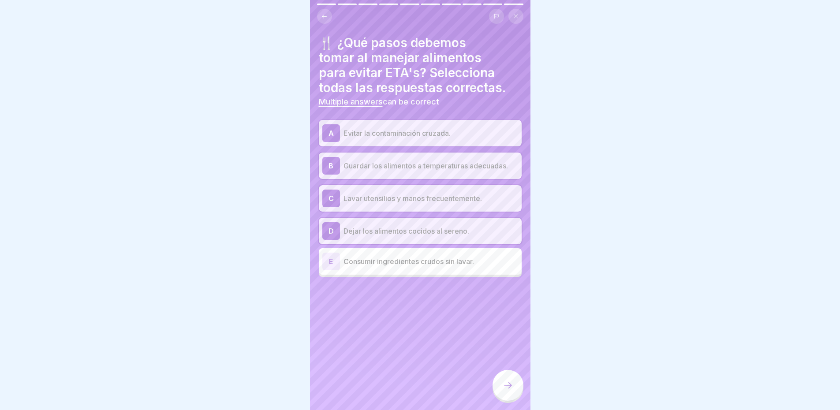
click at [510, 388] on icon at bounding box center [507, 385] width 11 height 11
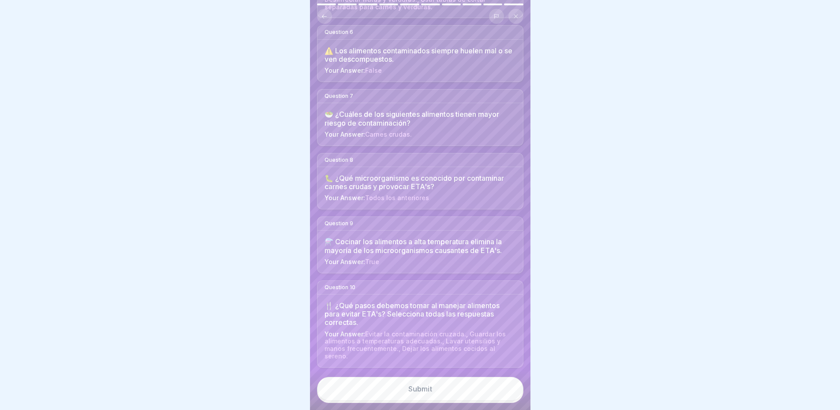
scroll to position [7, 0]
click at [453, 387] on button "Submit" at bounding box center [420, 389] width 206 height 24
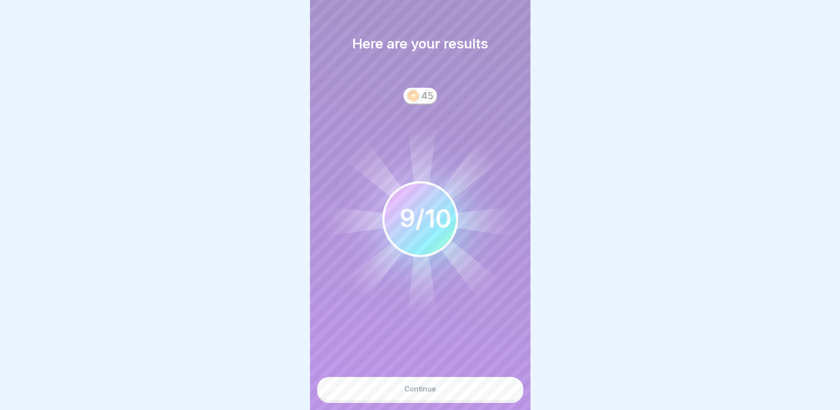
click at [413, 387] on div "Continue" at bounding box center [420, 389] width 32 height 8
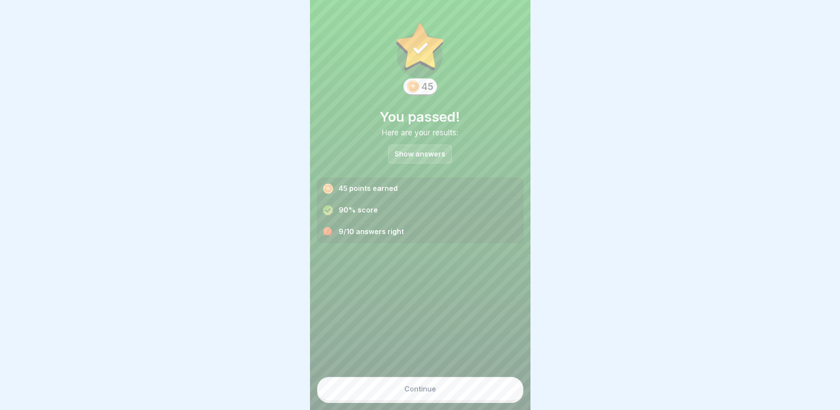
click at [432, 389] on div "Continue" at bounding box center [420, 389] width 32 height 8
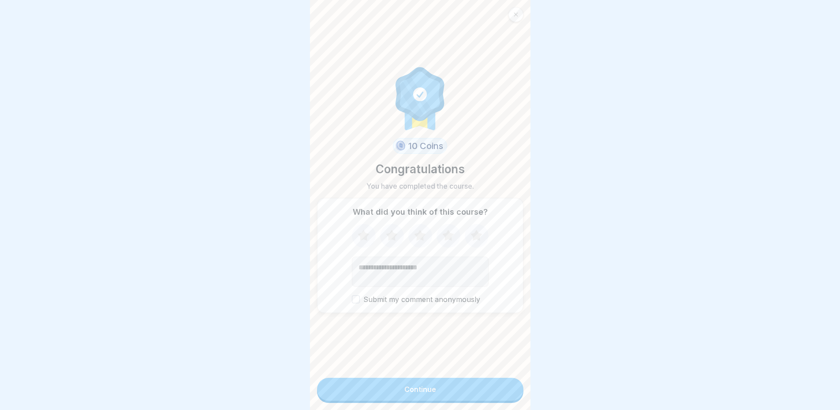
click at [470, 230] on icon at bounding box center [475, 235] width 11 height 11
click at [352, 295] on button "Submit my comment anonymously" at bounding box center [356, 299] width 8 height 8
click at [402, 384] on button "Continue" at bounding box center [420, 389] width 206 height 23
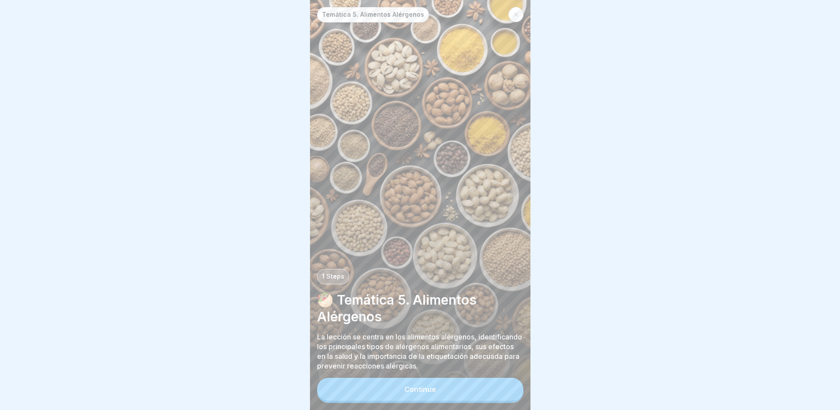
click at [402, 393] on button "Continue" at bounding box center [420, 389] width 206 height 23
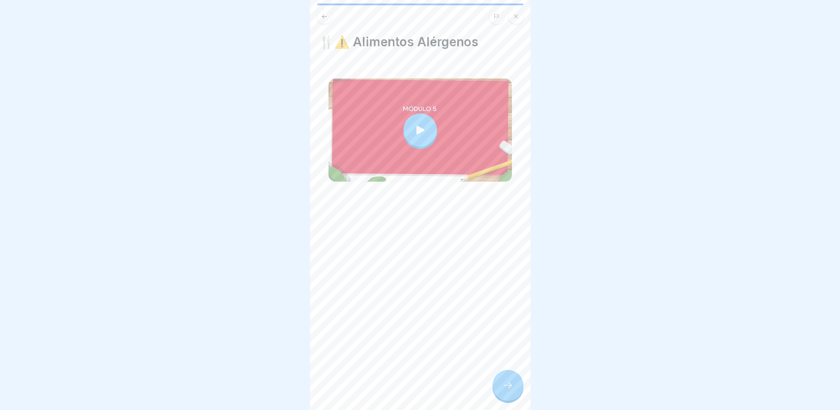
click at [503, 388] on icon at bounding box center [507, 385] width 11 height 11
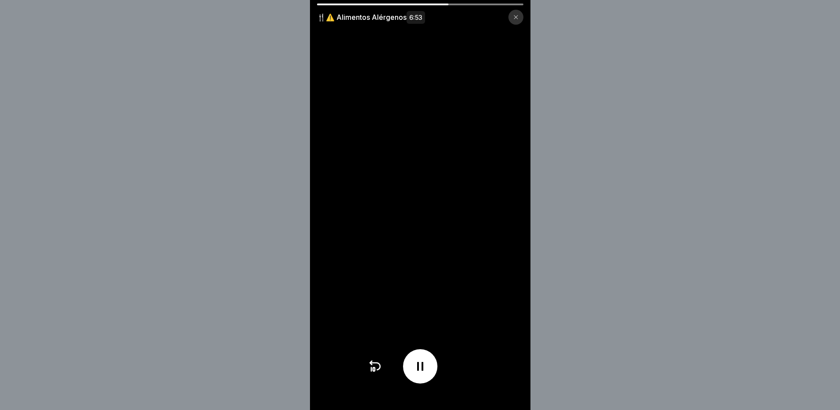
click at [431, 367] on div at bounding box center [420, 366] width 34 height 34
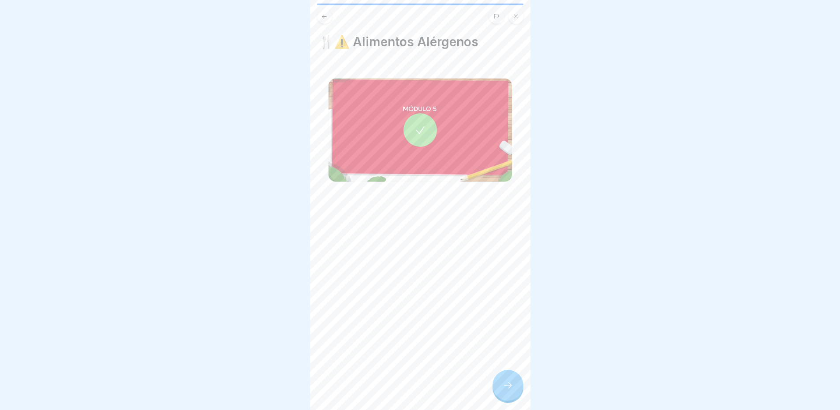
click at [503, 392] on div at bounding box center [507, 385] width 31 height 31
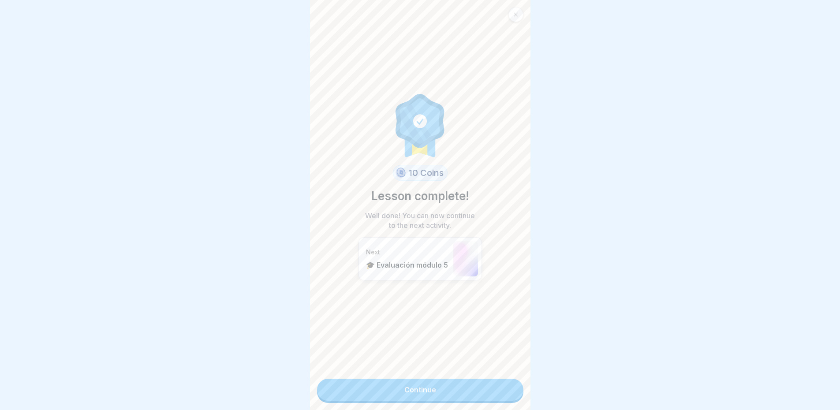
click at [404, 380] on link "Continue" at bounding box center [420, 390] width 206 height 22
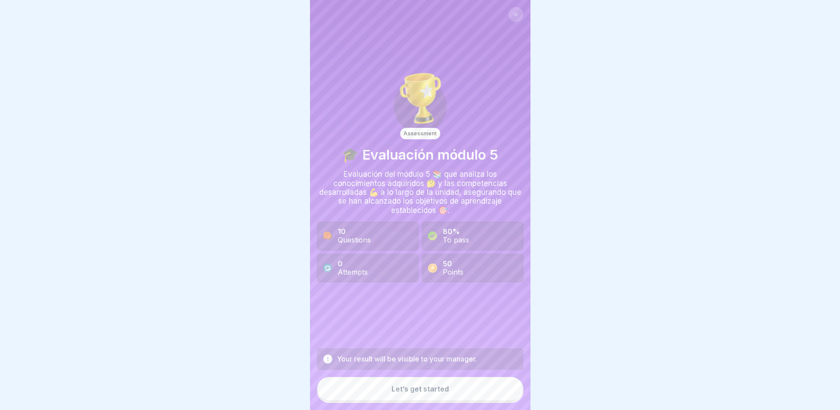
click at [413, 392] on div "Let’s get started" at bounding box center [419, 389] width 57 height 8
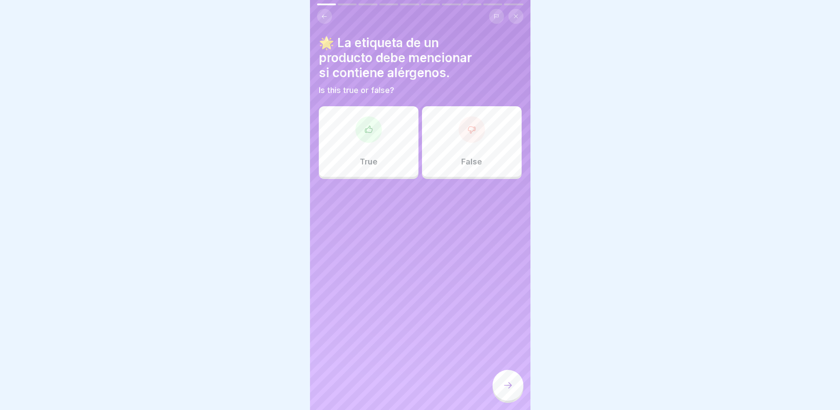
click at [373, 133] on div at bounding box center [368, 129] width 26 height 26
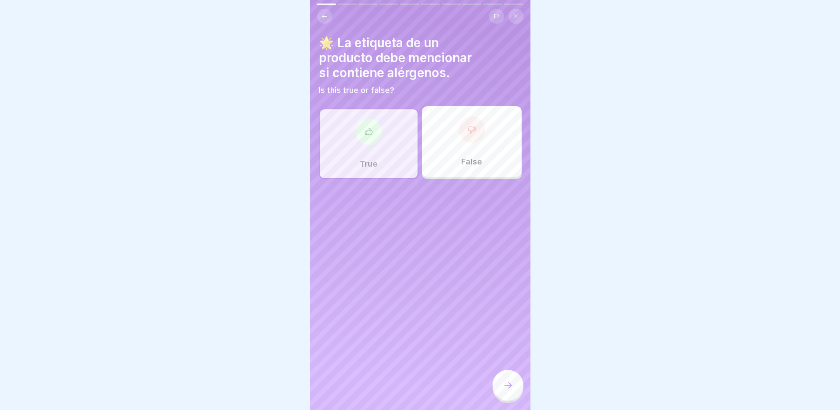
click at [510, 389] on icon at bounding box center [507, 385] width 11 height 11
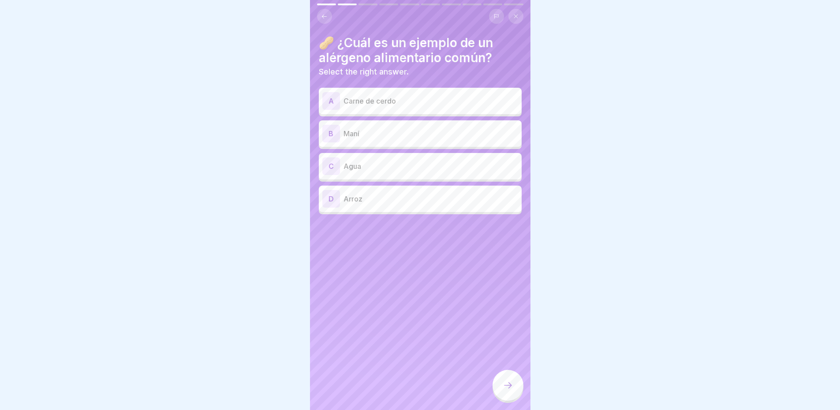
click at [369, 129] on p "Maní" at bounding box center [430, 133] width 175 height 11
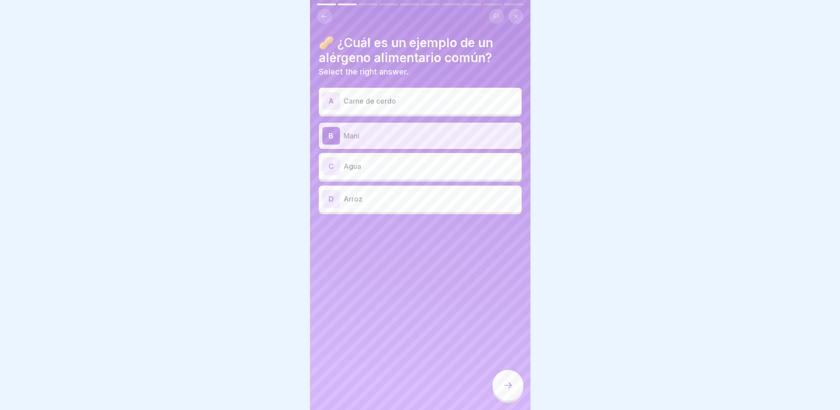
click at [507, 393] on div at bounding box center [507, 385] width 31 height 31
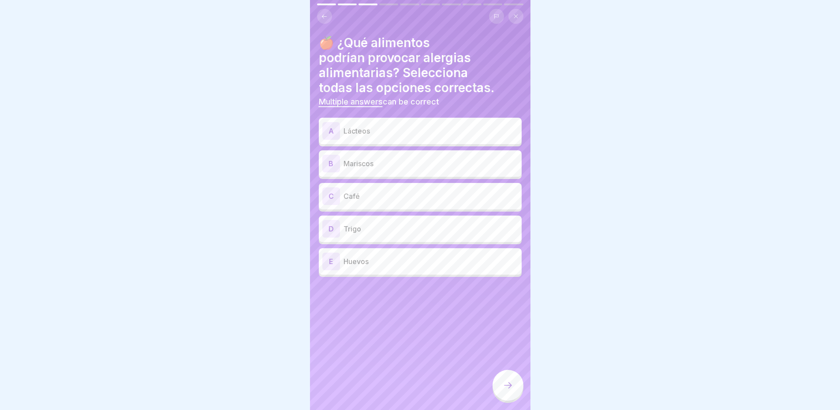
click at [383, 135] on div "A Lácteos" at bounding box center [420, 131] width 203 height 26
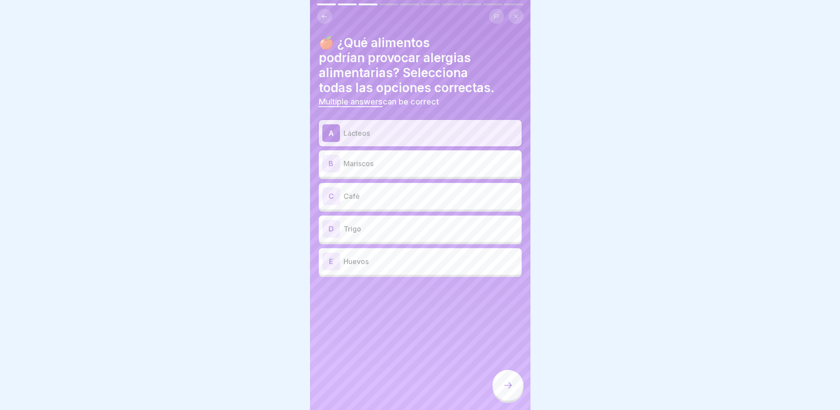
click at [386, 162] on div "B Mariscos" at bounding box center [420, 164] width 196 height 18
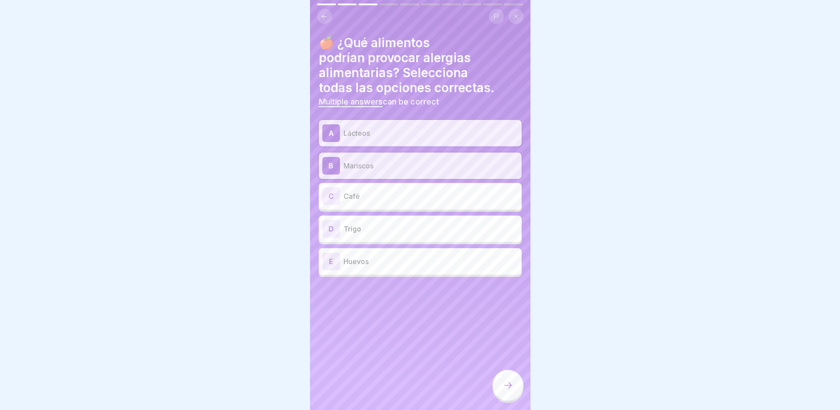
click at [413, 256] on p "Huevos" at bounding box center [430, 261] width 175 height 11
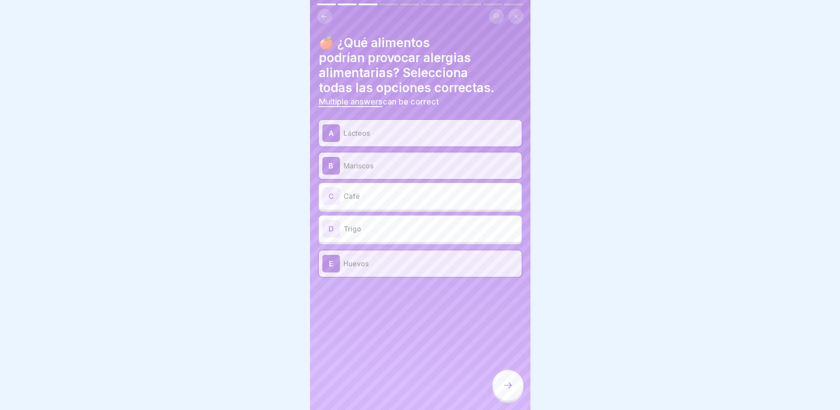
click at [511, 387] on icon at bounding box center [507, 385] width 11 height 11
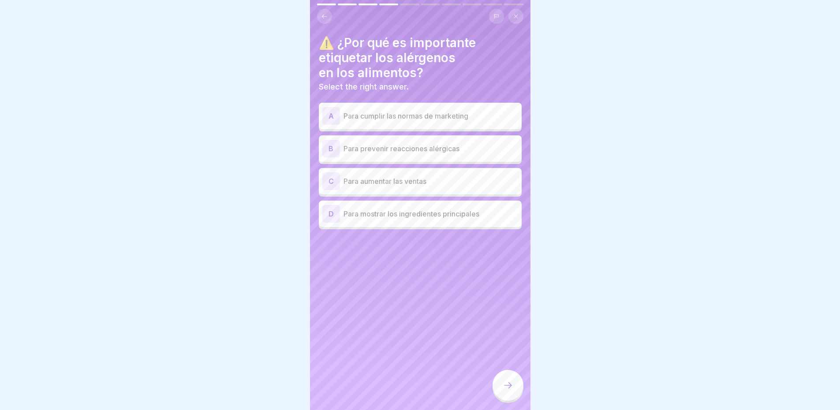
click at [476, 147] on p "Para prevenir reacciones alérgicas" at bounding box center [430, 148] width 175 height 11
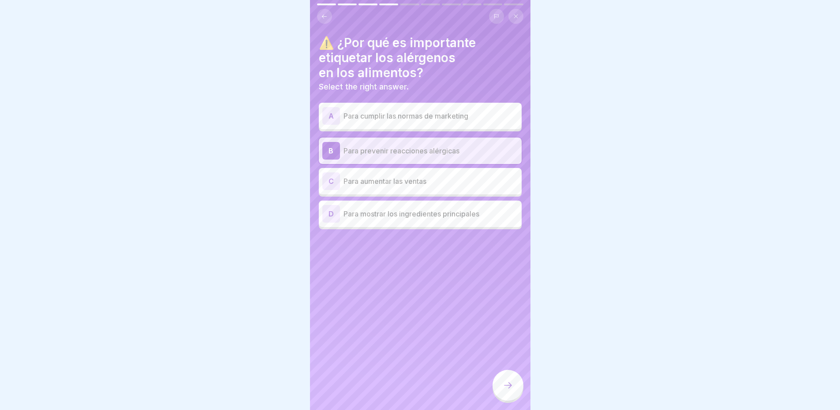
click at [510, 391] on div at bounding box center [507, 385] width 31 height 31
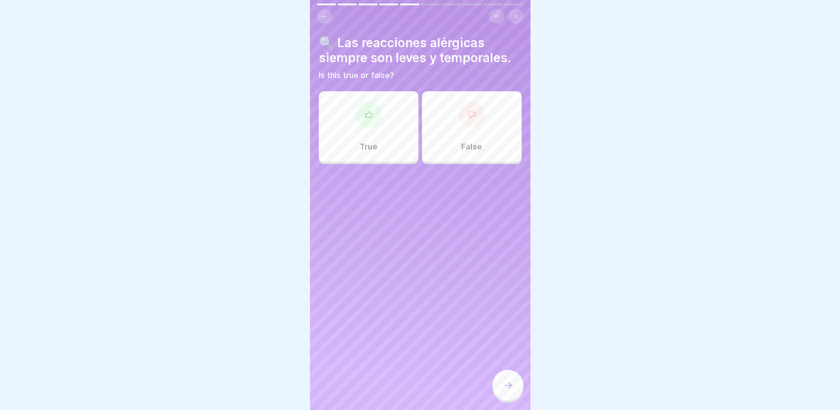
click at [471, 123] on div "False" at bounding box center [472, 126] width 100 height 71
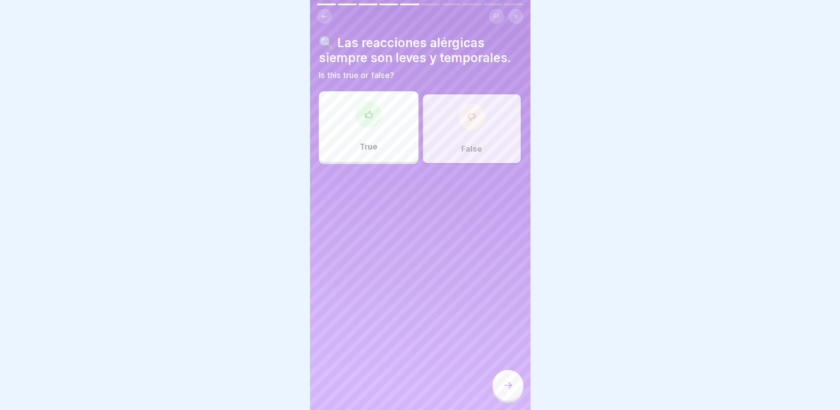
click at [511, 388] on icon at bounding box center [507, 385] width 11 height 11
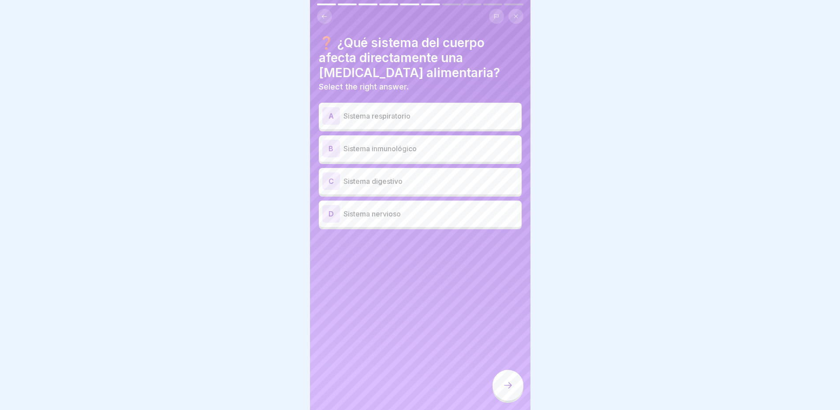
click at [406, 212] on div "D Sistema nervioso" at bounding box center [420, 214] width 196 height 18
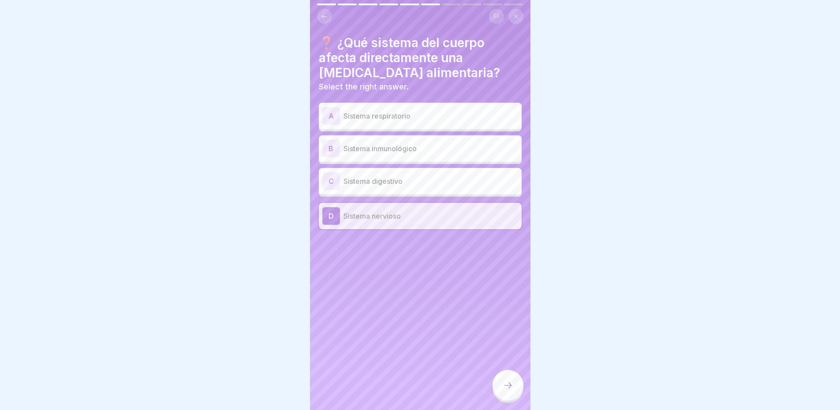
click at [501, 384] on div at bounding box center [507, 385] width 31 height 31
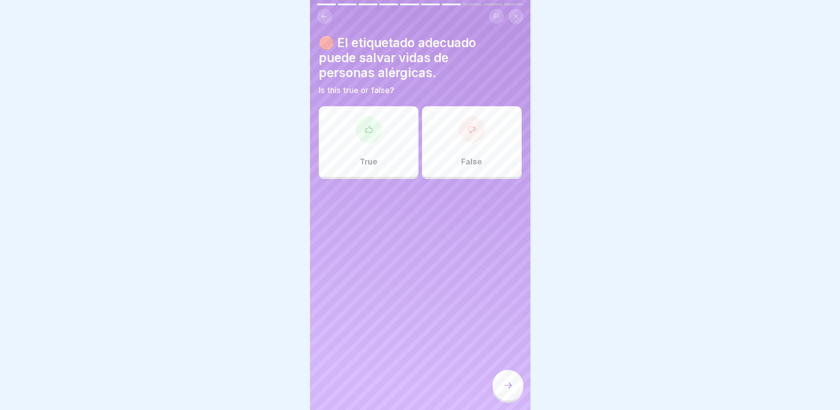
click at [371, 141] on div "True" at bounding box center [369, 141] width 100 height 71
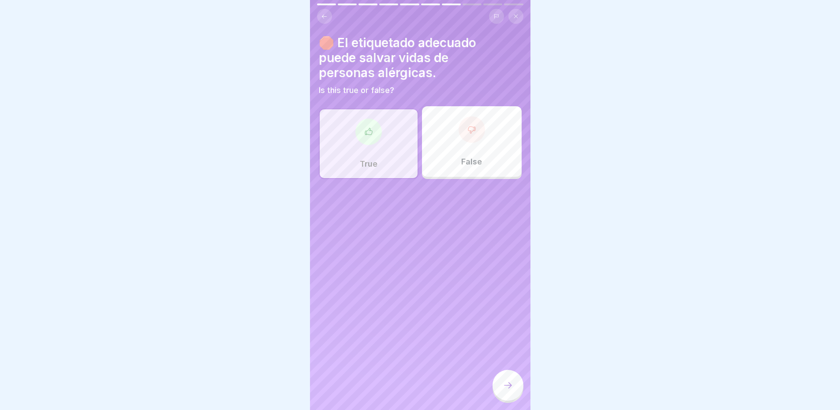
click at [505, 381] on icon at bounding box center [507, 385] width 11 height 11
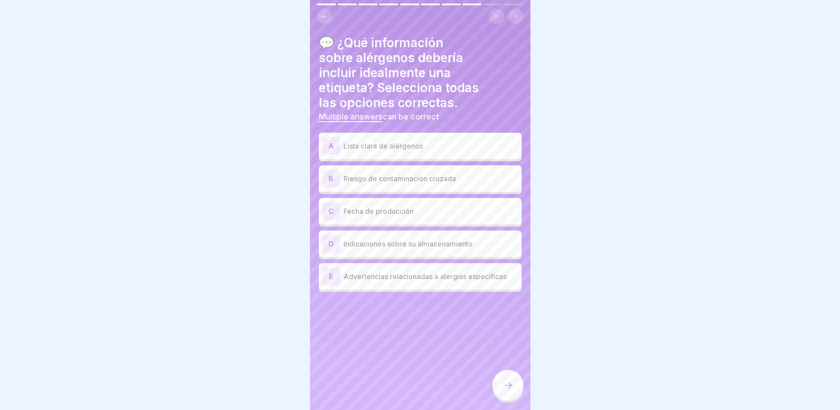
click at [473, 273] on p "Advertencias relacionadas a alergias específicas" at bounding box center [430, 276] width 175 height 11
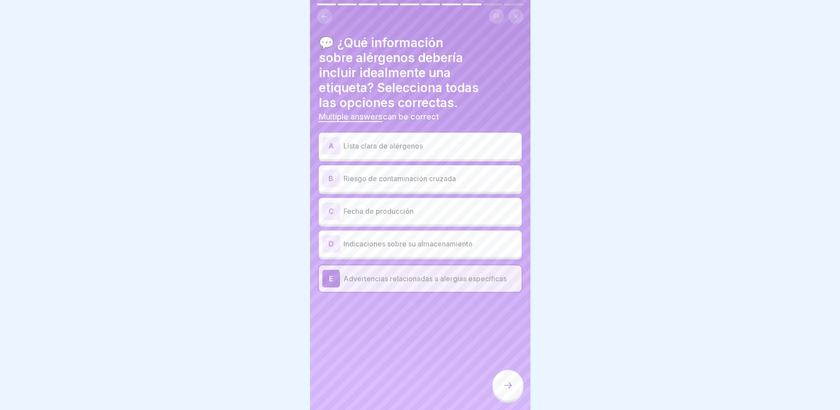
click at [425, 142] on p "Lista clara de alérgenos" at bounding box center [430, 146] width 175 height 11
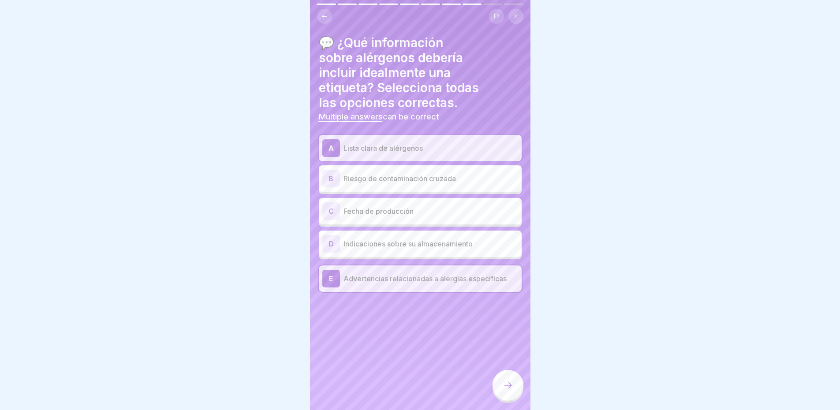
click at [440, 178] on div "B Riesgo de contaminación cruzada" at bounding box center [420, 179] width 196 height 18
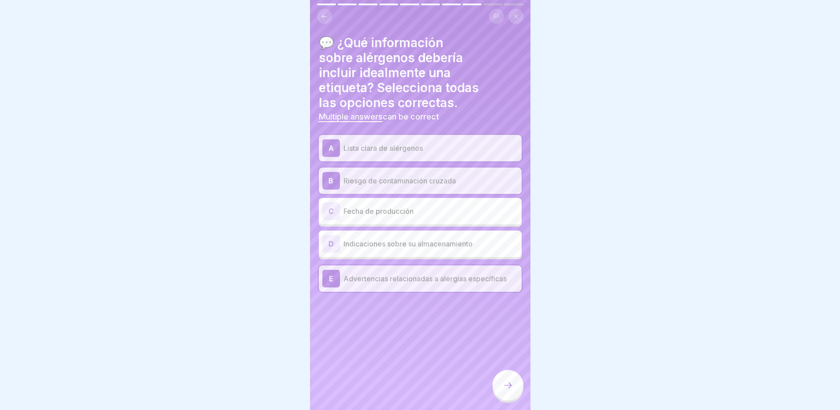
click at [511, 386] on icon at bounding box center [507, 385] width 11 height 11
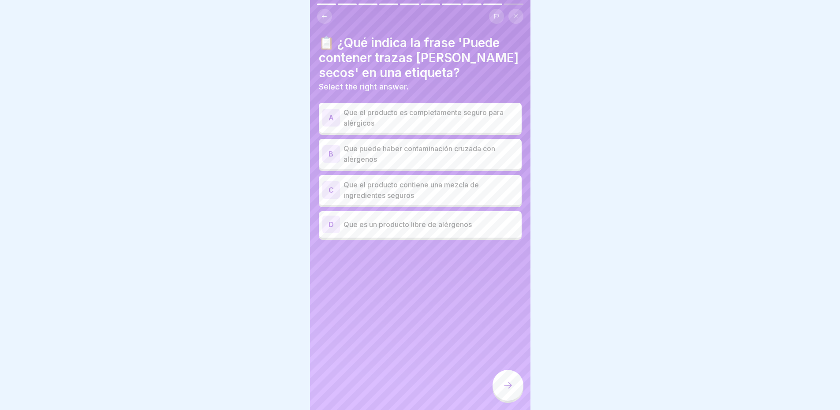
click at [412, 155] on p "Que puede haber contaminación cruzada con alérgenos" at bounding box center [430, 153] width 175 height 21
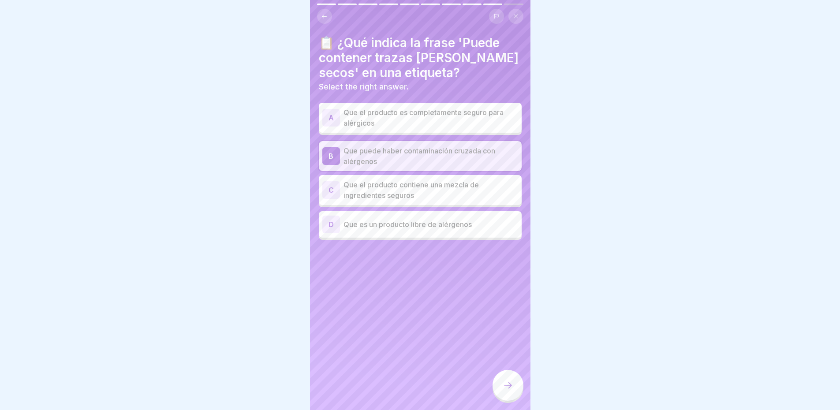
click at [510, 385] on div at bounding box center [507, 385] width 31 height 31
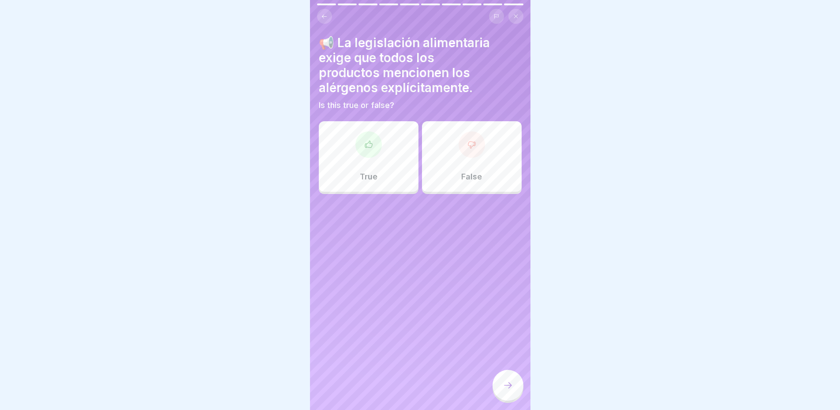
click at [465, 156] on div at bounding box center [471, 144] width 26 height 26
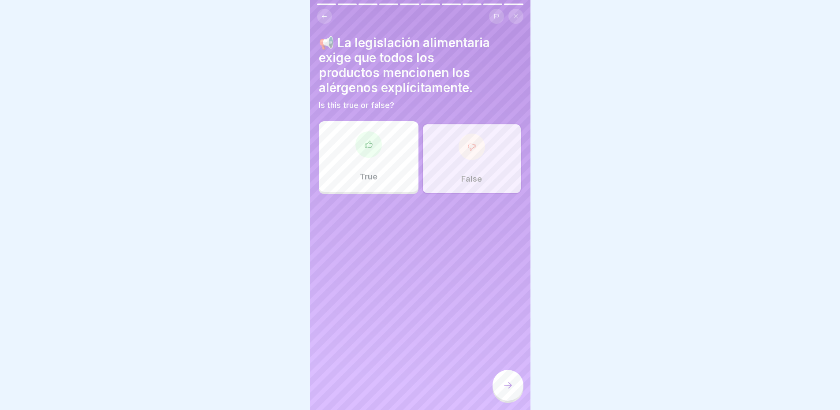
click at [510, 391] on icon at bounding box center [507, 385] width 11 height 11
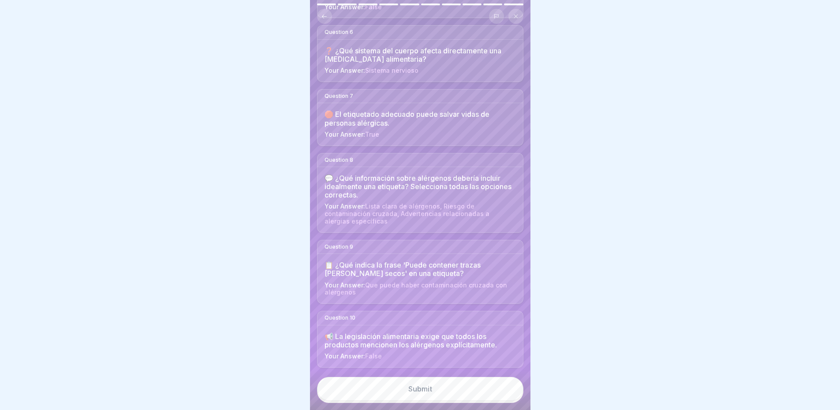
scroll to position [7, 0]
click at [400, 350] on div "📢 La legislación alimentaria exige que todos los productos mencionen los alérge…" at bounding box center [419, 346] width 205 height 42
click at [368, 356] on span "False" at bounding box center [373, 355] width 17 height 7
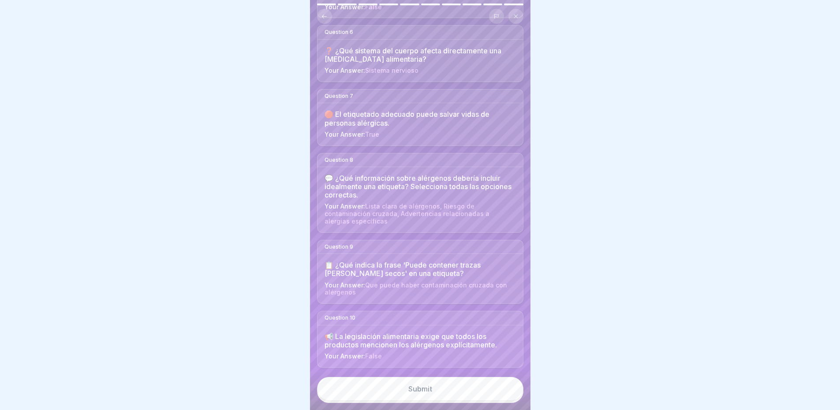
click at [368, 356] on span "False" at bounding box center [373, 355] width 17 height 7
click at [365, 356] on span "False" at bounding box center [373, 355] width 17 height 7
click at [420, 386] on div "Submit" at bounding box center [420, 389] width 24 height 8
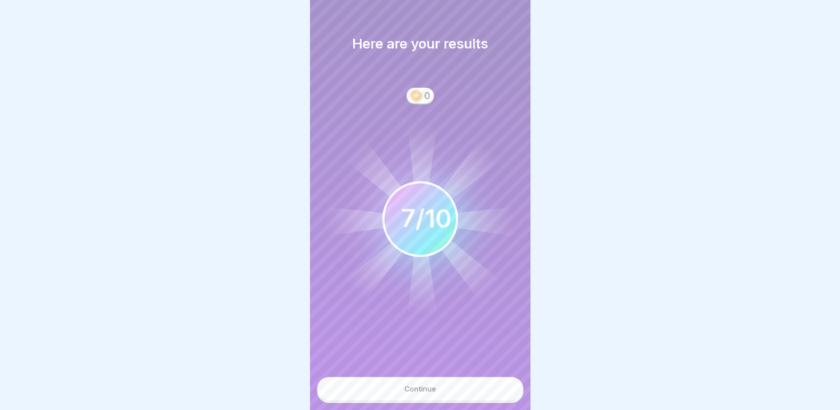
click at [436, 389] on button "Continue" at bounding box center [420, 389] width 206 height 24
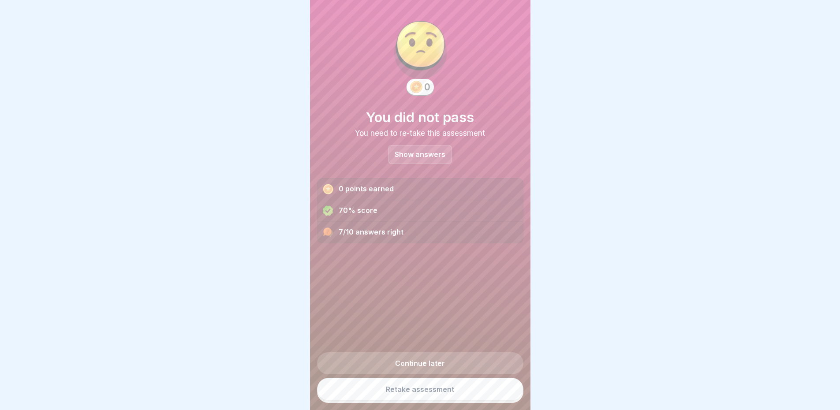
click at [432, 151] on p "Show answers" at bounding box center [419, 154] width 51 height 7
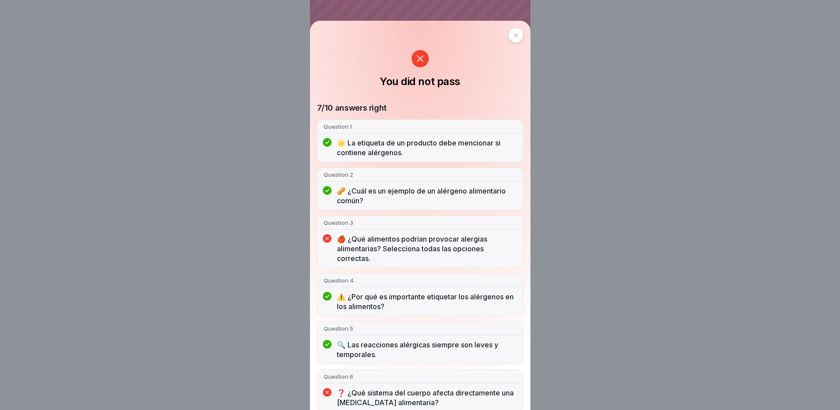
scroll to position [0, 0]
click at [510, 30] on div at bounding box center [515, 35] width 15 height 15
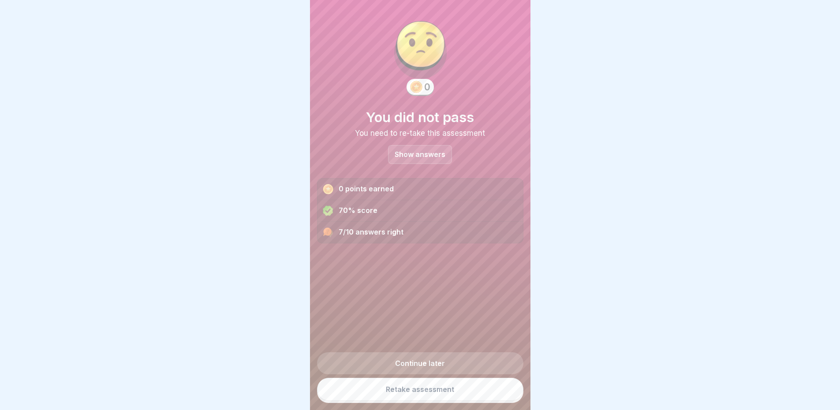
click at [397, 398] on link "Retake assessment" at bounding box center [420, 389] width 206 height 23
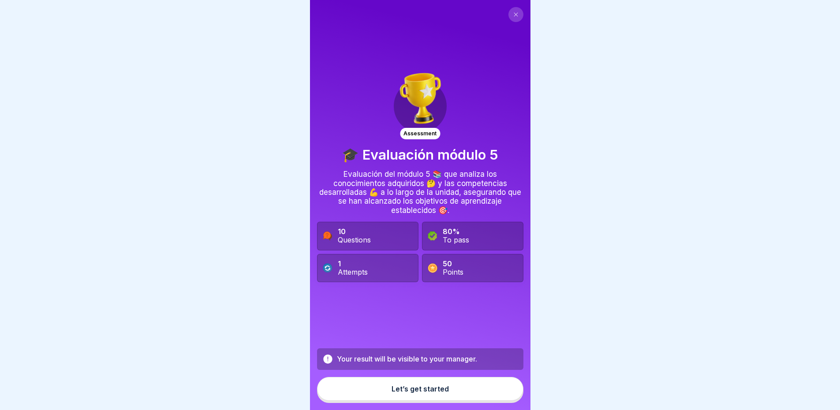
click at [413, 400] on button "Let’s get started" at bounding box center [420, 389] width 206 height 24
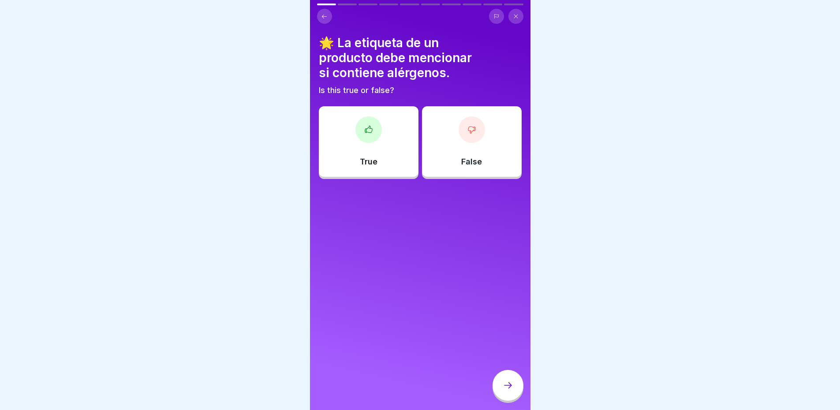
click at [372, 146] on div "True" at bounding box center [369, 141] width 100 height 71
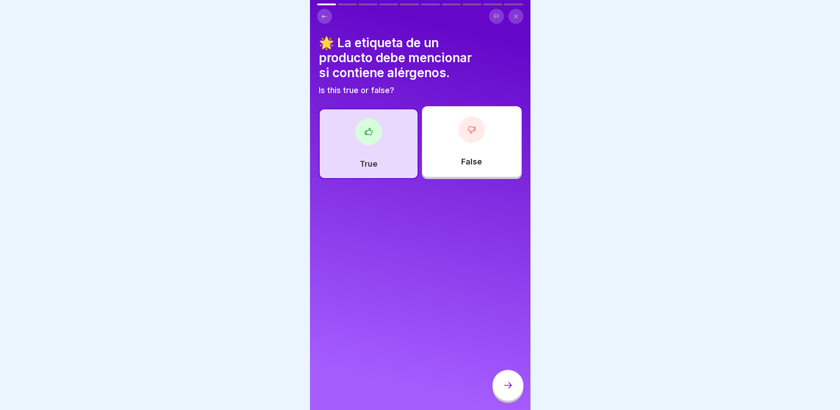
click at [371, 158] on div "True" at bounding box center [369, 143] width 100 height 71
click at [367, 138] on div at bounding box center [368, 132] width 26 height 26
click at [512, 391] on icon at bounding box center [507, 385] width 11 height 11
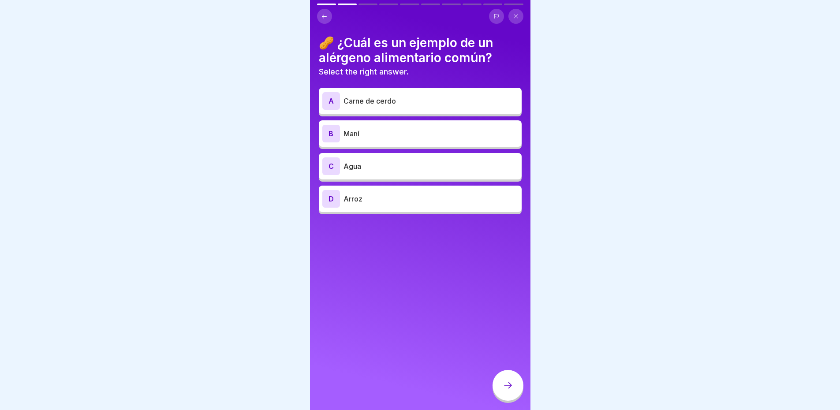
click at [395, 131] on p "Maní" at bounding box center [430, 133] width 175 height 11
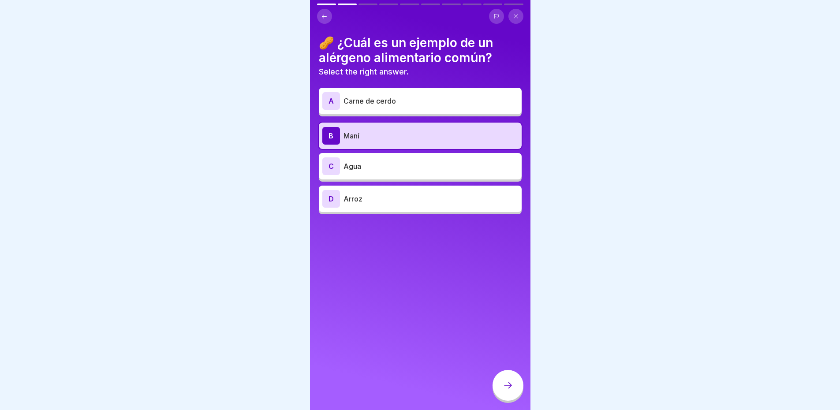
click at [502, 393] on div at bounding box center [507, 385] width 31 height 31
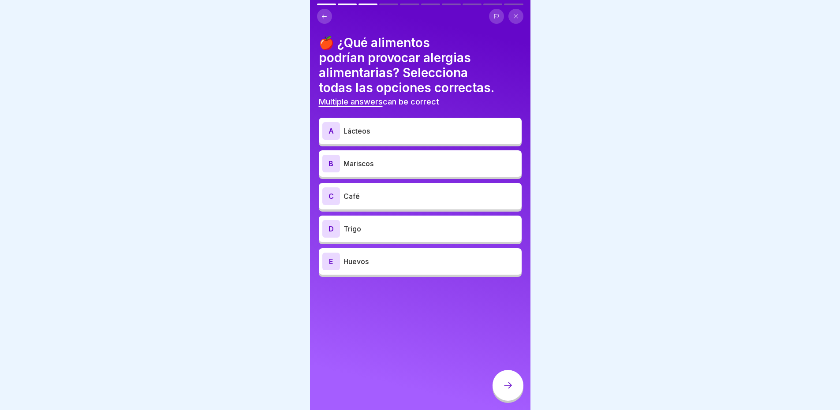
click at [377, 126] on p "Lácteos" at bounding box center [430, 131] width 175 height 11
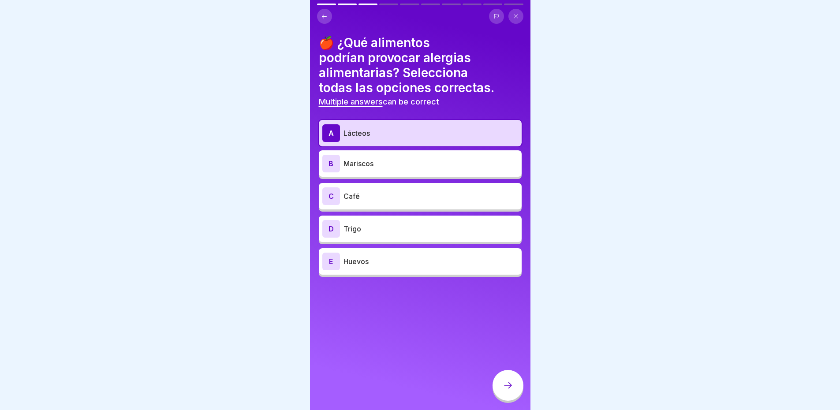
click at [380, 163] on p "Mariscos" at bounding box center [430, 163] width 175 height 11
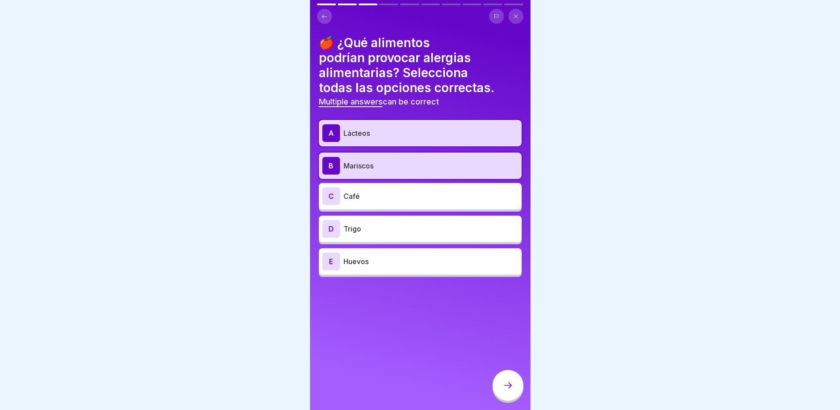
click at [377, 238] on div "D Trigo" at bounding box center [420, 229] width 203 height 26
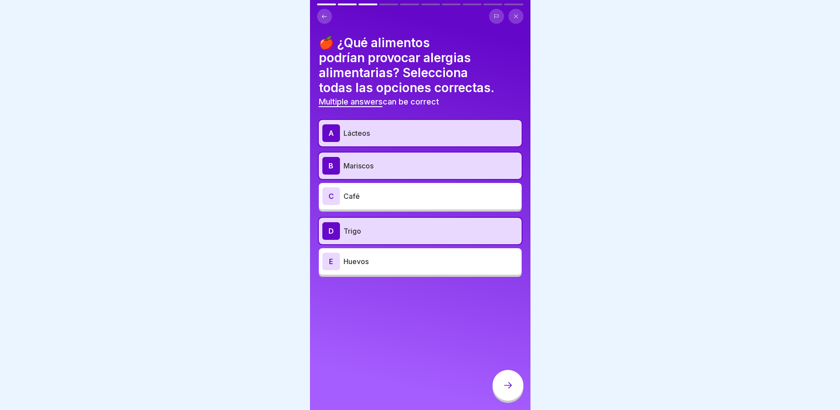
click at [379, 254] on div "E Huevos" at bounding box center [420, 262] width 196 height 18
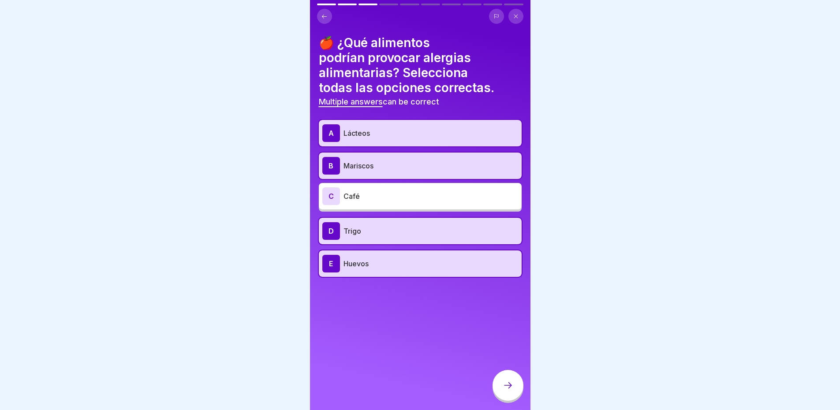
click at [508, 391] on icon at bounding box center [507, 385] width 11 height 11
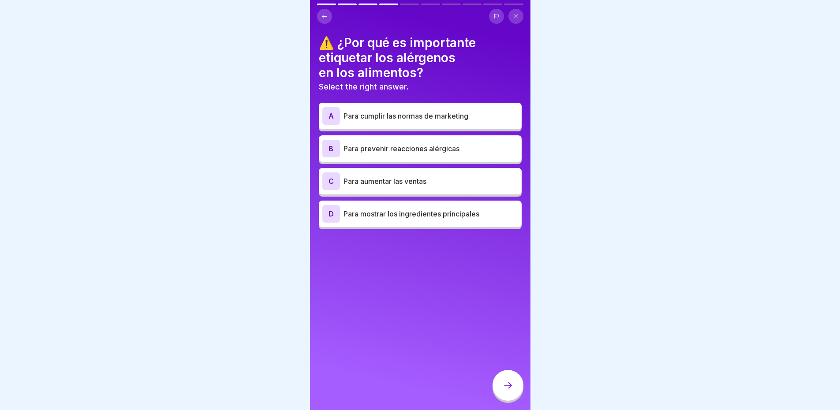
click at [431, 149] on p "Para prevenir reacciones alérgicas" at bounding box center [430, 148] width 175 height 11
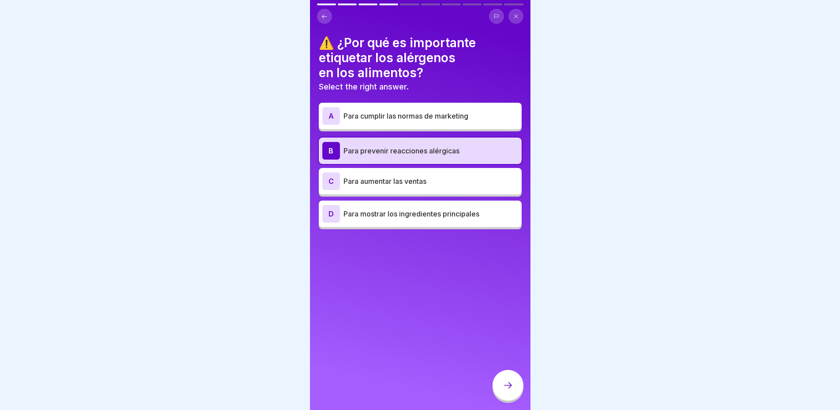
click at [509, 391] on icon at bounding box center [507, 385] width 11 height 11
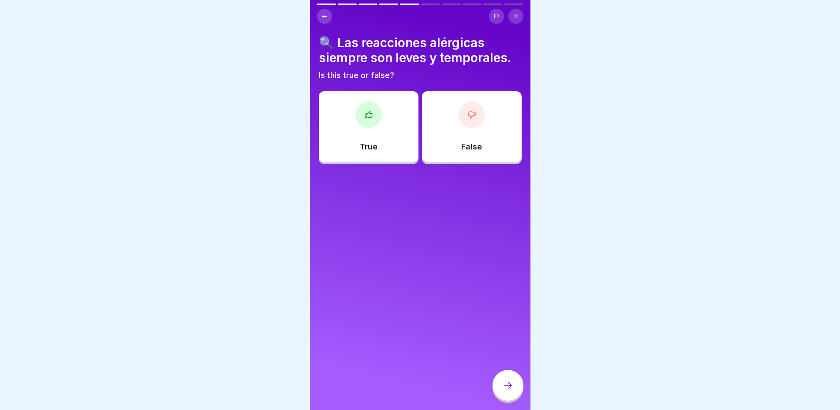
click at [475, 118] on div at bounding box center [471, 114] width 26 height 26
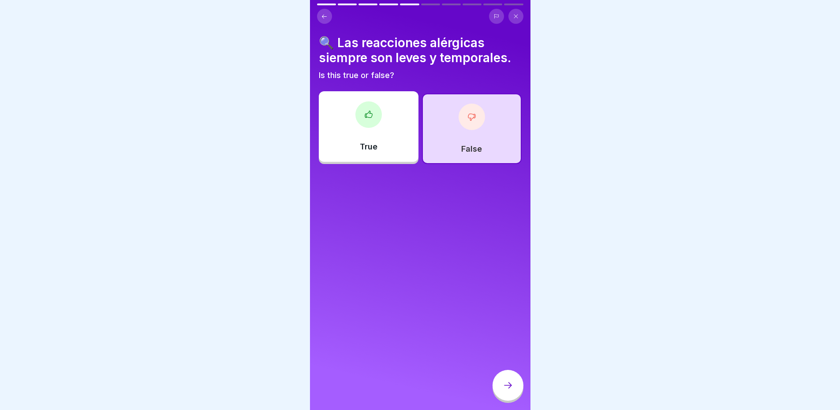
click at [509, 391] on icon at bounding box center [507, 385] width 11 height 11
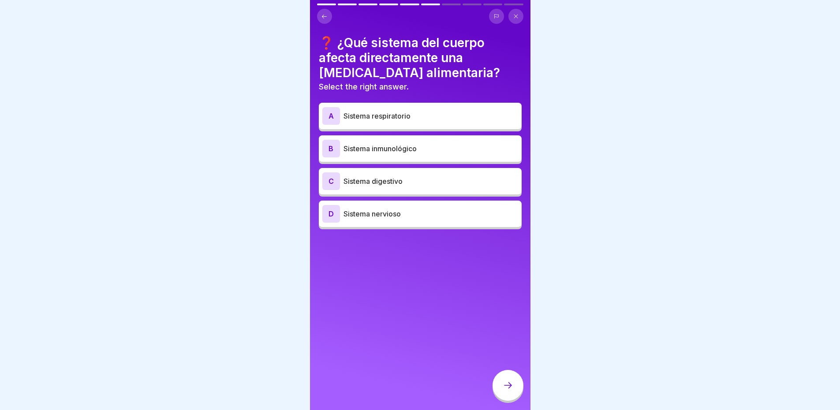
click at [428, 217] on p "Sistema nervioso" at bounding box center [430, 213] width 175 height 11
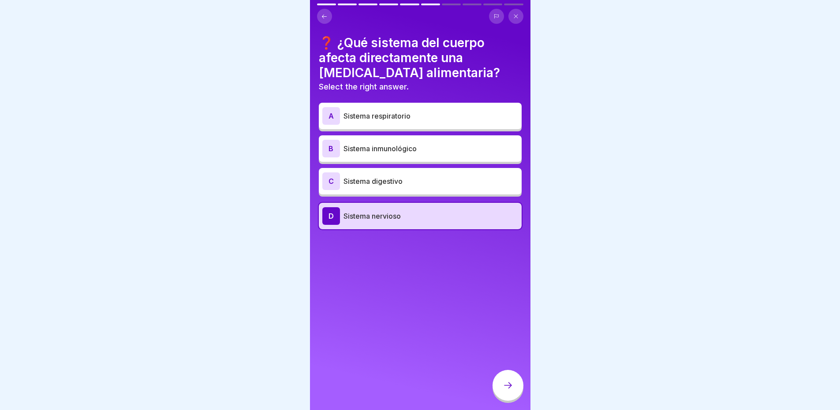
click at [512, 391] on icon at bounding box center [507, 385] width 11 height 11
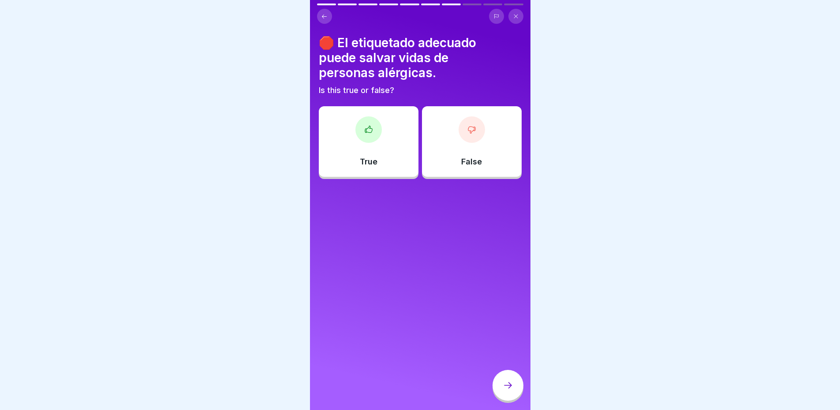
click at [373, 134] on div at bounding box center [368, 129] width 26 height 26
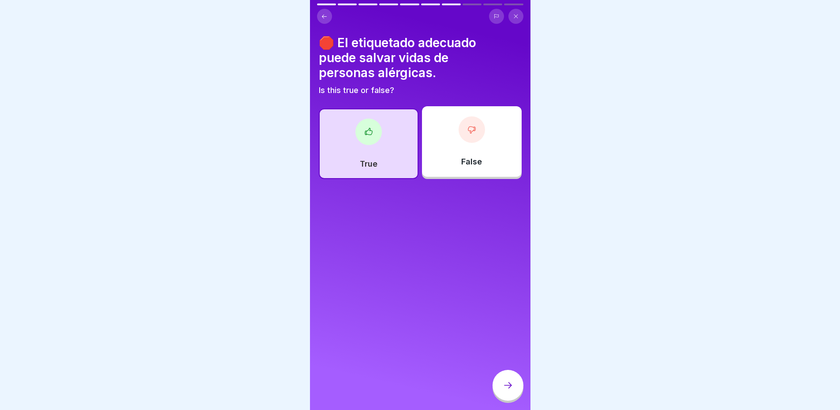
click at [509, 391] on icon at bounding box center [507, 385] width 11 height 11
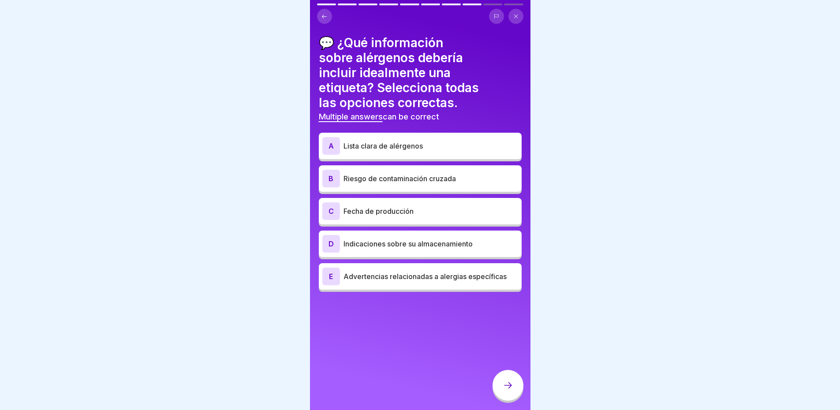
click at [435, 150] on p "Lista clara de alérgenos" at bounding box center [430, 146] width 175 height 11
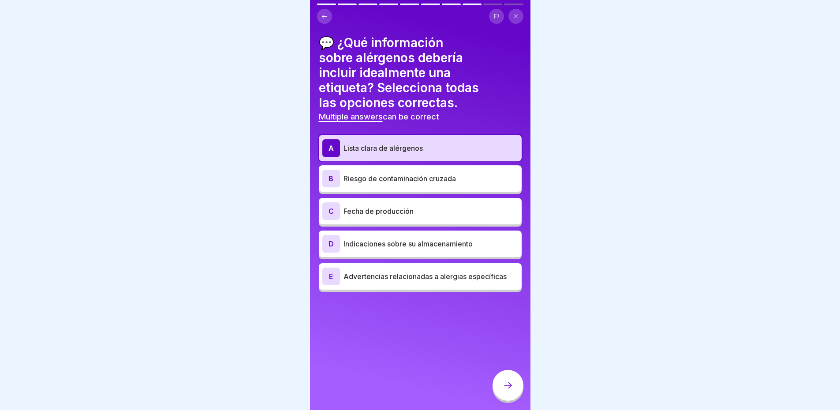
click at [433, 177] on p "Riesgo de contaminación cruzada" at bounding box center [430, 178] width 175 height 11
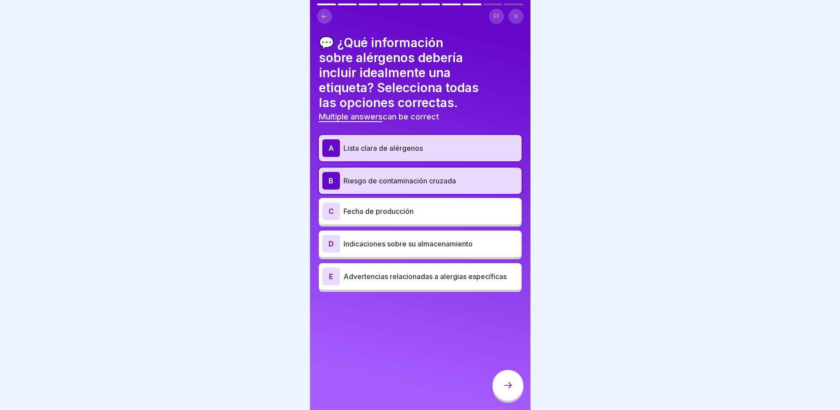
click at [387, 283] on div "E Advertencias relacionadas a alergias específicas" at bounding box center [420, 277] width 196 height 18
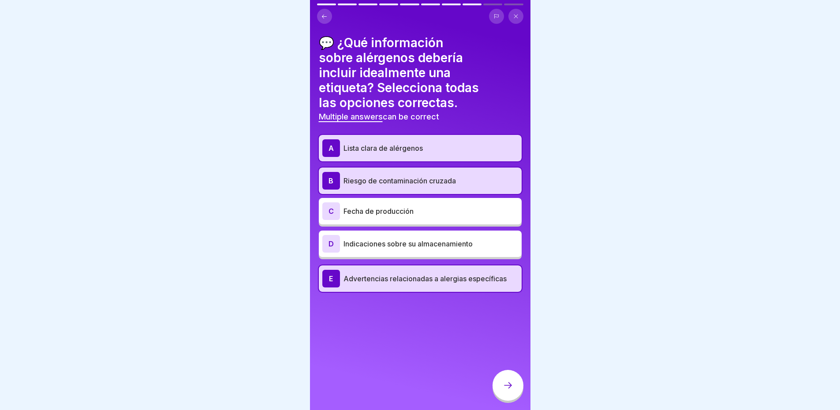
click at [513, 387] on div at bounding box center [507, 385] width 31 height 31
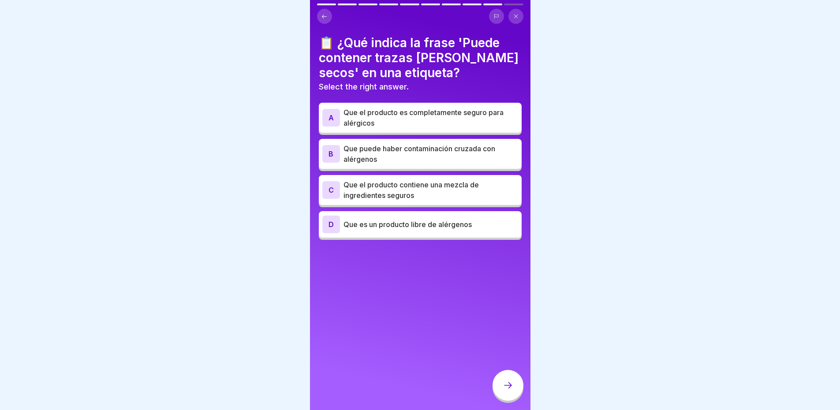
click at [365, 156] on p "Que puede haber contaminación cruzada con alérgenos" at bounding box center [430, 153] width 175 height 21
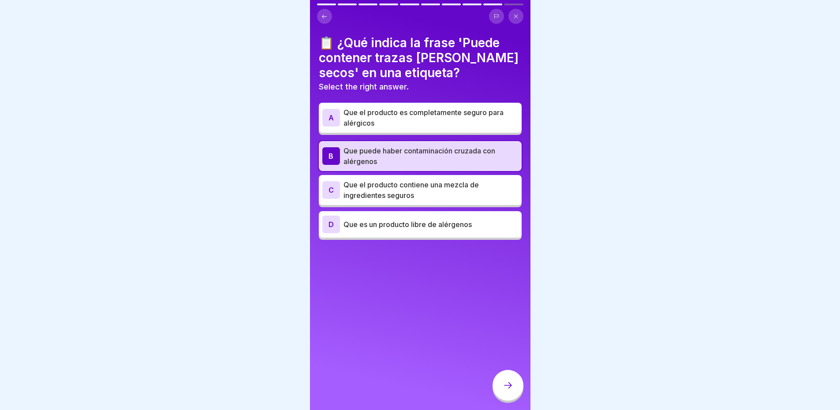
click at [512, 391] on icon at bounding box center [507, 385] width 11 height 11
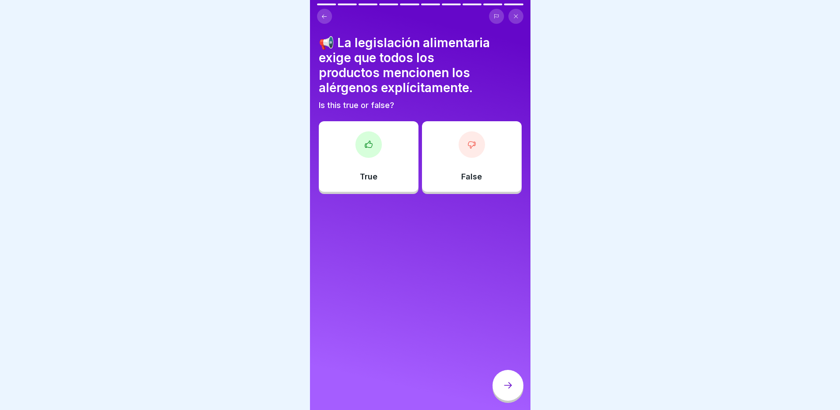
click at [362, 149] on div at bounding box center [368, 144] width 26 height 26
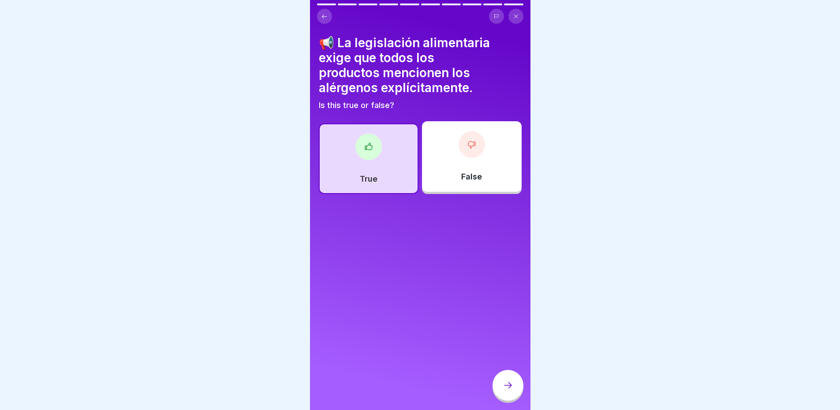
click at [506, 397] on div at bounding box center [507, 385] width 31 height 31
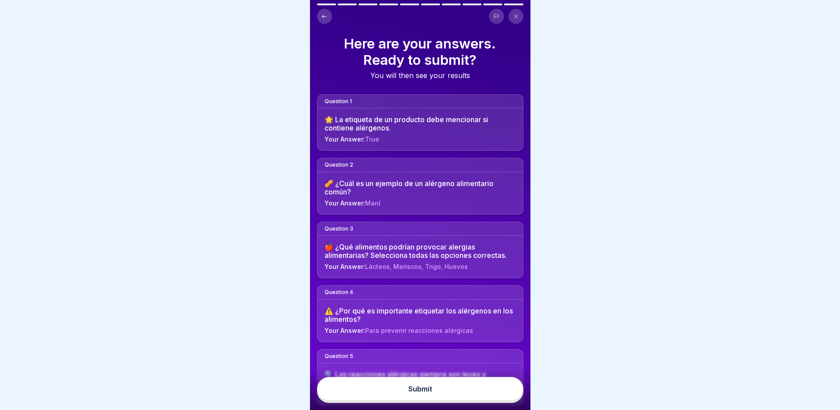
click at [493, 397] on button "Submit" at bounding box center [420, 389] width 206 height 24
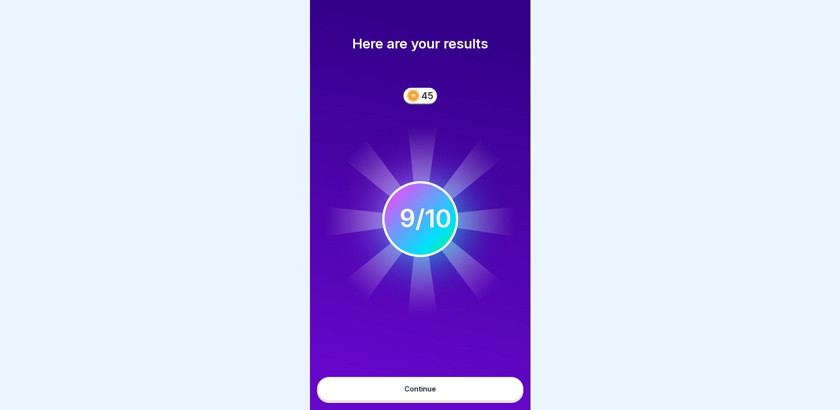
click at [452, 392] on button "Continue" at bounding box center [420, 389] width 206 height 24
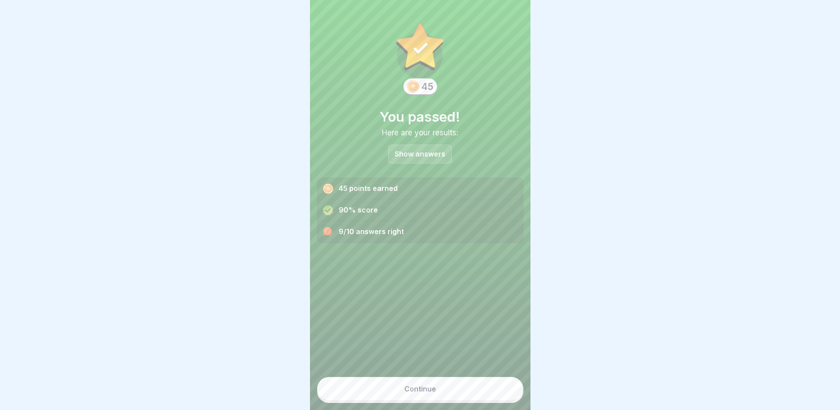
click at [443, 394] on button "Continue" at bounding box center [420, 389] width 206 height 24
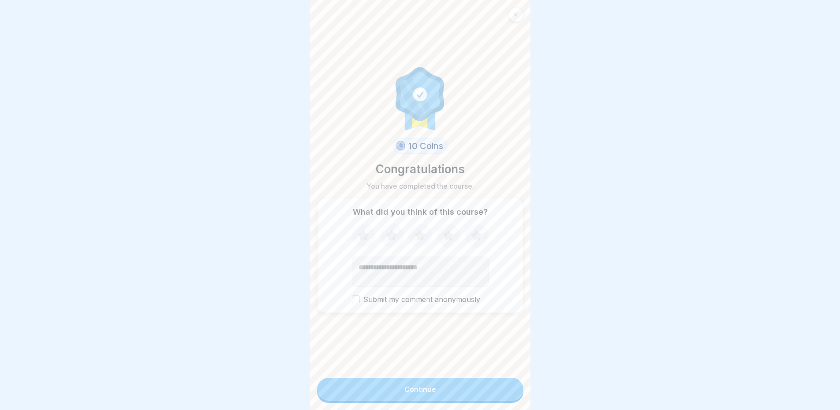
click at [474, 233] on icon at bounding box center [476, 235] width 23 height 23
click at [352, 303] on button "Submit my comment anonymously" at bounding box center [356, 299] width 8 height 8
click at [428, 391] on button "Continue" at bounding box center [420, 389] width 206 height 23
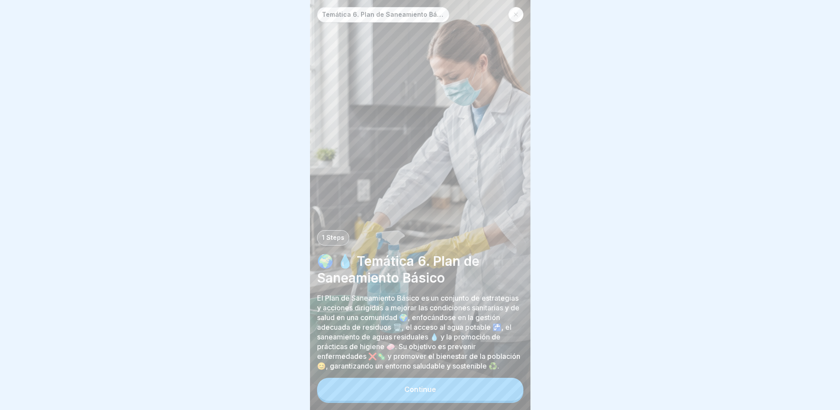
click at [407, 393] on div "Continue" at bounding box center [420, 389] width 32 height 8
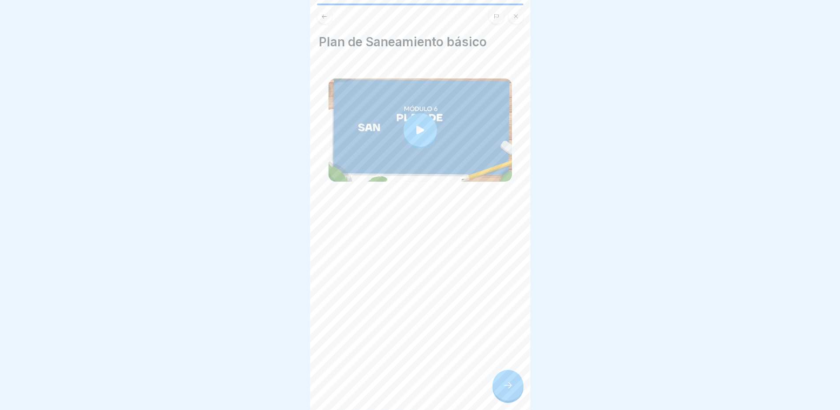
click at [424, 137] on div at bounding box center [419, 129] width 33 height 33
click at [512, 380] on div at bounding box center [507, 385] width 31 height 31
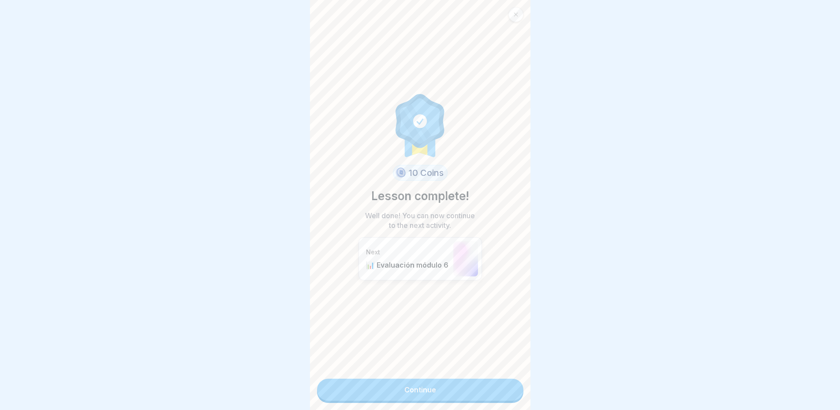
click at [428, 388] on link "Continue" at bounding box center [420, 390] width 206 height 22
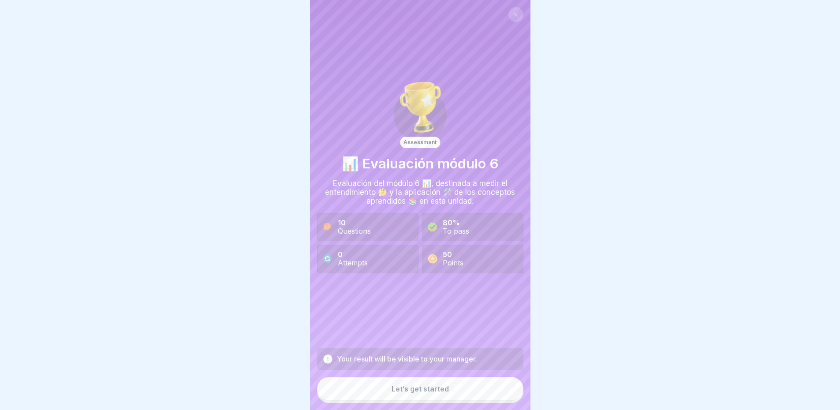
click at [421, 393] on div "Let’s get started" at bounding box center [419, 389] width 57 height 8
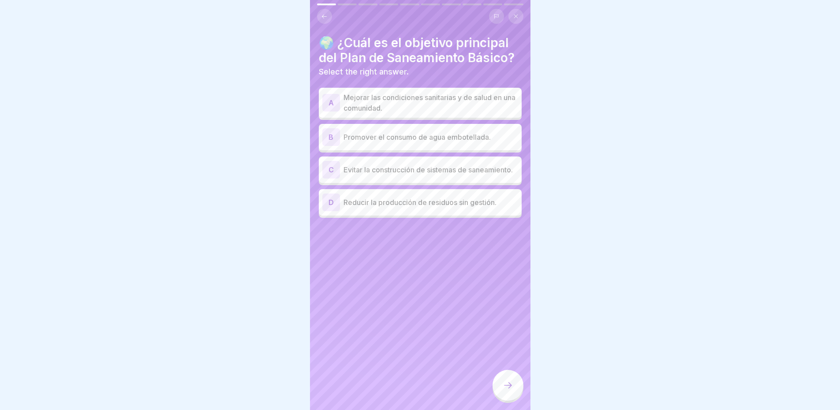
click at [389, 113] on p "Mejorar las condiciones sanitarias y de salud en una comunidad." at bounding box center [430, 102] width 175 height 21
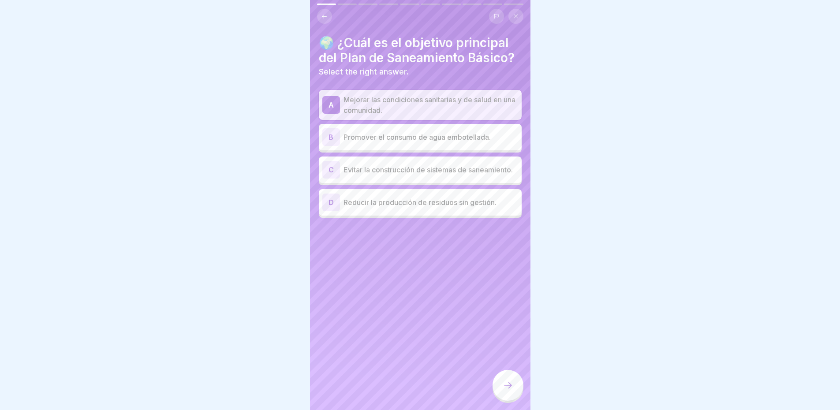
click at [514, 394] on div at bounding box center [507, 385] width 31 height 31
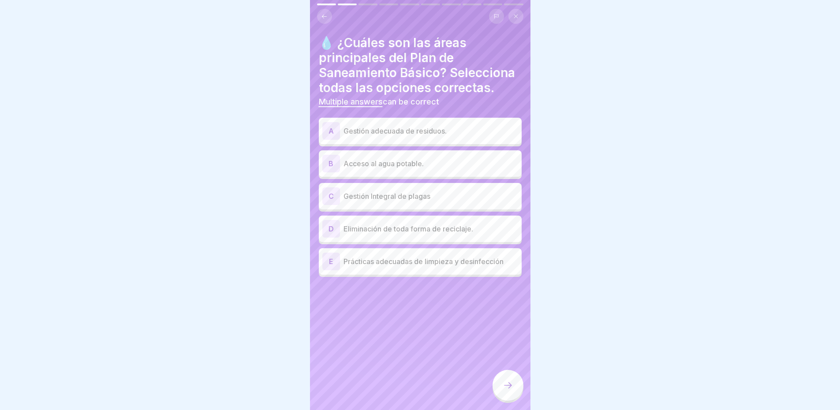
click at [322, 10] on button at bounding box center [324, 16] width 15 height 15
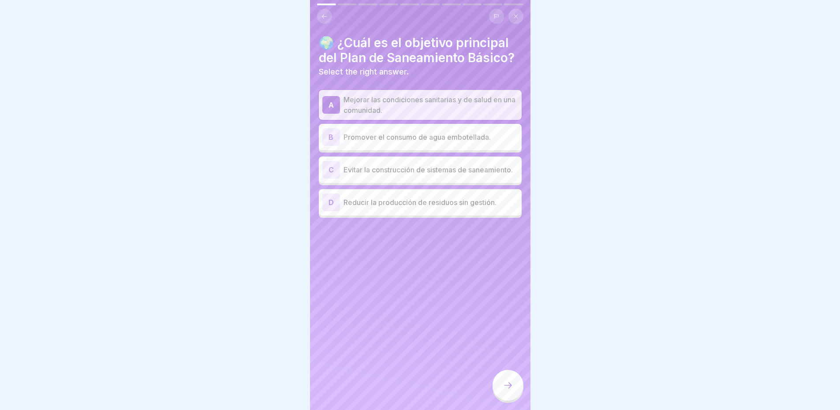
click at [376, 208] on p "Reducir la producción de residuos sin gestión." at bounding box center [430, 202] width 175 height 11
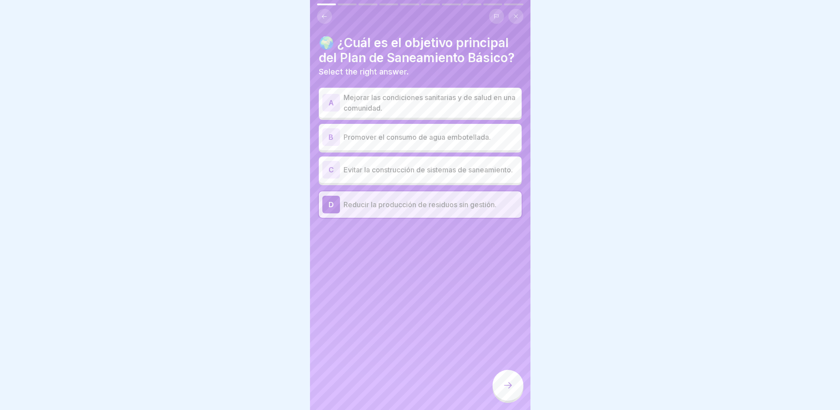
click at [512, 391] on icon at bounding box center [507, 385] width 11 height 11
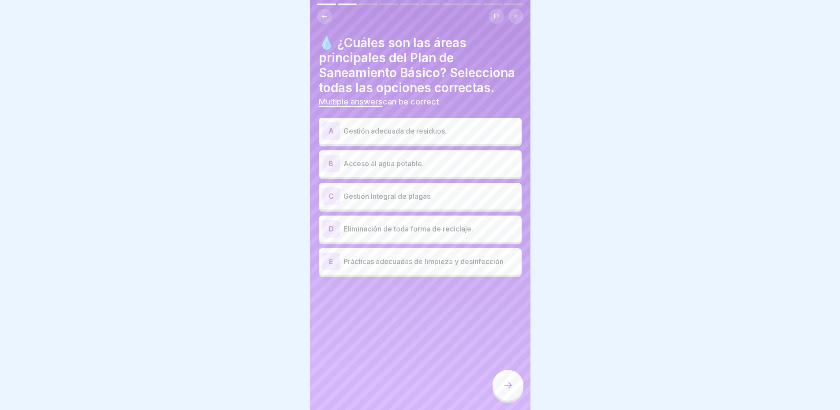
click at [381, 267] on p "Prácticas adecuadas de limpieza y desinfección" at bounding box center [430, 261] width 175 height 11
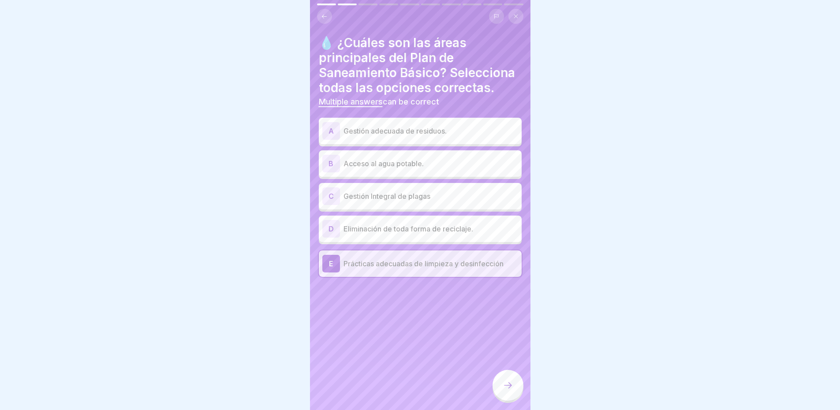
click at [384, 205] on div "C Gestión Integral de plagas" at bounding box center [420, 196] width 196 height 18
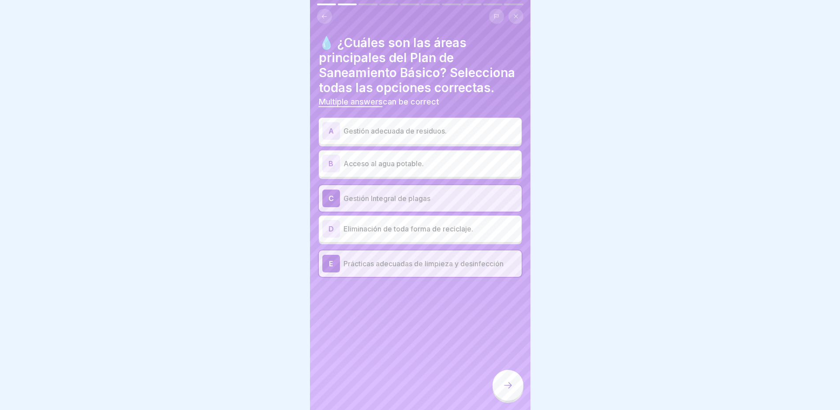
click at [355, 136] on p "Gestión adecuada de residuos." at bounding box center [430, 131] width 175 height 11
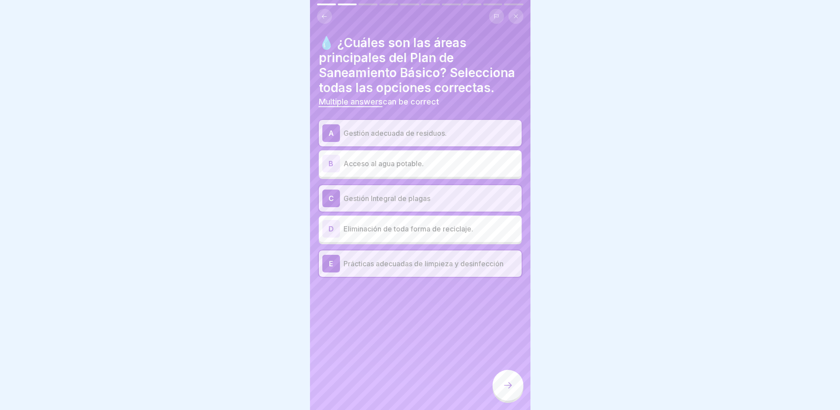
click at [508, 387] on div at bounding box center [507, 385] width 31 height 31
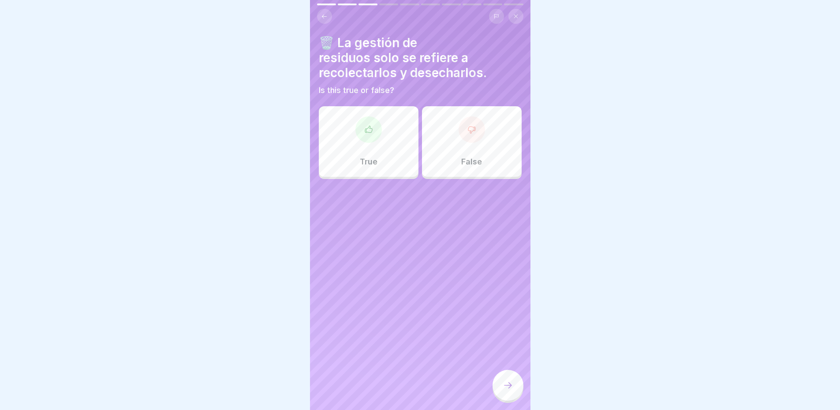
click at [475, 136] on div at bounding box center [471, 129] width 26 height 26
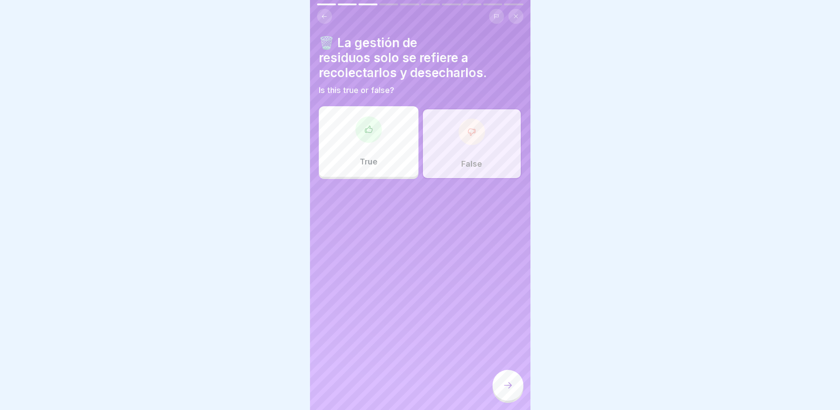
click at [513, 401] on div at bounding box center [507, 385] width 31 height 31
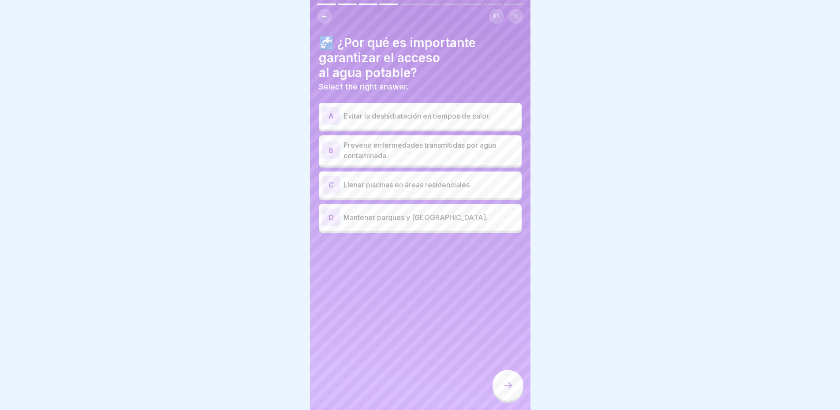
click at [399, 156] on p "Prevenir enfermedades transmitidas por agua contaminada." at bounding box center [430, 150] width 175 height 21
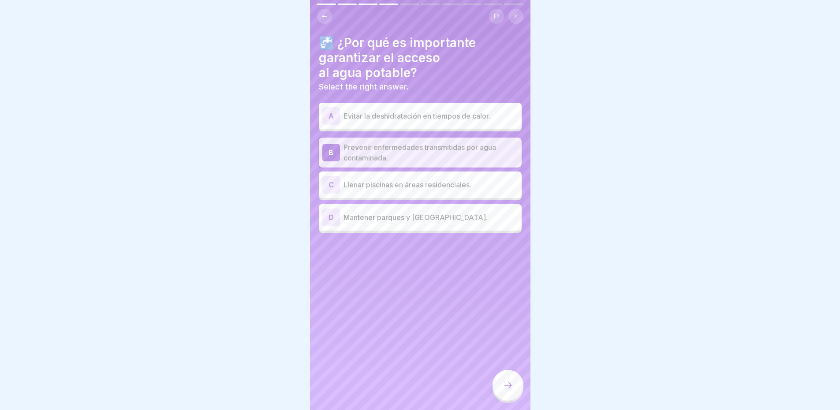
click at [515, 398] on div at bounding box center [507, 385] width 31 height 31
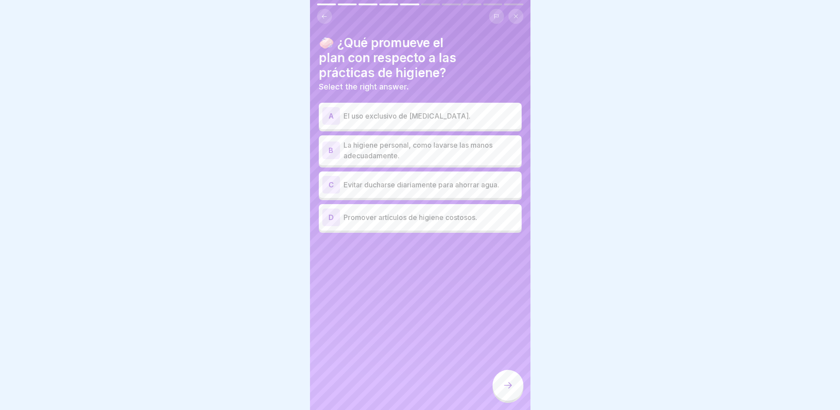
click at [383, 116] on p "El uso exclusivo de jabón antibacterial." at bounding box center [430, 116] width 175 height 11
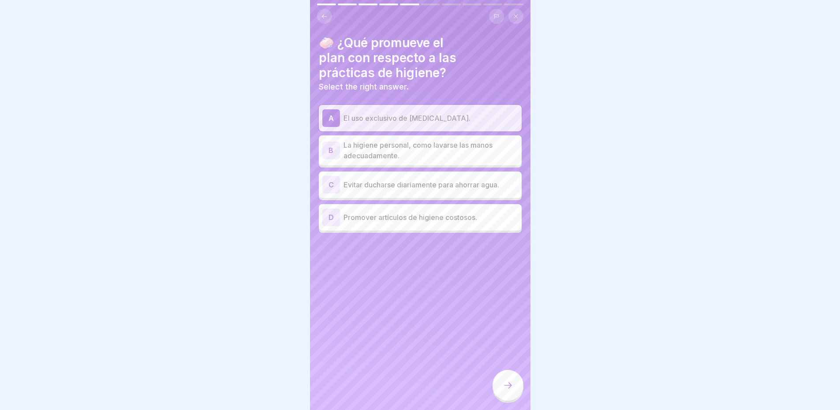
click at [427, 157] on p "La higiene personal, como lavarse las manos adecuadamente." at bounding box center [430, 150] width 175 height 21
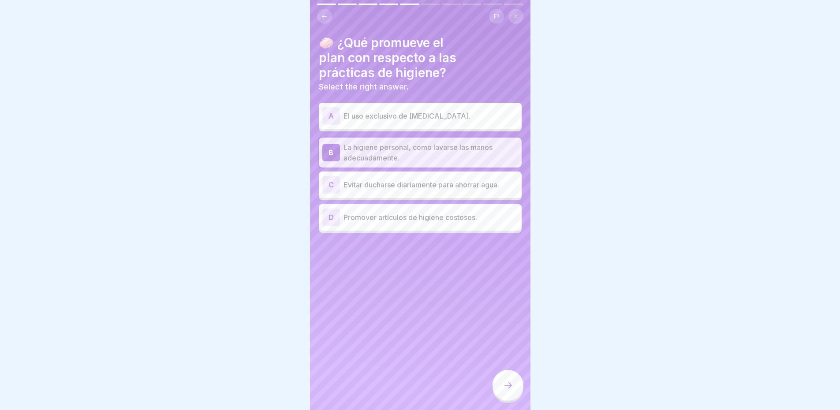
click at [506, 398] on div at bounding box center [507, 385] width 31 height 31
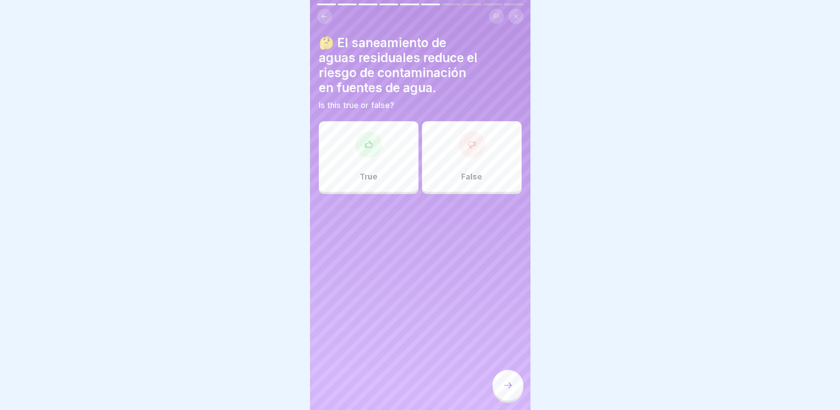
click at [364, 141] on icon at bounding box center [368, 144] width 9 height 9
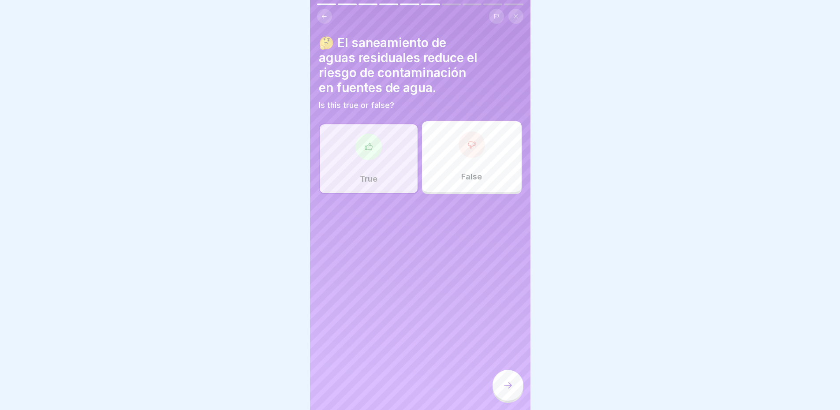
click at [510, 398] on div at bounding box center [507, 385] width 31 height 31
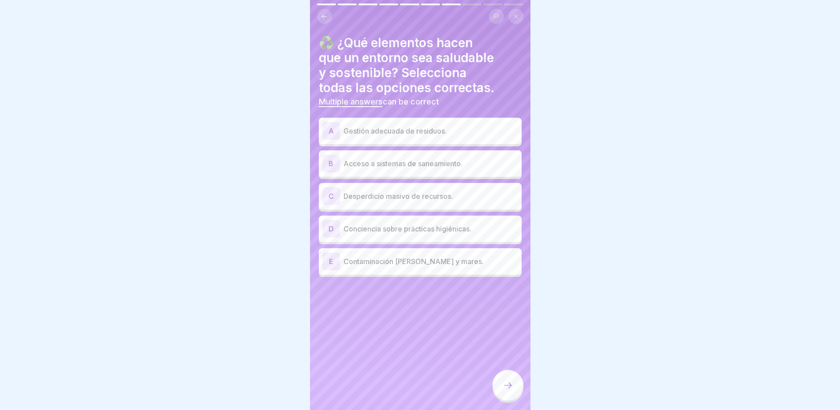
click at [365, 166] on p "Acceso a sistemas de saneamiento." at bounding box center [430, 163] width 175 height 11
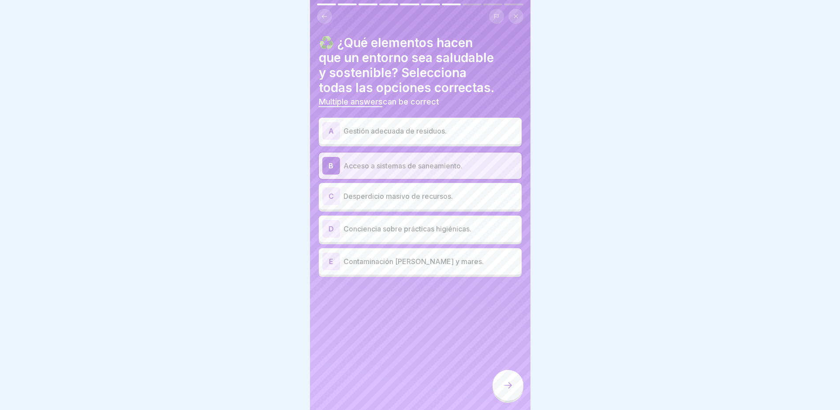
click at [385, 232] on p "Conciencia sobre prácticas higiénicas." at bounding box center [430, 228] width 175 height 11
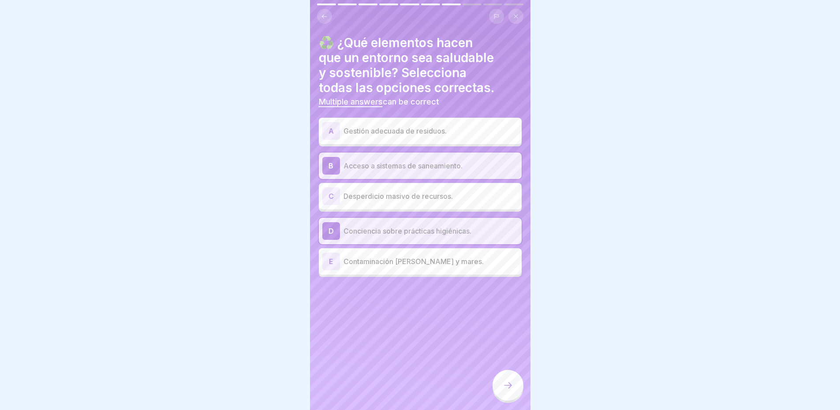
click at [415, 134] on p "Gestión adecuada de residuos." at bounding box center [430, 131] width 175 height 11
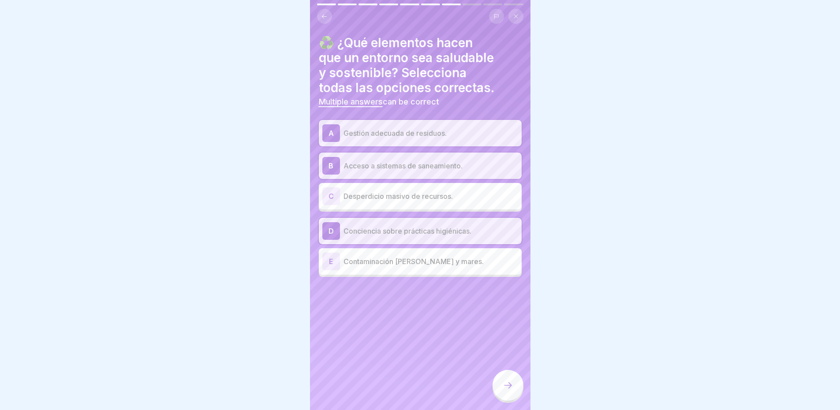
click at [505, 391] on icon at bounding box center [507, 385] width 11 height 11
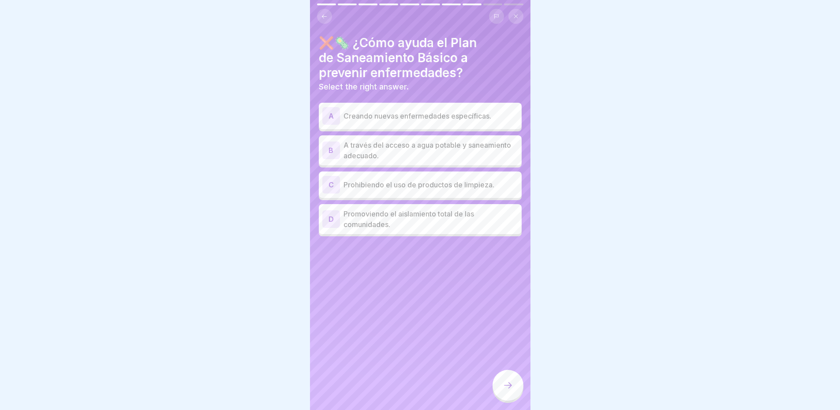
click at [469, 151] on p "A través del acceso a agua potable y saneamiento adecuado." at bounding box center [430, 150] width 175 height 21
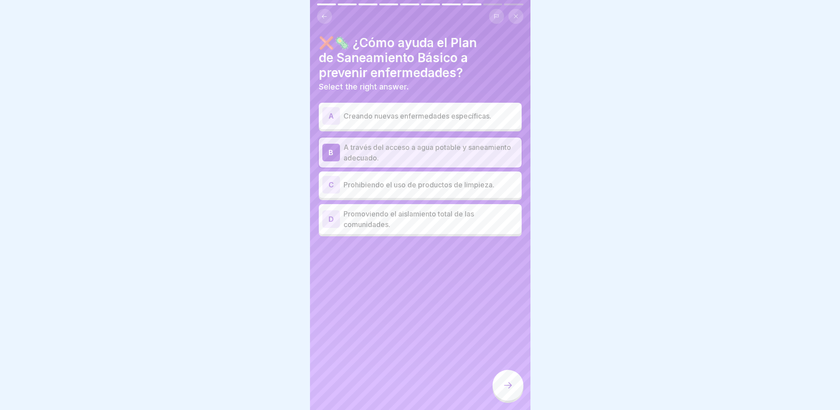
click at [504, 391] on icon at bounding box center [507, 385] width 11 height 11
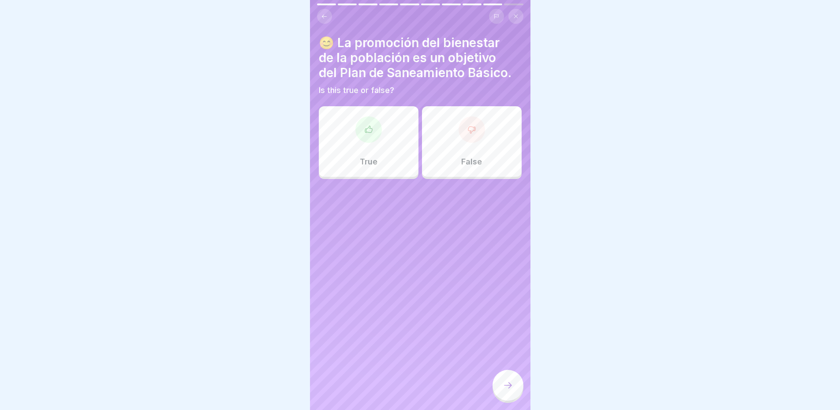
click at [364, 143] on div "True" at bounding box center [369, 141] width 100 height 71
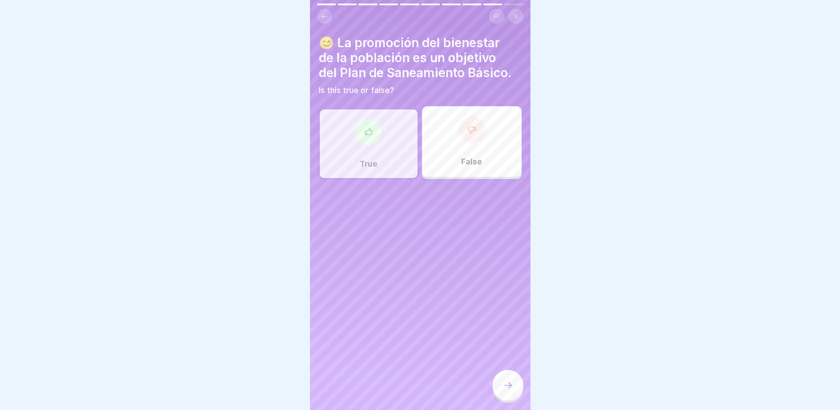
click at [509, 382] on div at bounding box center [507, 385] width 31 height 31
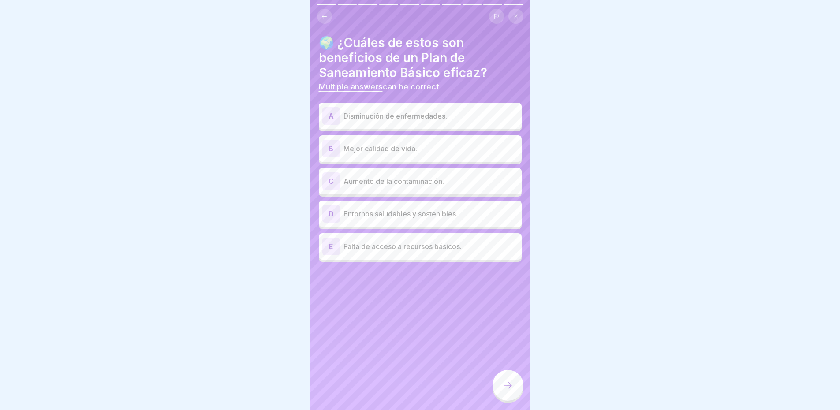
click at [424, 114] on p "Disminución de enfermedades." at bounding box center [430, 116] width 175 height 11
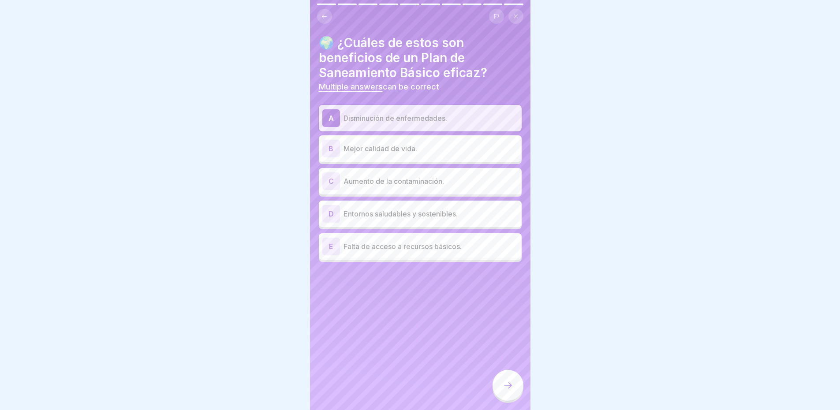
click at [427, 147] on p "Mejor calidad de vida." at bounding box center [430, 148] width 175 height 11
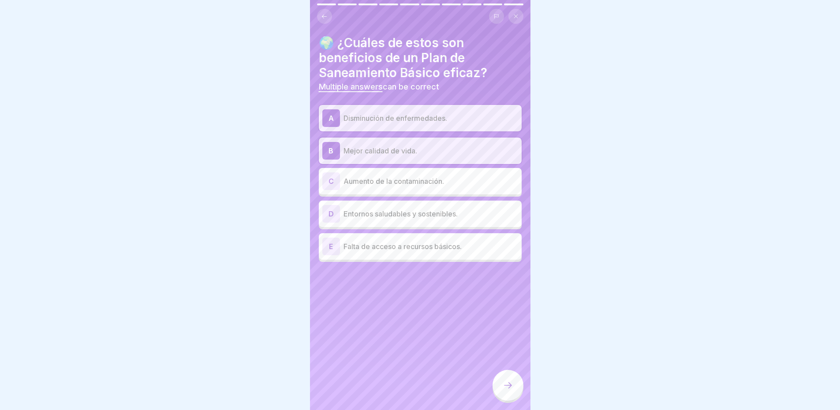
click at [471, 212] on p "Entornos saludables y sostenibles." at bounding box center [430, 213] width 175 height 11
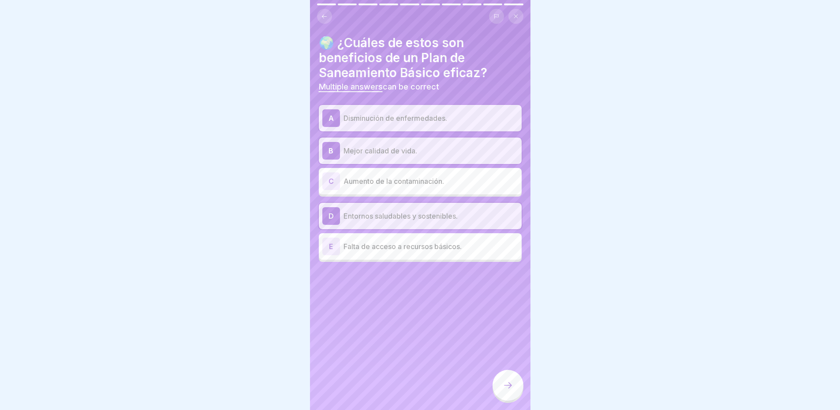
click at [499, 387] on div at bounding box center [507, 385] width 31 height 31
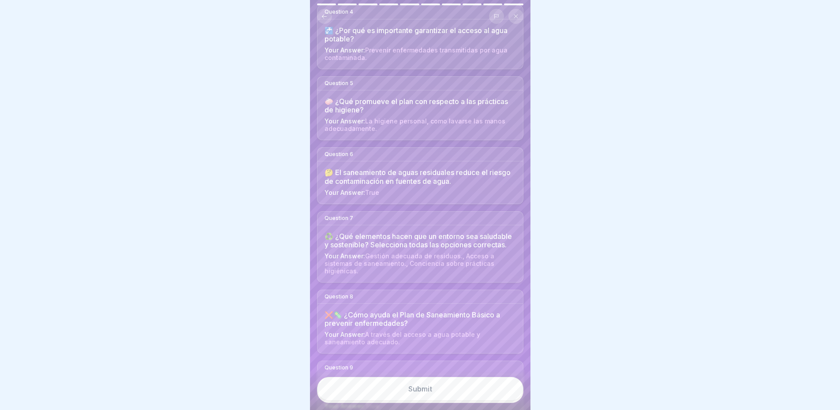
scroll to position [419, 0]
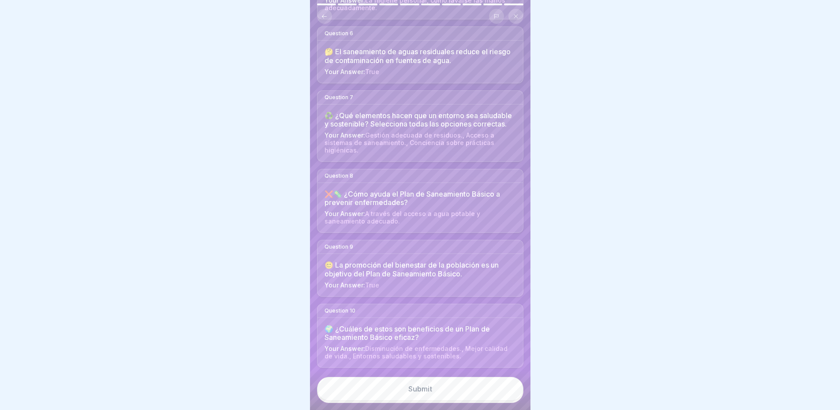
click at [418, 393] on div "Submit" at bounding box center [420, 389] width 24 height 8
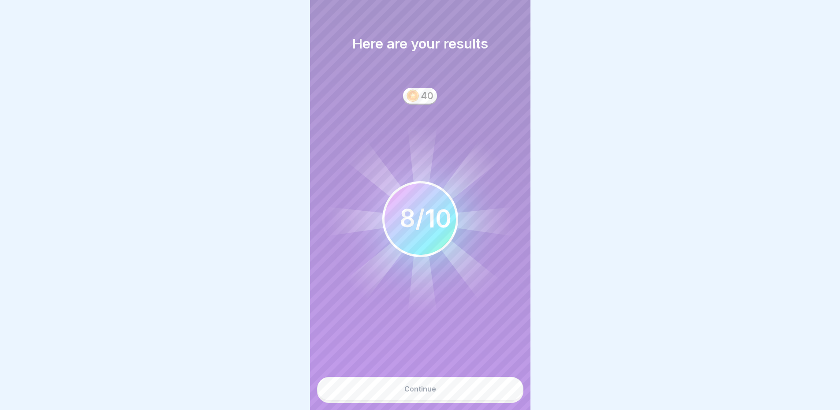
click at [468, 388] on button "Continue" at bounding box center [420, 389] width 206 height 24
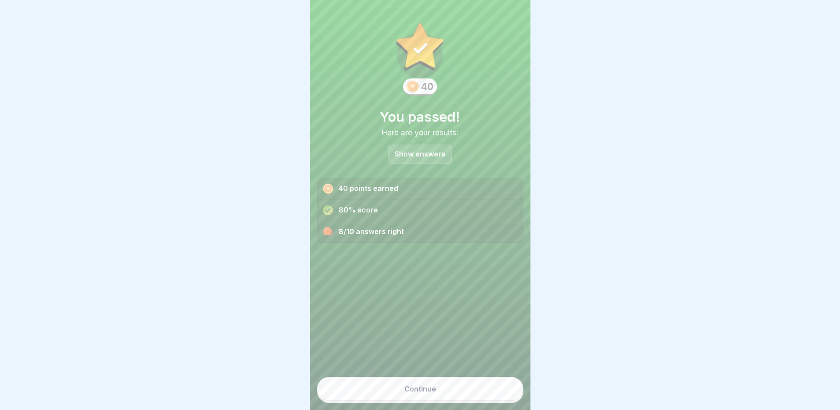
scroll to position [7, 0]
click at [433, 385] on button "Continue" at bounding box center [420, 389] width 206 height 24
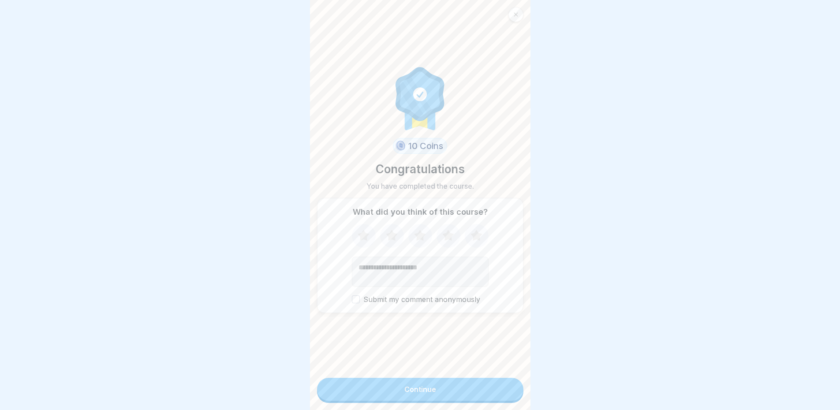
click at [473, 234] on icon at bounding box center [475, 235] width 11 height 11
click at [354, 295] on button "Submit my comment anonymously" at bounding box center [356, 299] width 8 height 8
click at [431, 391] on div "Continue" at bounding box center [420, 389] width 32 height 8
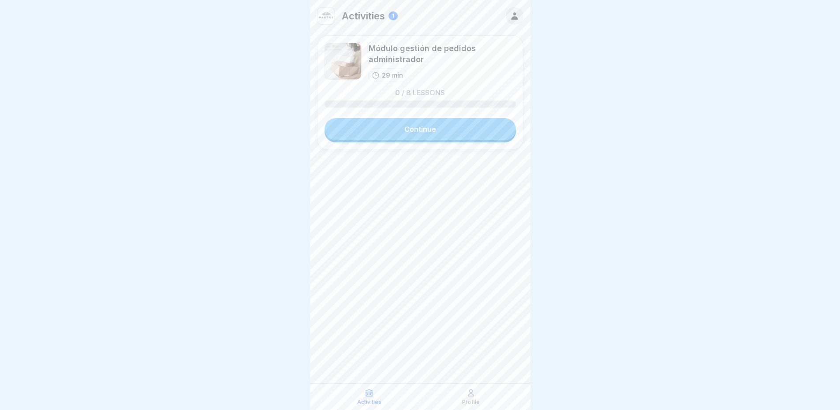
scroll to position [7, 0]
click at [425, 123] on link "Continue" at bounding box center [419, 129] width 191 height 22
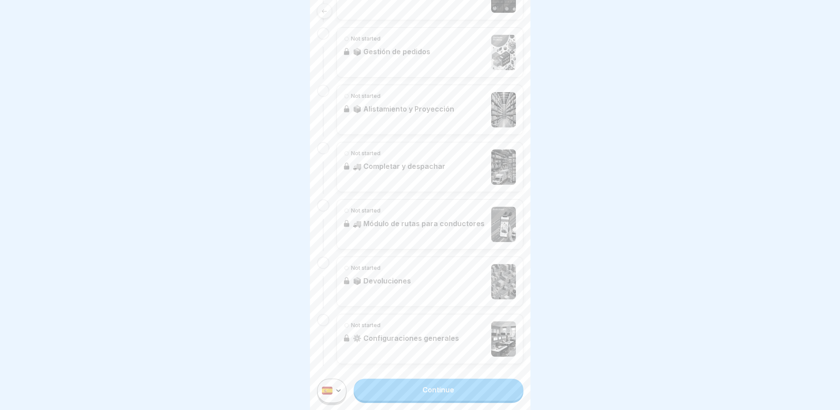
scroll to position [63, 0]
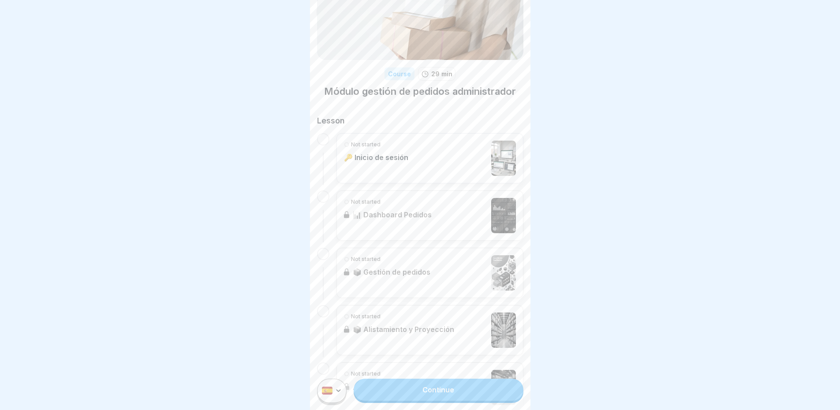
click at [440, 158] on div "Not started 🔑 Inicio de sesión" at bounding box center [430, 158] width 172 height 35
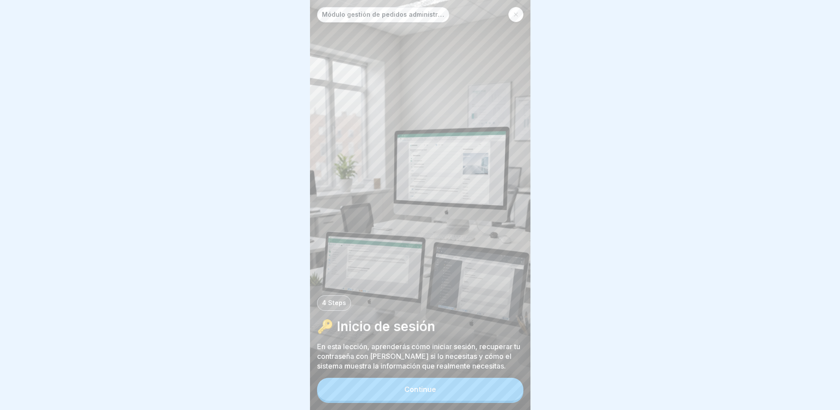
click at [428, 393] on div "Continue" at bounding box center [420, 389] width 32 height 8
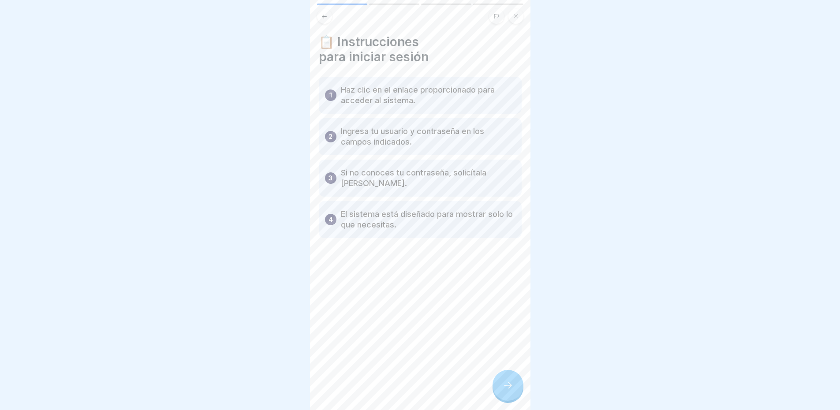
click at [512, 391] on icon at bounding box center [507, 385] width 11 height 11
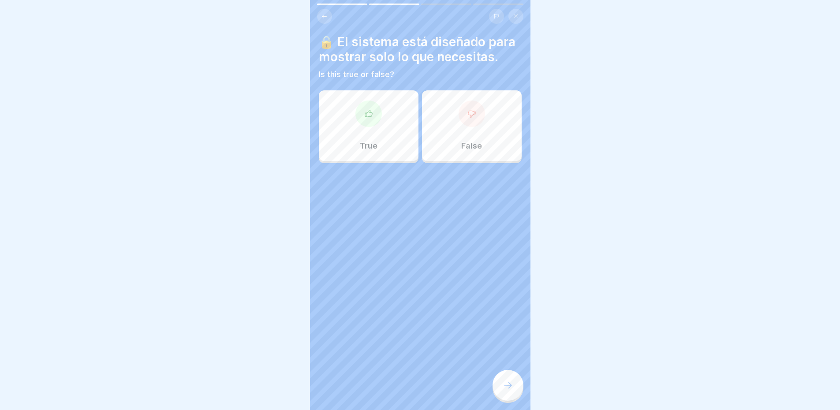
click at [369, 153] on div "True" at bounding box center [369, 125] width 100 height 71
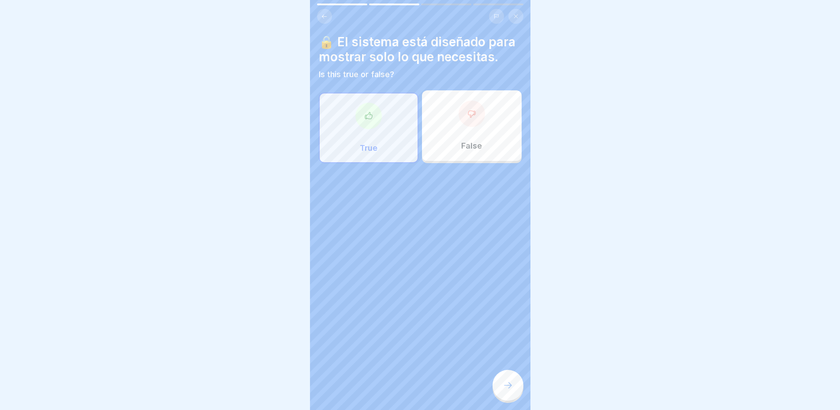
click at [509, 391] on icon at bounding box center [507, 385] width 11 height 11
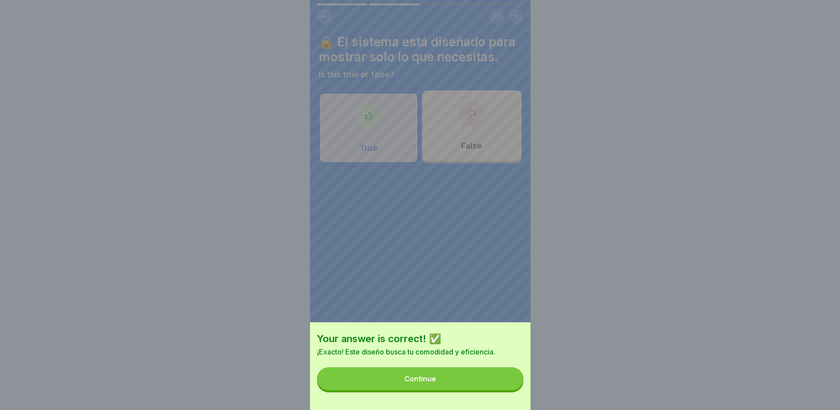
click at [430, 383] on div "Continue" at bounding box center [420, 379] width 32 height 8
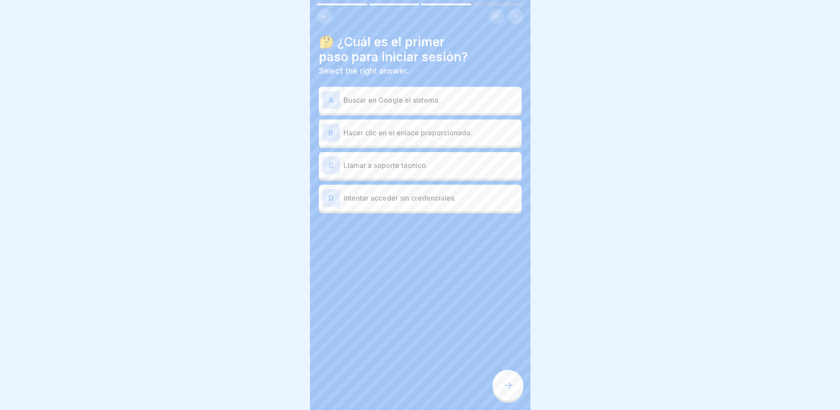
click at [432, 201] on p "Intentar acceder sin credenciales." at bounding box center [430, 198] width 175 height 11
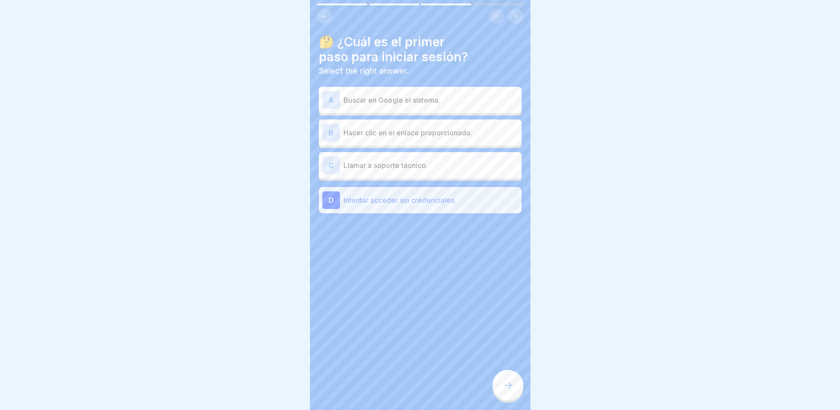
click at [513, 394] on div at bounding box center [507, 385] width 31 height 31
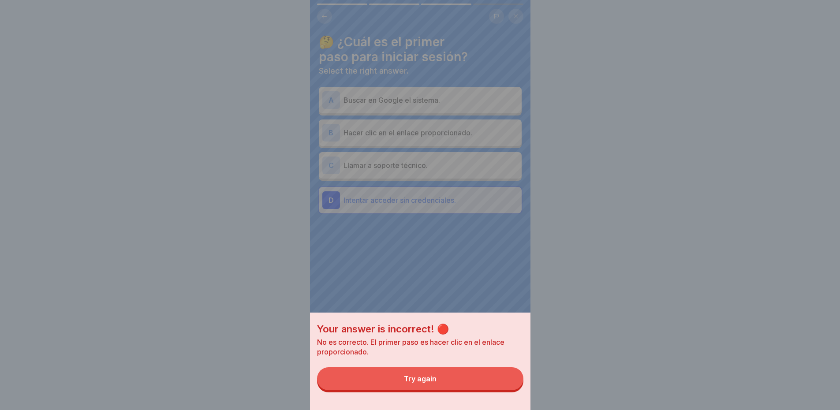
click at [451, 384] on button "Try again" at bounding box center [420, 378] width 206 height 23
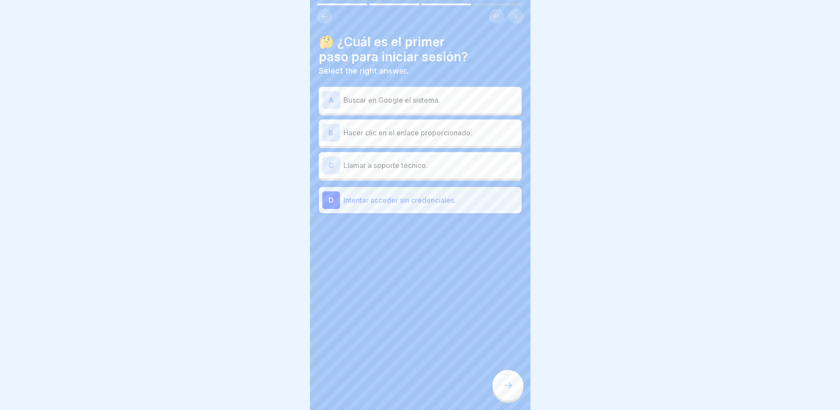
click at [439, 139] on div "B Hacer clic en el enlace proporcionado." at bounding box center [420, 133] width 196 height 18
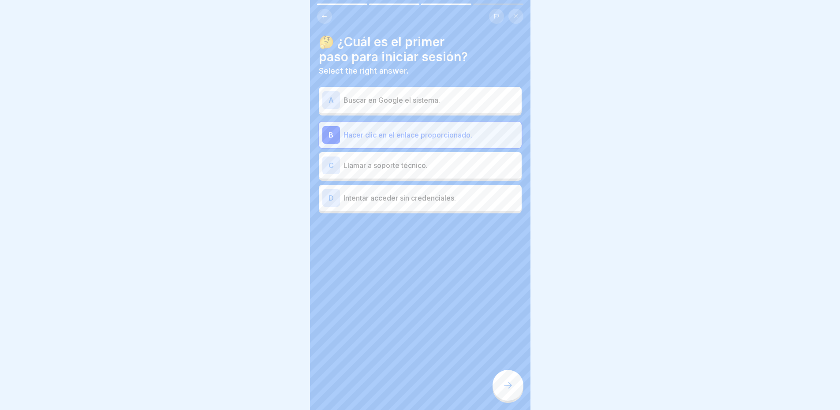
click at [502, 391] on icon at bounding box center [507, 385] width 11 height 11
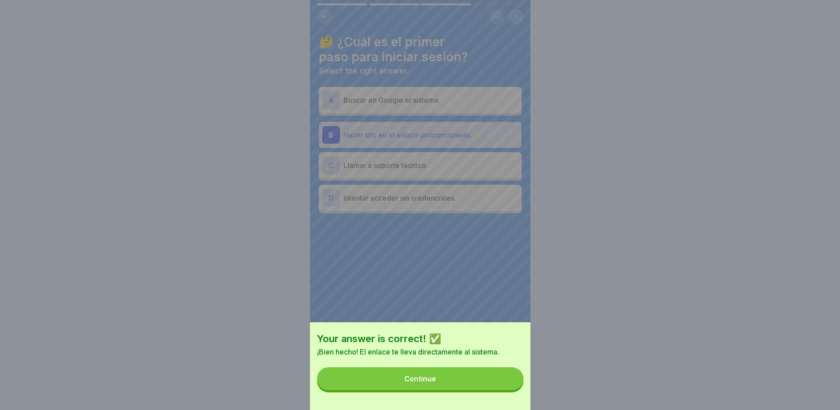
click at [465, 378] on button "Continue" at bounding box center [420, 378] width 206 height 23
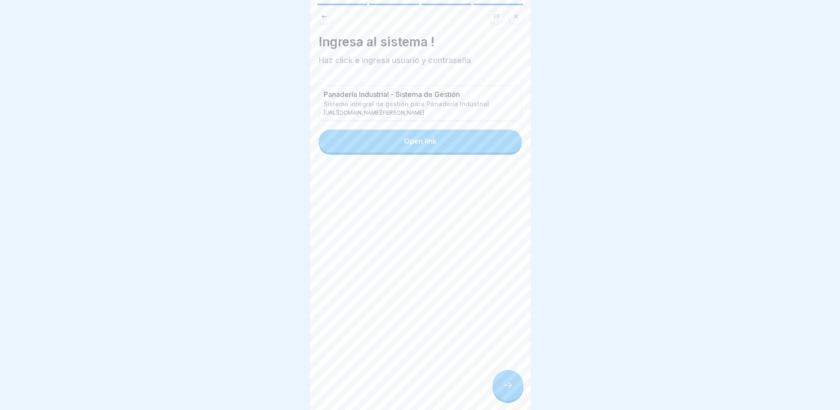
click at [369, 99] on p "Panadería Industrial - Sistema de Gestión" at bounding box center [406, 94] width 165 height 8
click at [378, 106] on p "Sistema integral de gestión para Panadería Industrial" at bounding box center [406, 103] width 165 height 7
click at [381, 110] on p "https://bakery-management-system-sage.vercel.app/" at bounding box center [375, 113] width 103 height 6
click at [435, 141] on button "Open link" at bounding box center [420, 141] width 203 height 23
click at [324, 19] on icon at bounding box center [324, 16] width 7 height 7
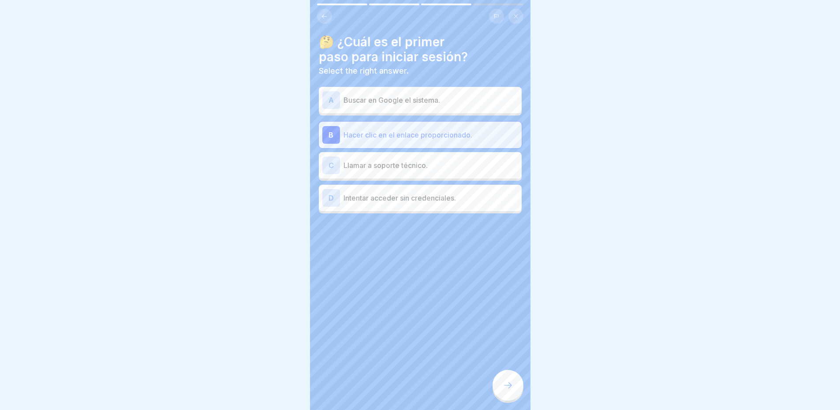
click at [324, 19] on icon at bounding box center [324, 16] width 7 height 7
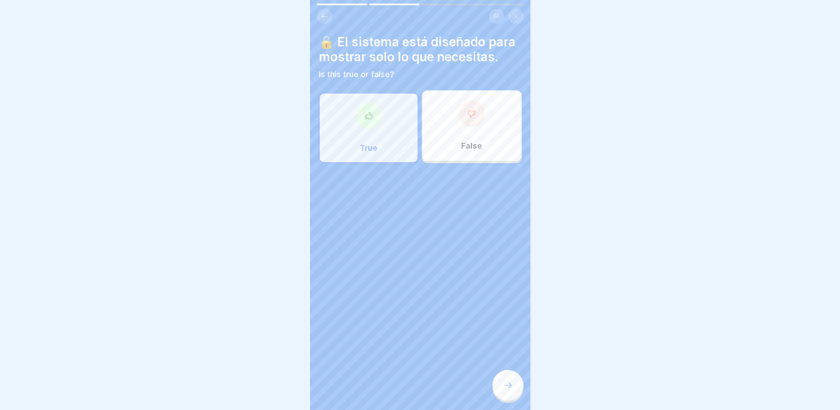
click at [324, 19] on icon at bounding box center [324, 16] width 7 height 7
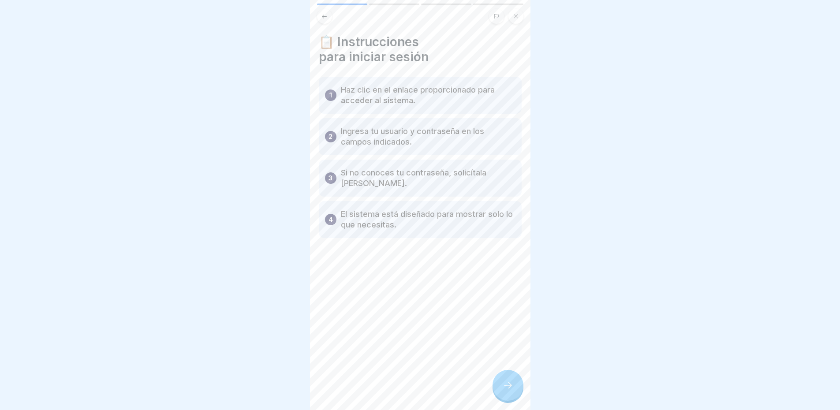
click at [516, 395] on div at bounding box center [507, 385] width 31 height 31
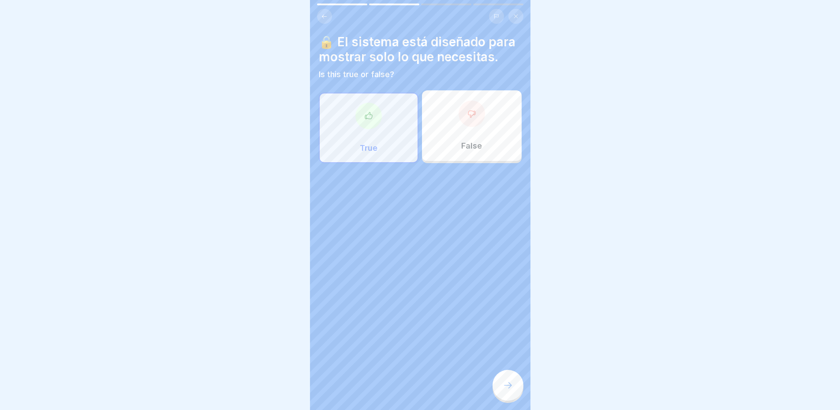
click at [516, 395] on div at bounding box center [507, 385] width 31 height 31
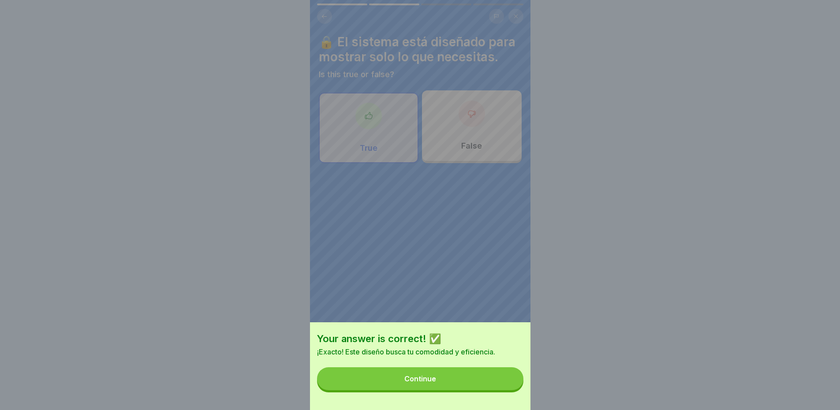
click at [505, 387] on button "Continue" at bounding box center [420, 378] width 206 height 23
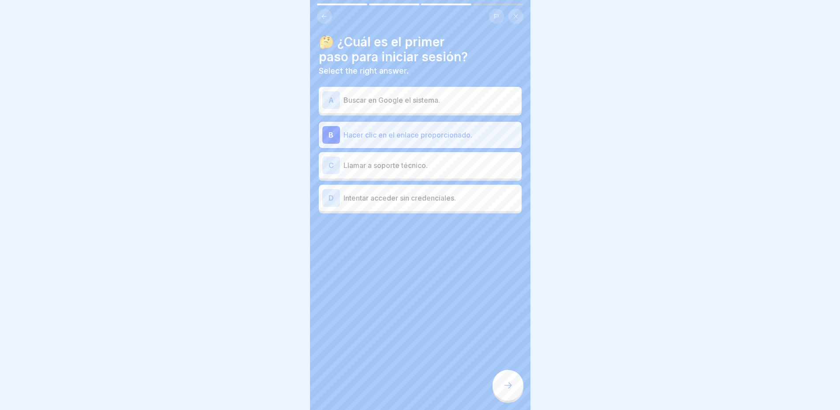
click at [505, 387] on icon at bounding box center [507, 385] width 11 height 11
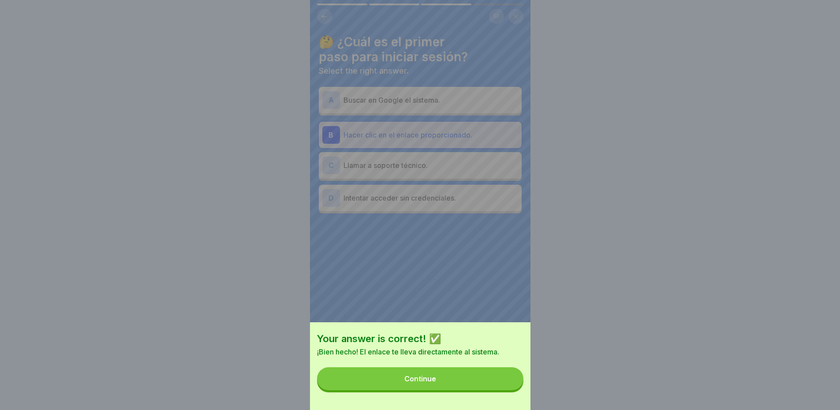
click at [505, 387] on button "Continue" at bounding box center [420, 378] width 206 height 23
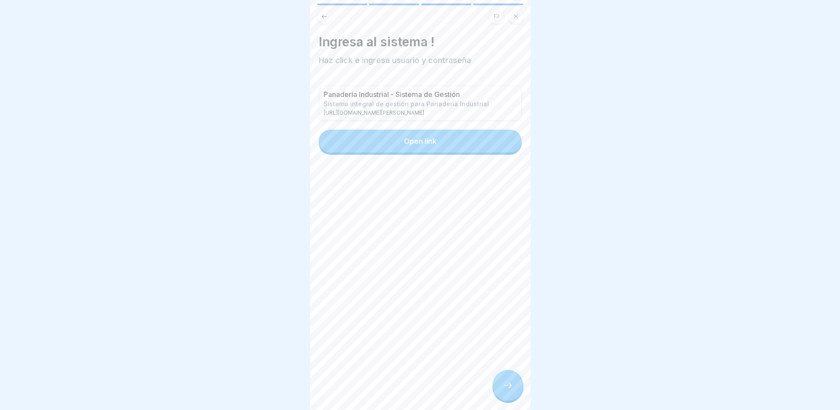
click at [503, 385] on div at bounding box center [507, 385] width 31 height 31
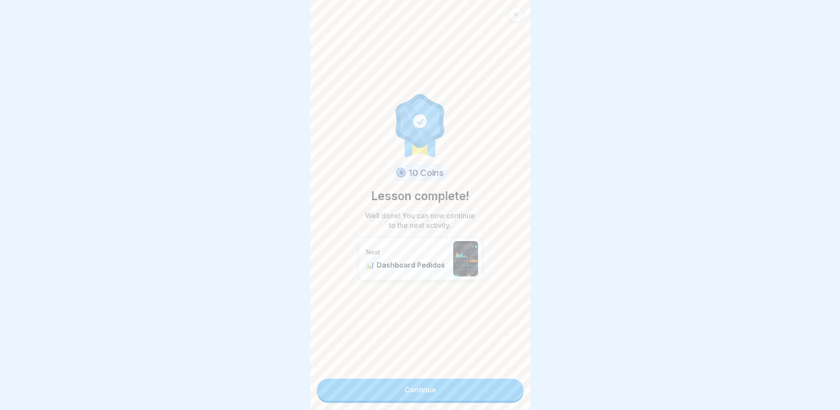
click at [487, 383] on link "Continue" at bounding box center [420, 390] width 206 height 22
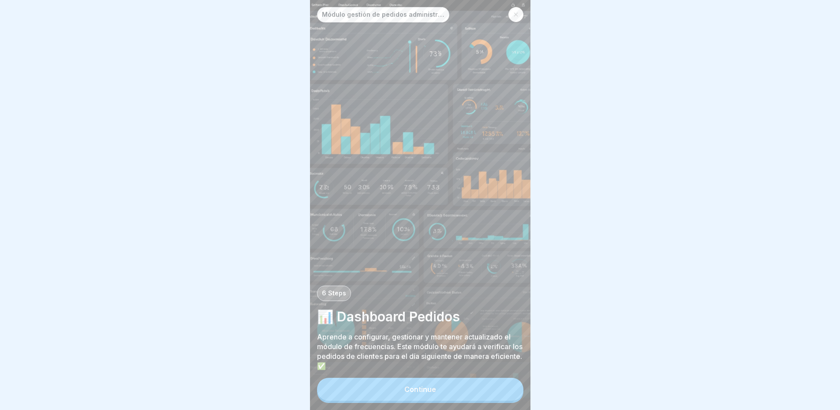
click at [420, 393] on div "Continue" at bounding box center [420, 389] width 32 height 8
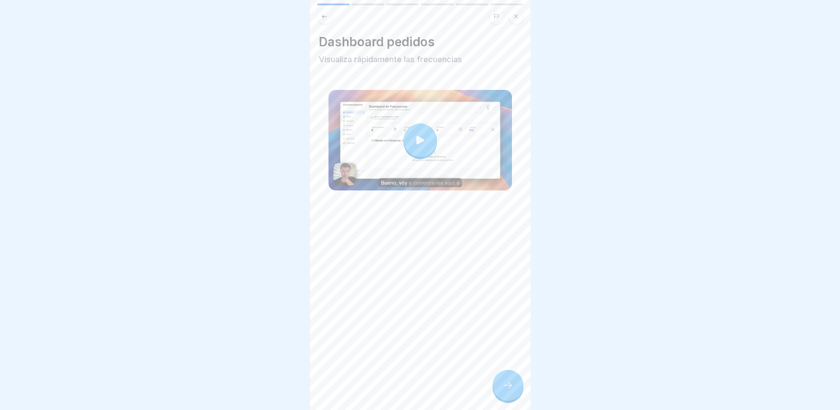
click at [427, 137] on div at bounding box center [419, 139] width 33 height 33
click at [506, 397] on div at bounding box center [507, 385] width 31 height 31
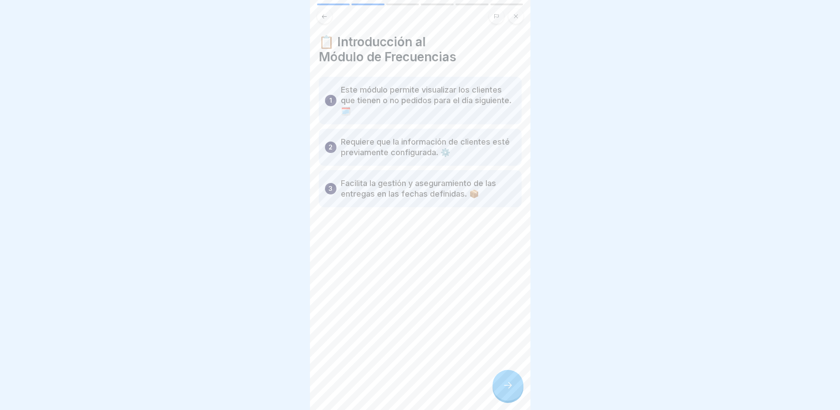
click at [507, 391] on icon at bounding box center [507, 385] width 11 height 11
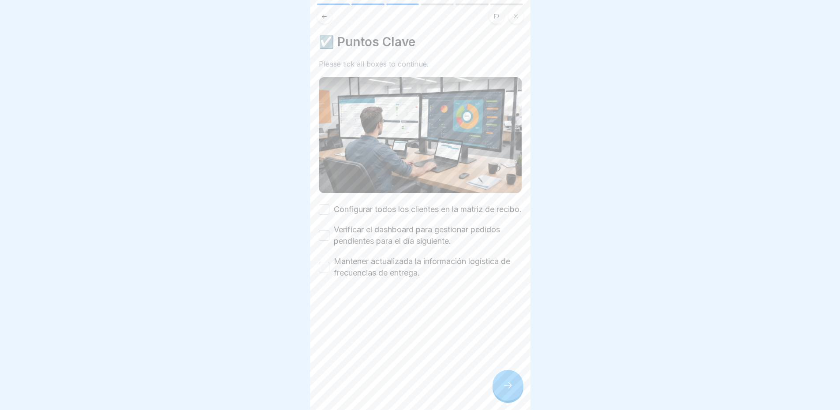
click at [326, 213] on button "Configurar todos los clientes en la matriz de recibo." at bounding box center [324, 209] width 11 height 11
